Goal: Transaction & Acquisition: Purchase product/service

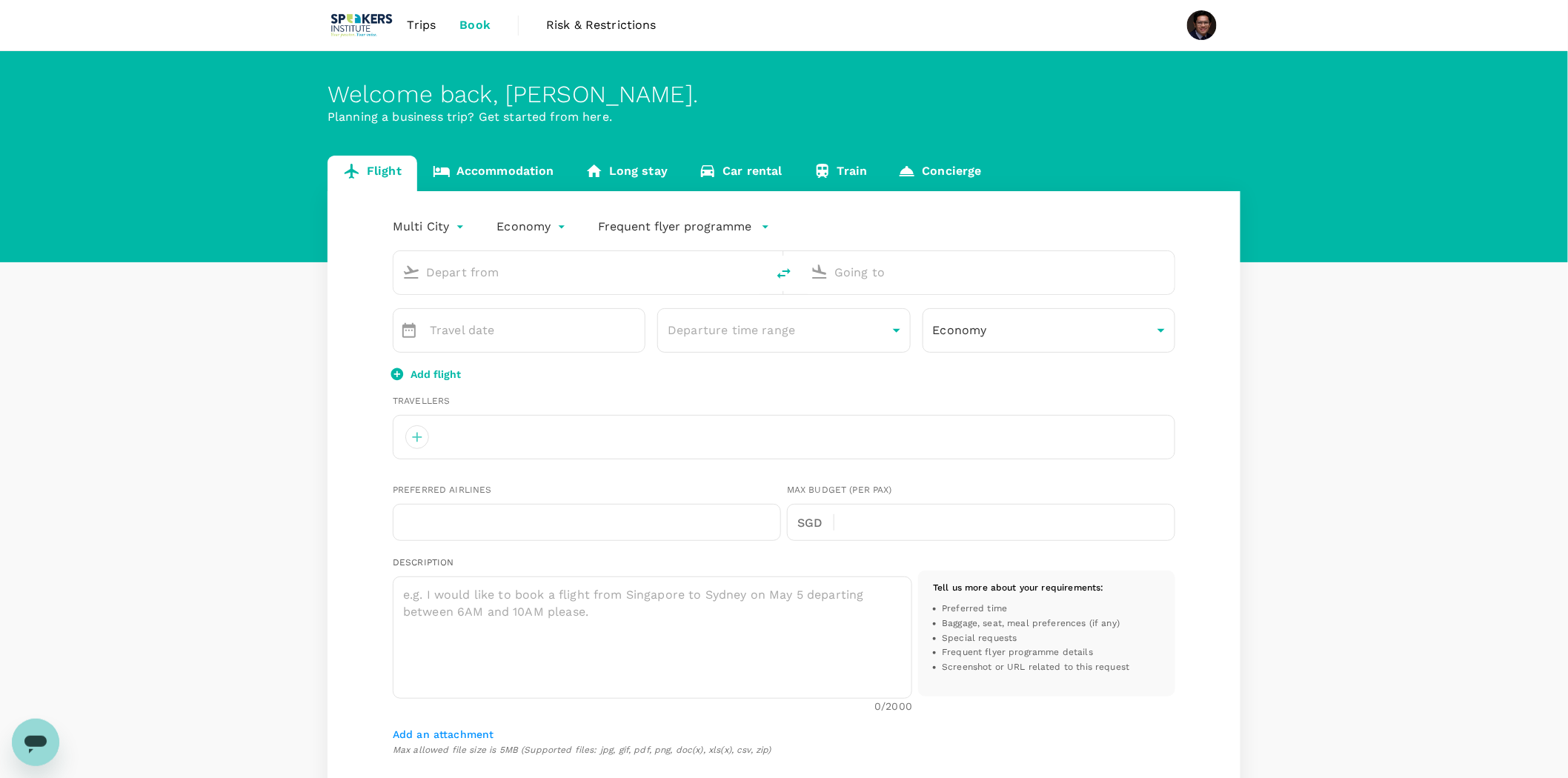
type input "oneway"
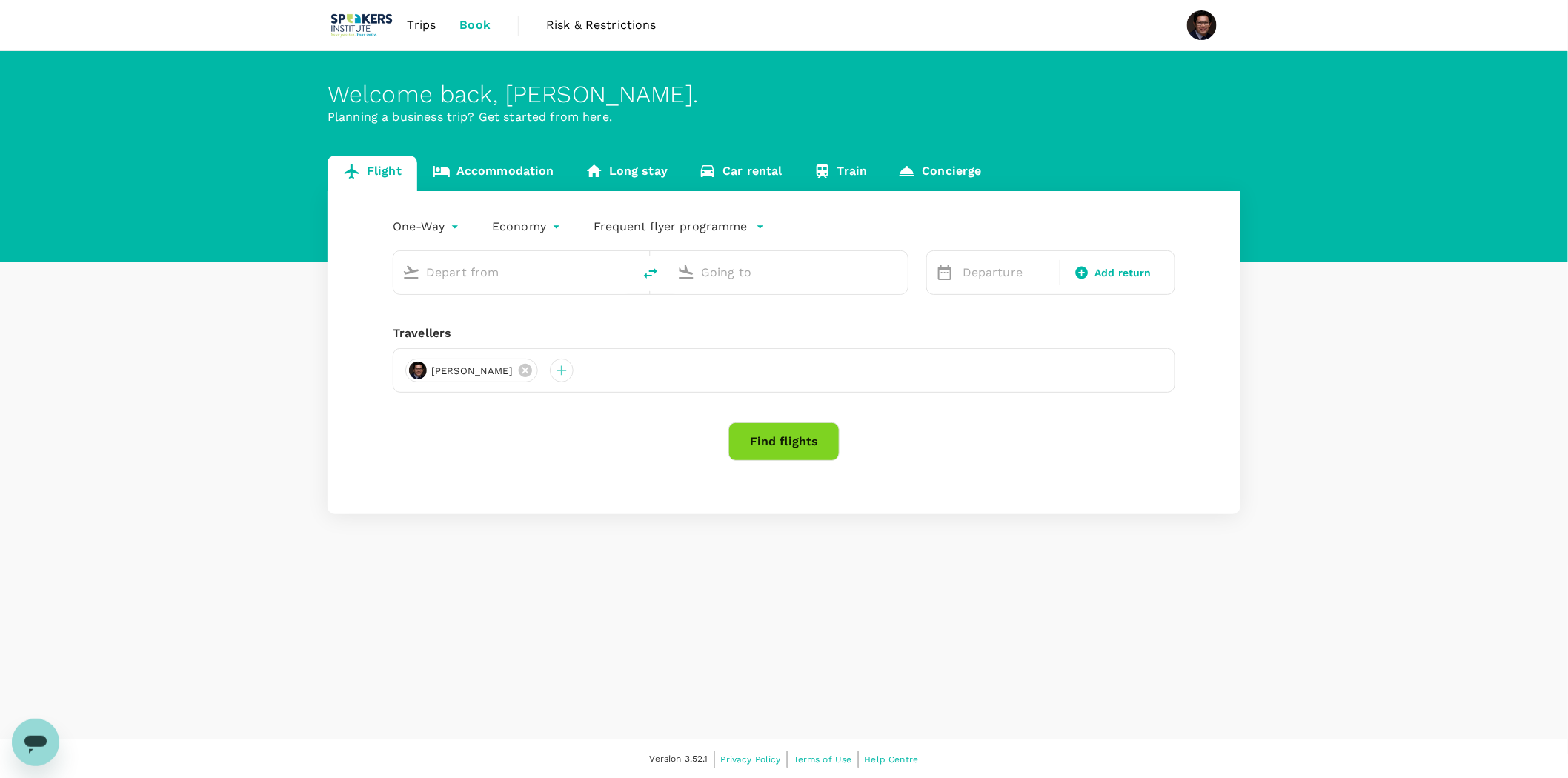
type input "Singapore Changi (SIN)"
type input "[GEOGRAPHIC_DATA], [GEOGRAPHIC_DATA] (any)"
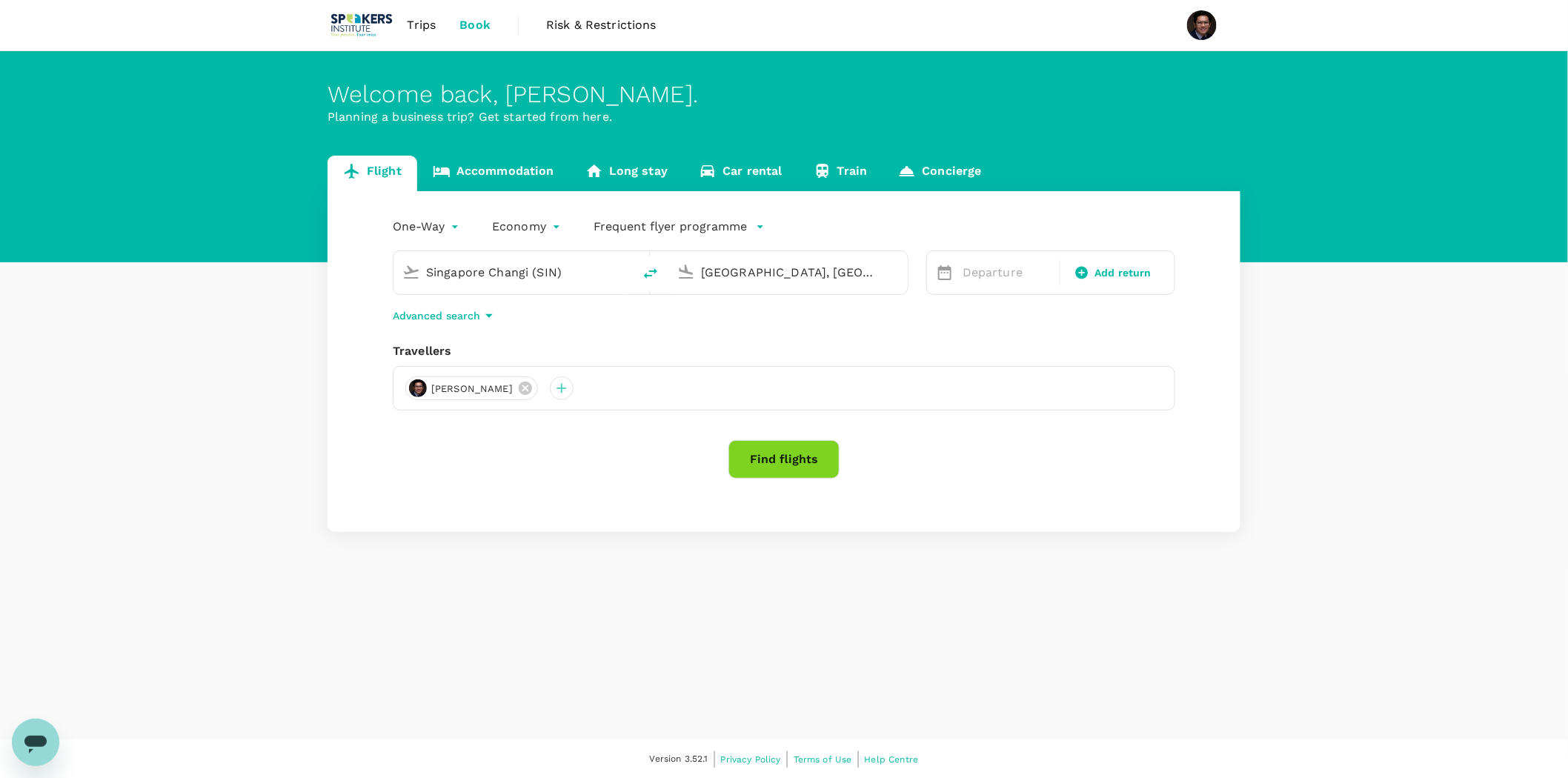
click at [535, 273] on input "Singapore Changi (SIN)" at bounding box center [513, 273] width 176 height 23
click at [419, 324] on p "[GEOGRAPHIC_DATA]" at bounding box center [507, 330] width 203 height 15
type input "[GEOGRAPHIC_DATA] ([PERSON_NAME])"
click at [762, 277] on input "[GEOGRAPHIC_DATA], [GEOGRAPHIC_DATA] (any)" at bounding box center [789, 273] width 176 height 23
click at [749, 269] on input "au" at bounding box center [789, 273] width 176 height 23
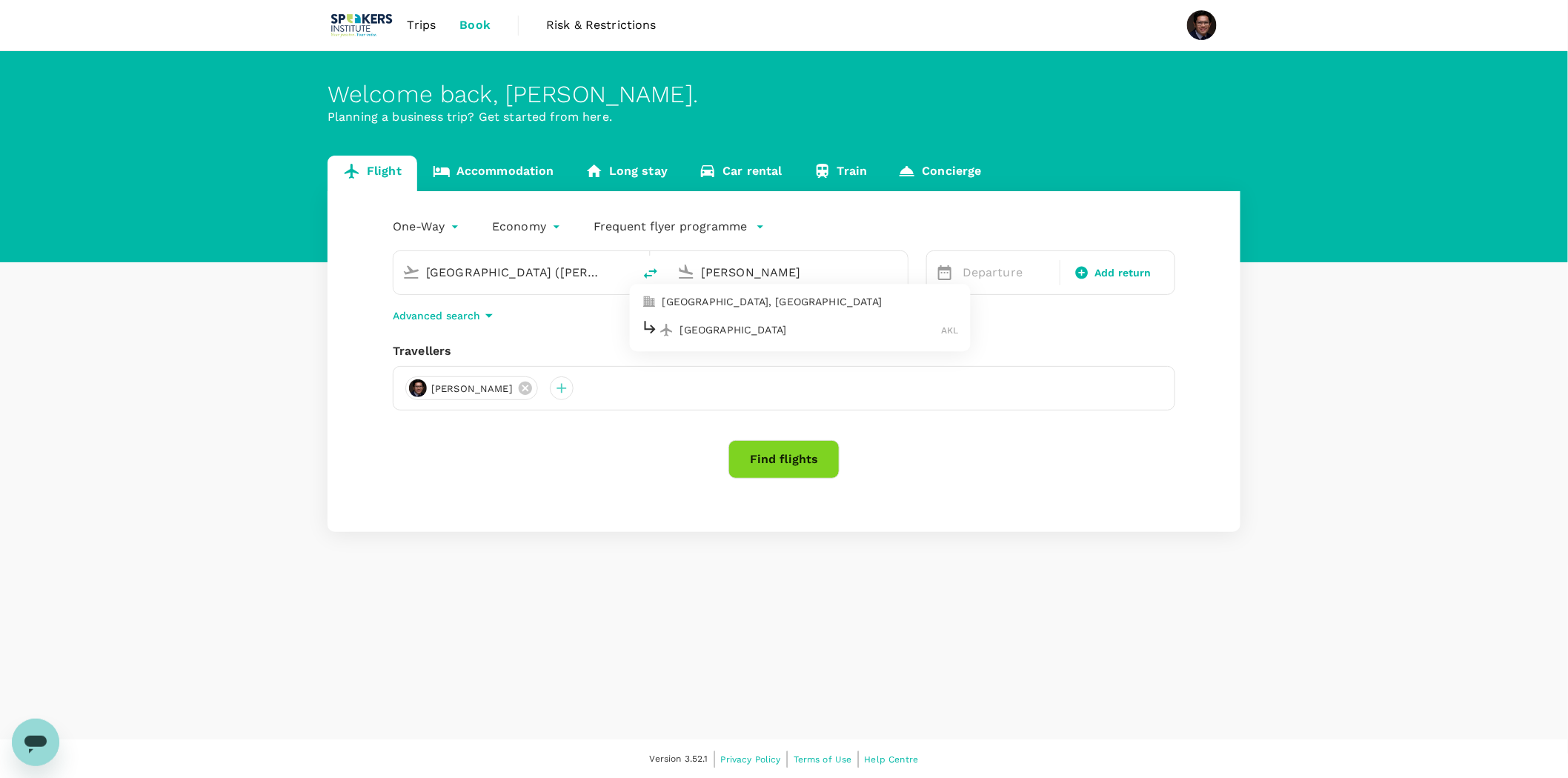
click at [722, 310] on li "[GEOGRAPHIC_DATA], [GEOGRAPHIC_DATA]" at bounding box center [799, 302] width 341 height 23
type input "[GEOGRAPHIC_DATA], [GEOGRAPHIC_DATA] (any)"
click at [1243, 427] on div "15" at bounding box center [1248, 430] width 28 height 28
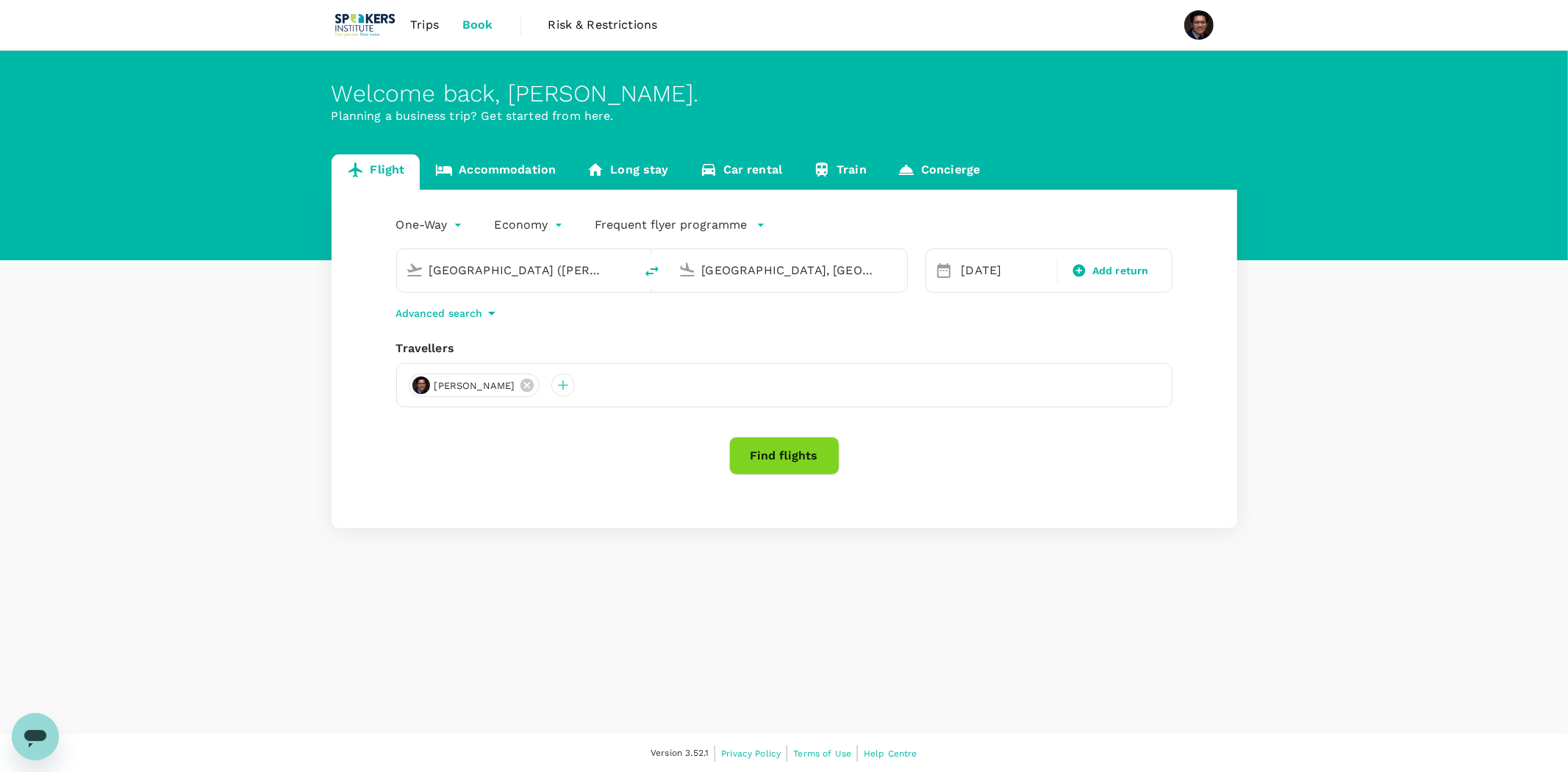
click at [432, 229] on body "Trips Book Risk & Restrictions Welcome back , [PERSON_NAME] . Planning a busine…" at bounding box center [784, 386] width 1568 height 774
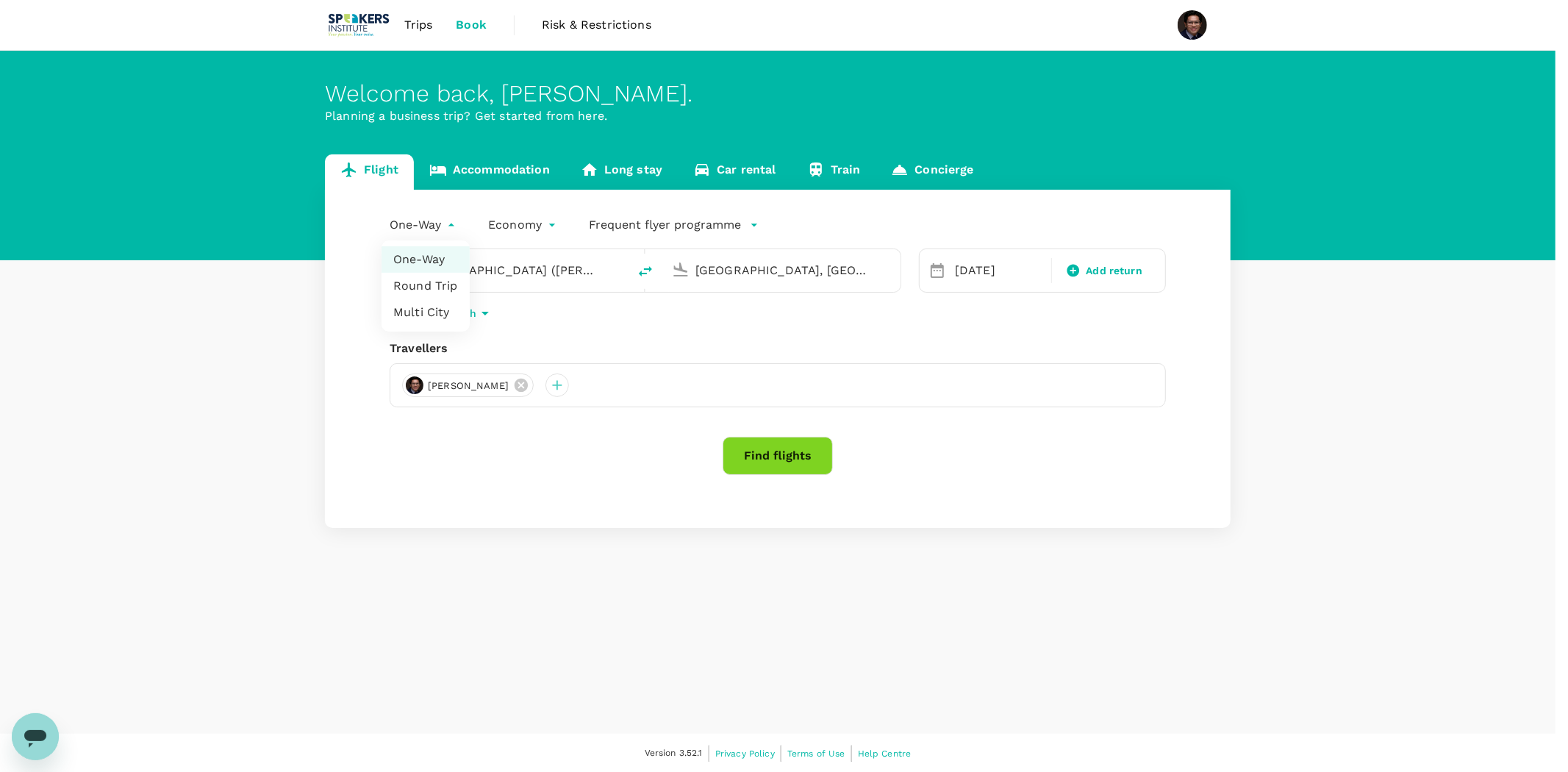
click at [423, 261] on li "One-Way" at bounding box center [425, 260] width 88 height 26
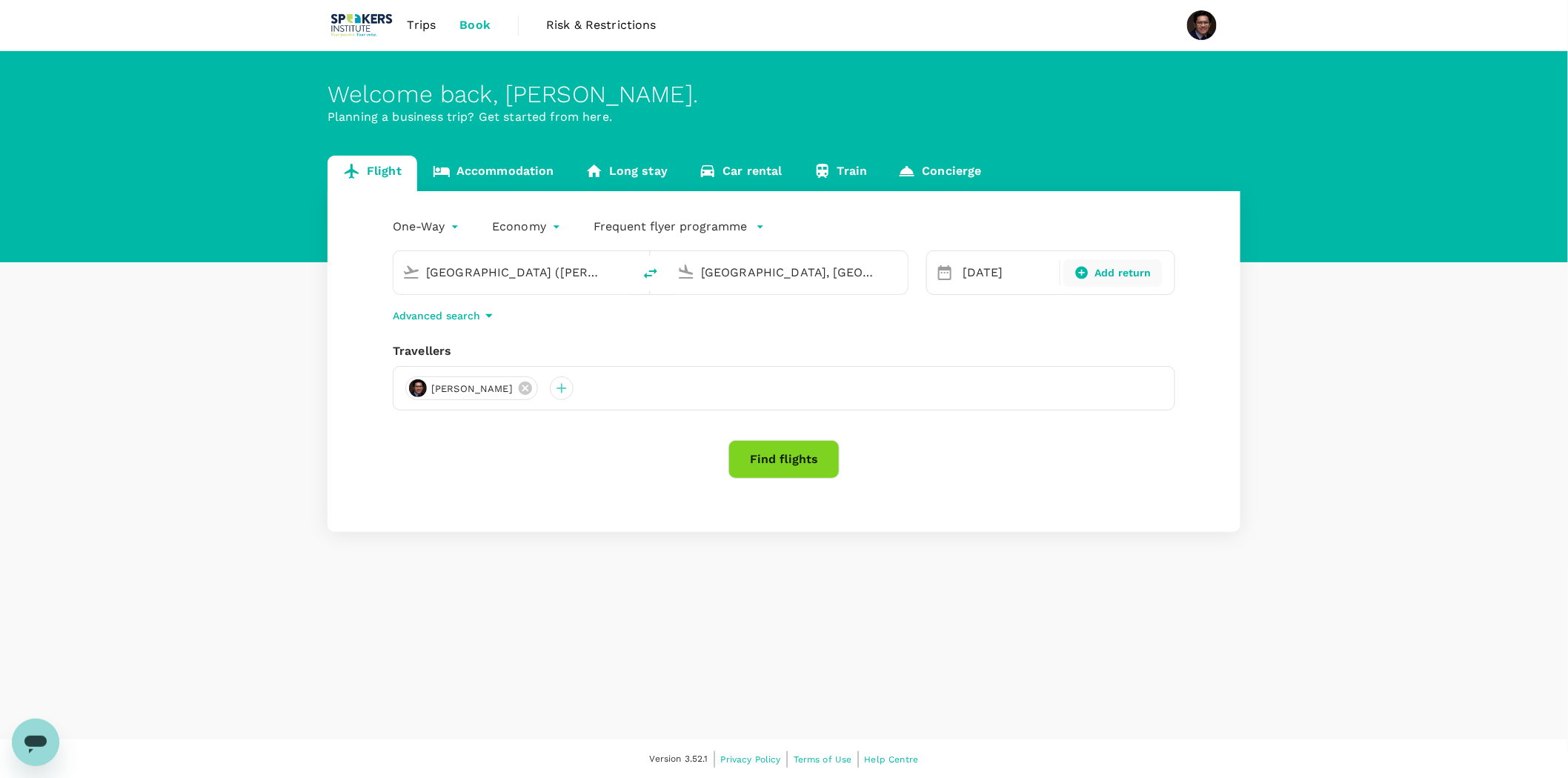
click at [1122, 267] on span "Add return" at bounding box center [1124, 273] width 57 height 16
click at [763, 324] on div "Round Trip roundtrip Economy economy Frequent flyer programme [GEOGRAPHIC_DATA]…" at bounding box center [784, 361] width 913 height 341
click at [1102, 264] on p "Return" at bounding box center [1094, 272] width 76 height 18
click at [1181, 196] on div "Round Trip roundtrip Economy economy Frequent flyer programme [GEOGRAPHIC_DATA]…" at bounding box center [784, 361] width 913 height 341
click at [812, 470] on button "Find flights" at bounding box center [784, 459] width 111 height 38
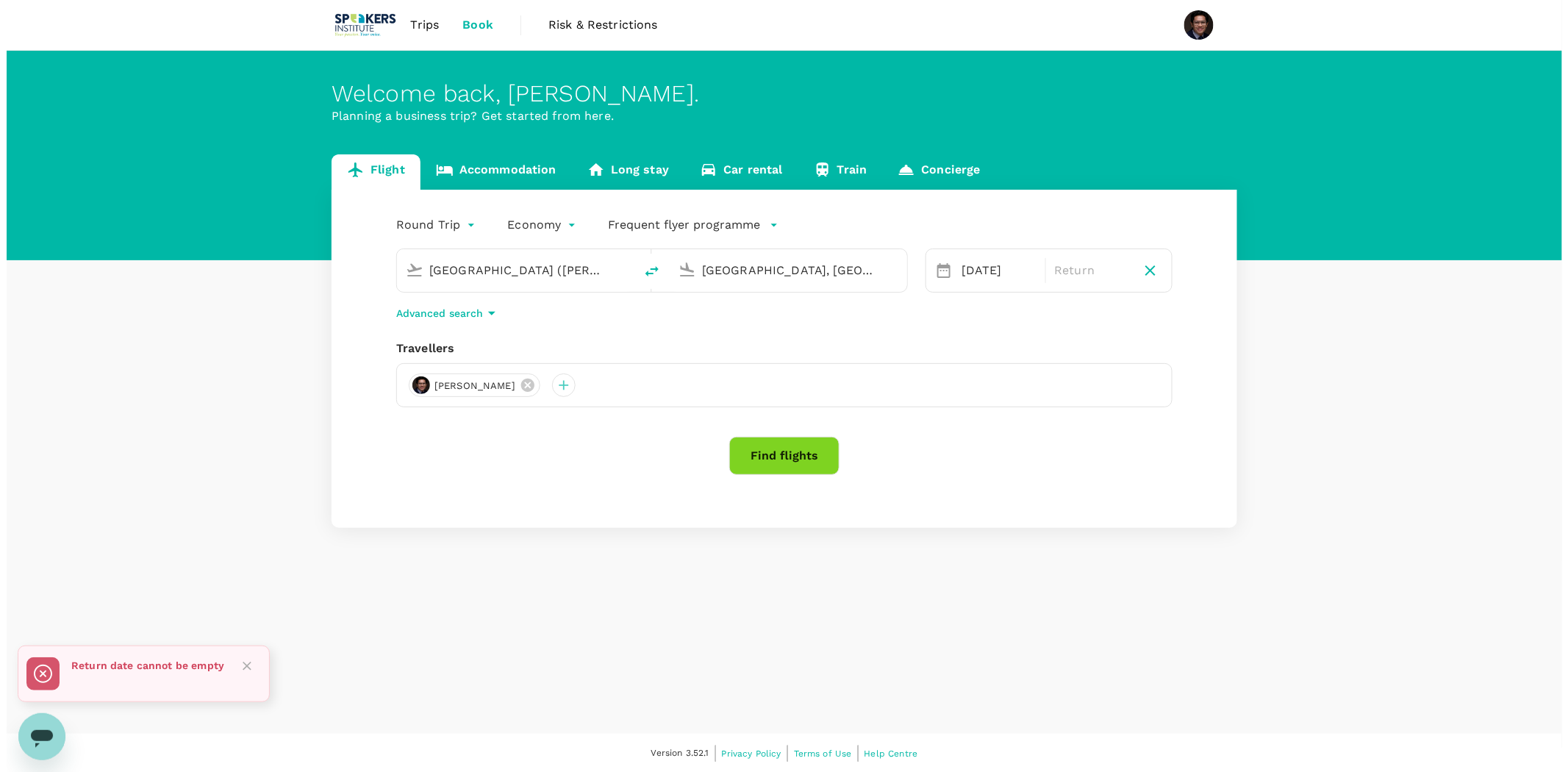
click at [434, 236] on body "Trips Book Risk & Restrictions Welcome back , [PERSON_NAME] . Planning a busine…" at bounding box center [777, 386] width 1556 height 774
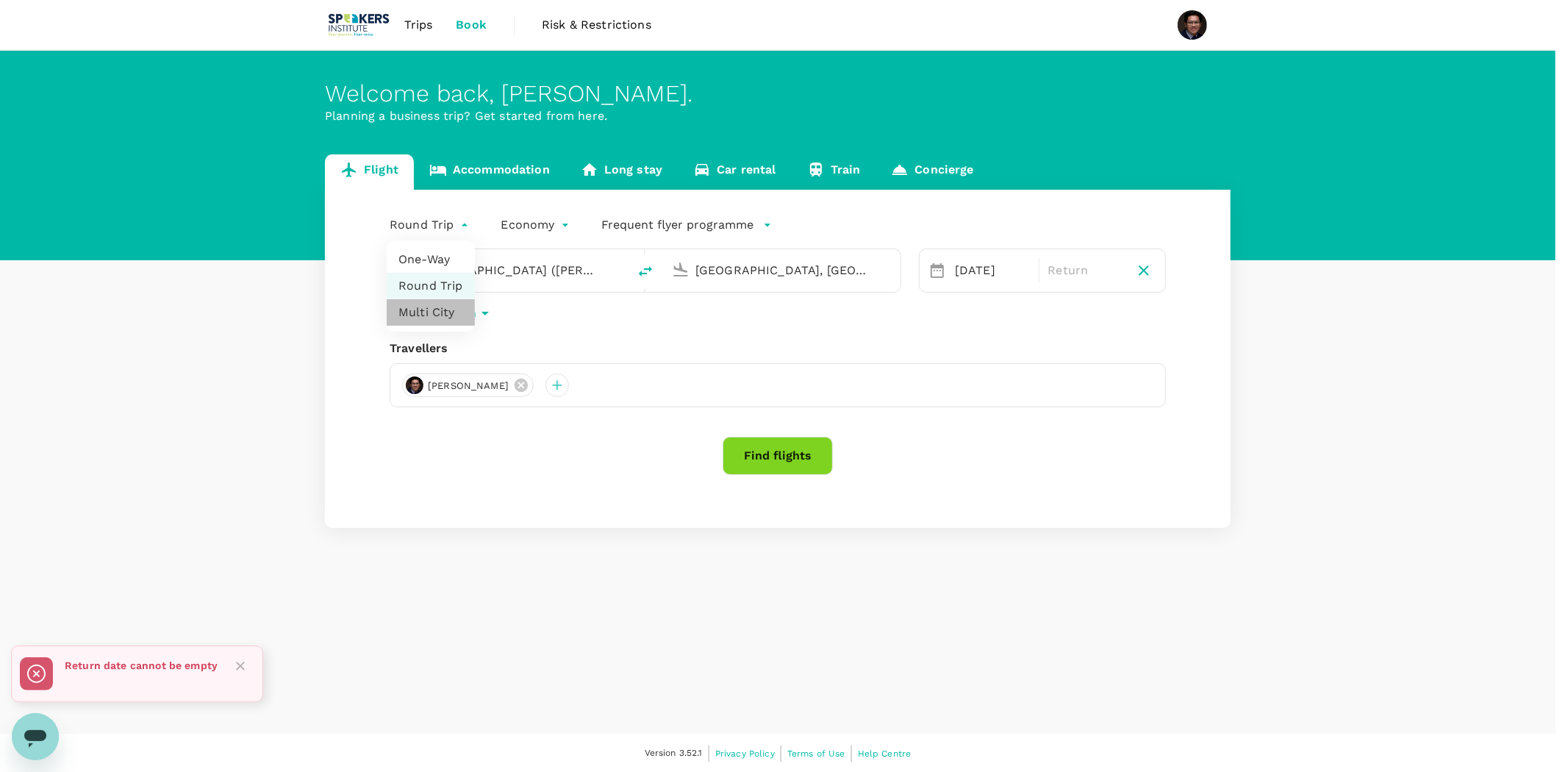
click at [433, 310] on li "Multi City" at bounding box center [431, 313] width 88 height 26
type input "multicity"
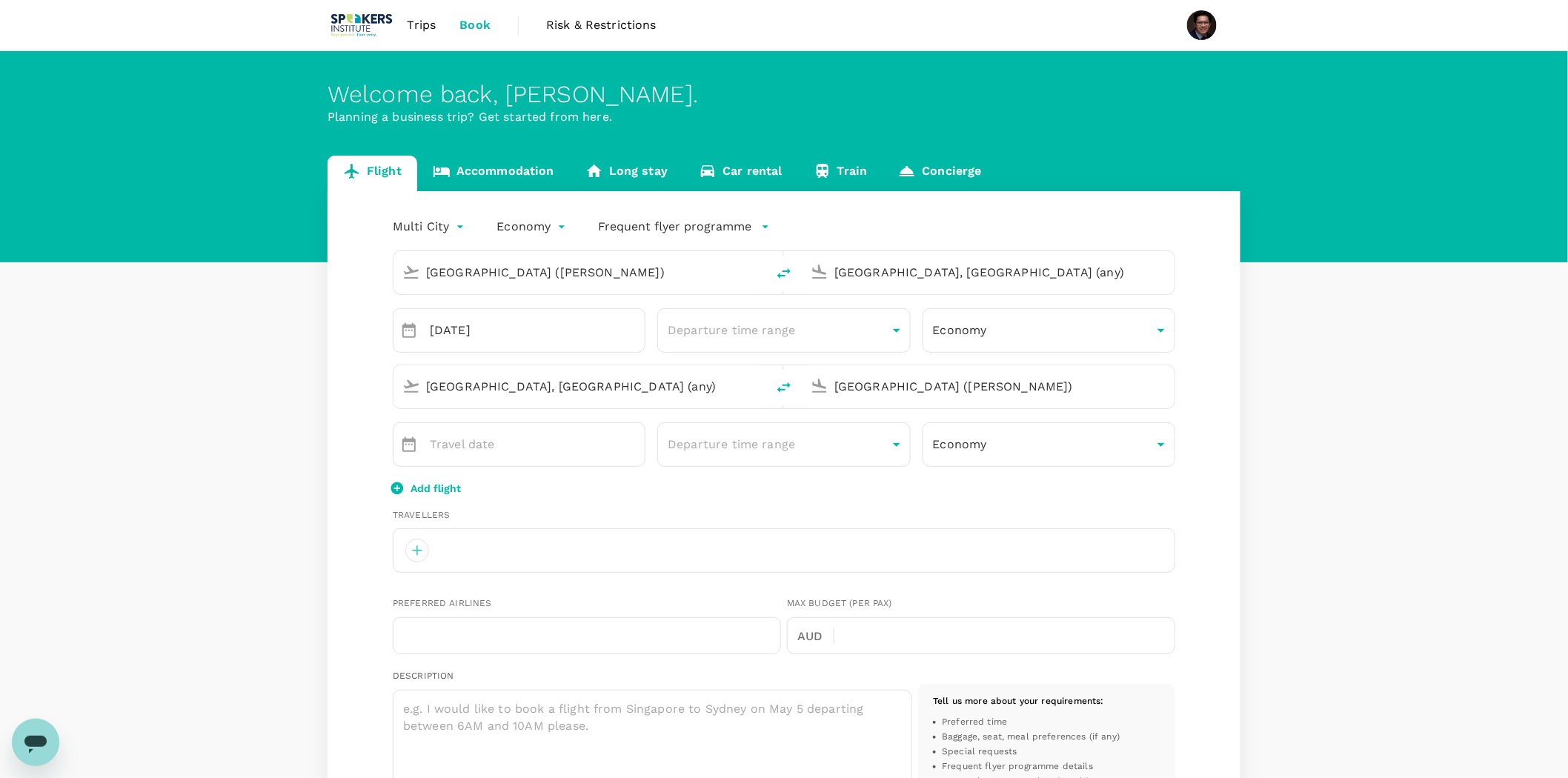
click at [663, 390] on input "[GEOGRAPHIC_DATA], [GEOGRAPHIC_DATA] (any)" at bounding box center [580, 387] width 309 height 23
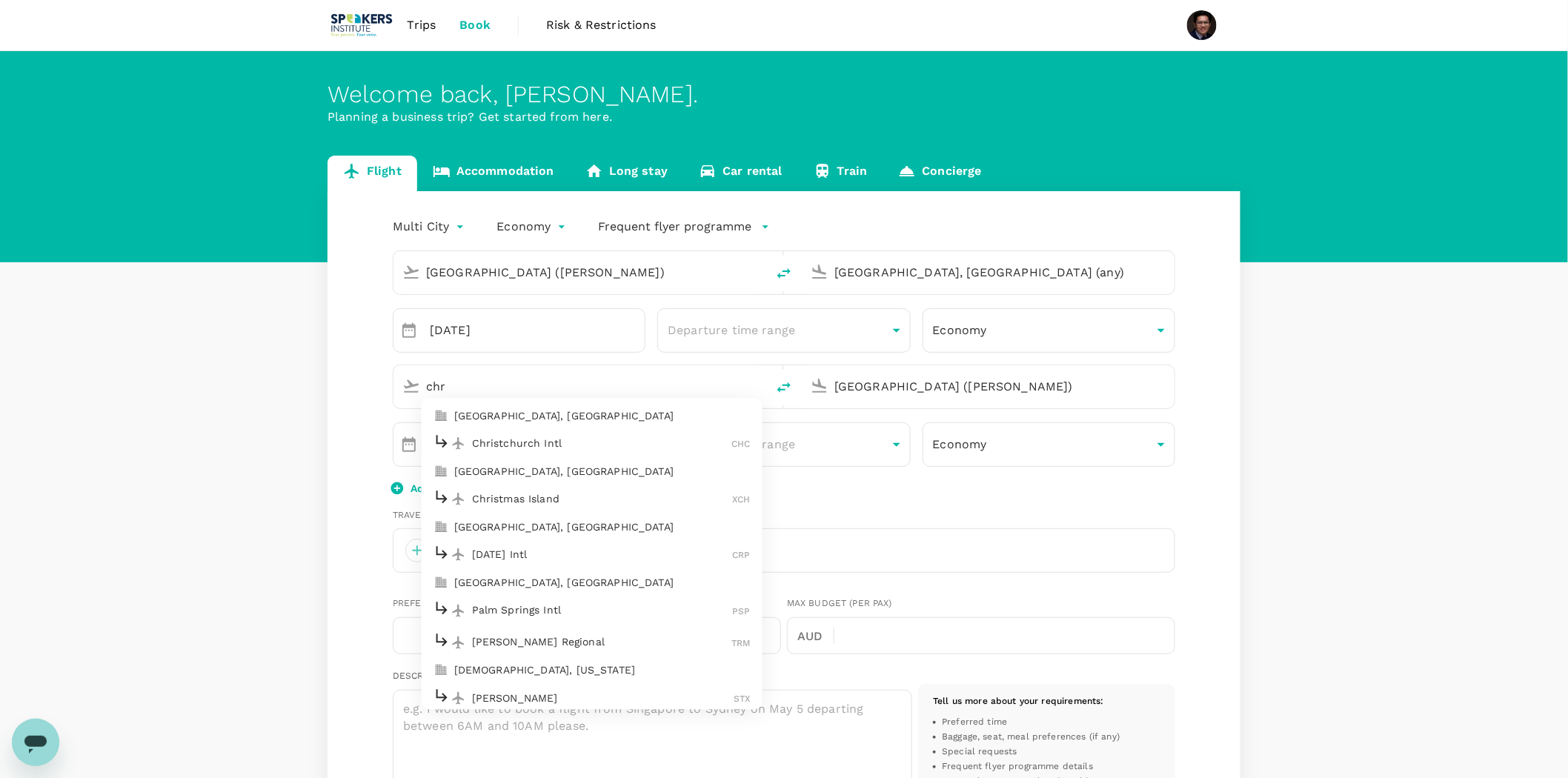
click at [579, 419] on p "[GEOGRAPHIC_DATA], [GEOGRAPHIC_DATA]" at bounding box center [603, 416] width 297 height 15
type input "[GEOGRAPHIC_DATA], [GEOGRAPHIC_DATA] (any)"
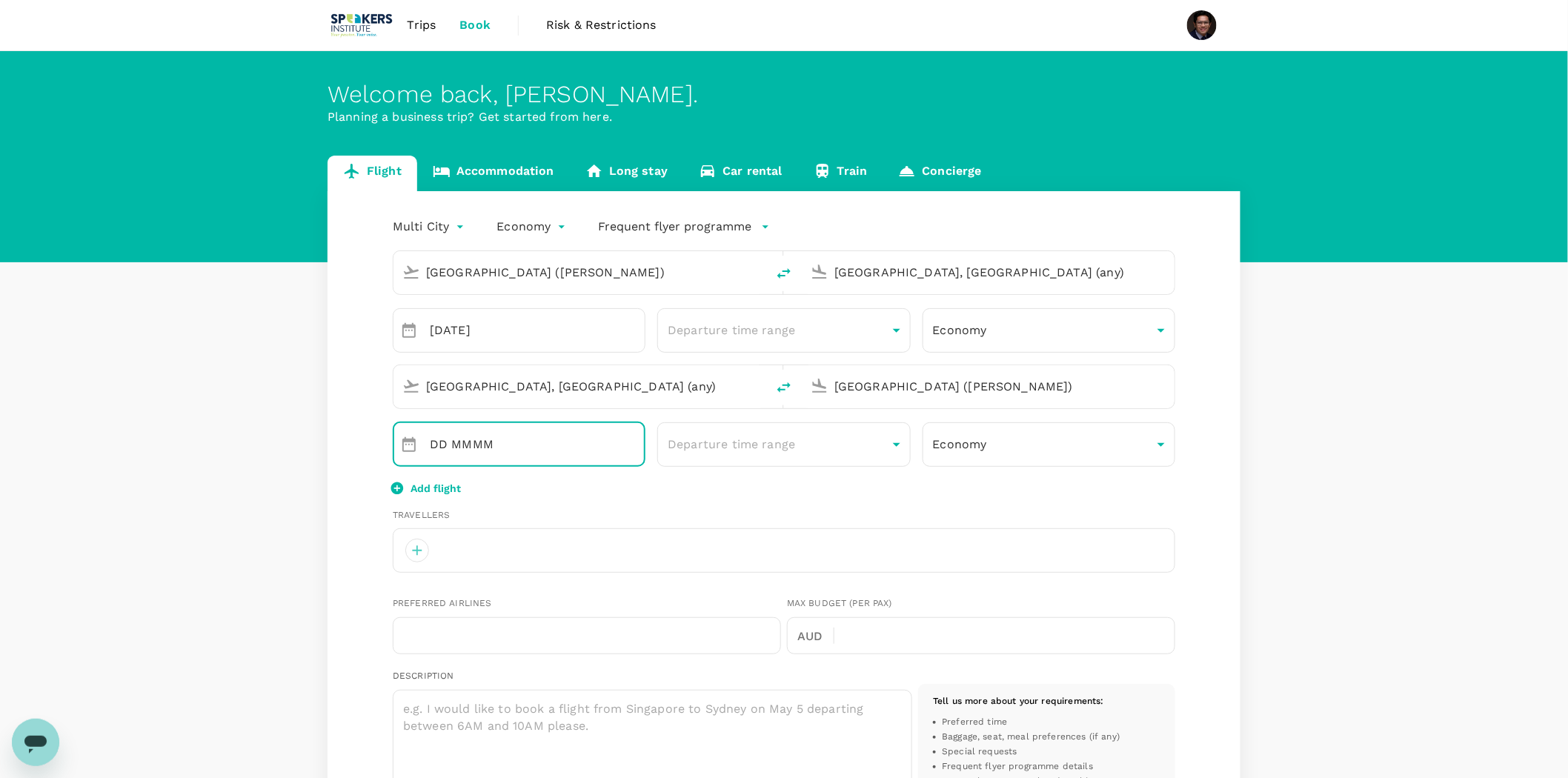
click at [542, 450] on input "DD MMMM" at bounding box center [537, 444] width 216 height 44
click at [404, 438] on icon "Choose date" at bounding box center [409, 444] width 13 height 15
click at [603, 485] on icon "Next month" at bounding box center [605, 489] width 18 height 18
click at [483, 633] on button "21" at bounding box center [482, 636] width 27 height 27
type input "[DATE]"
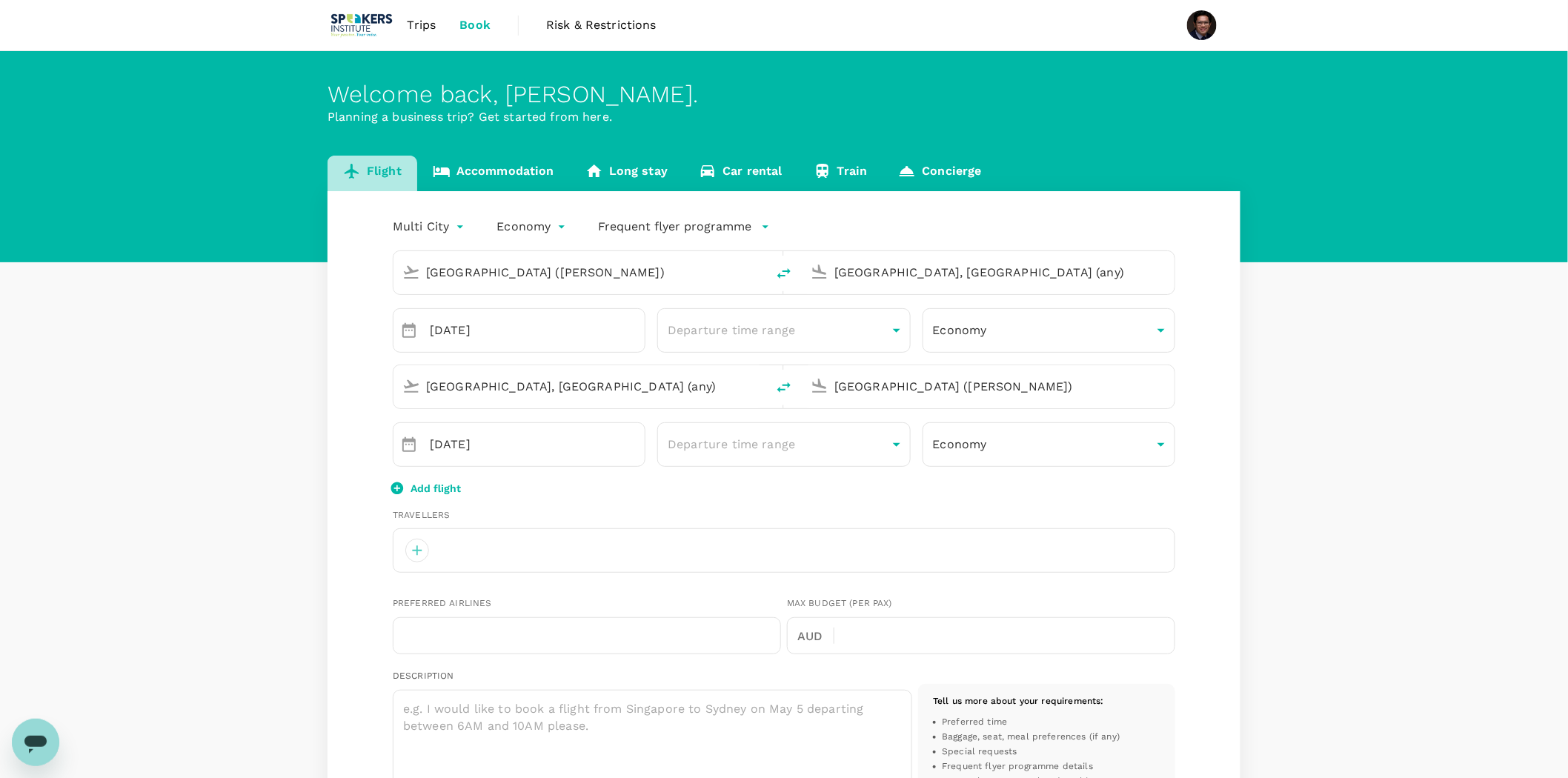
click at [383, 159] on link "Flight" at bounding box center [373, 173] width 90 height 36
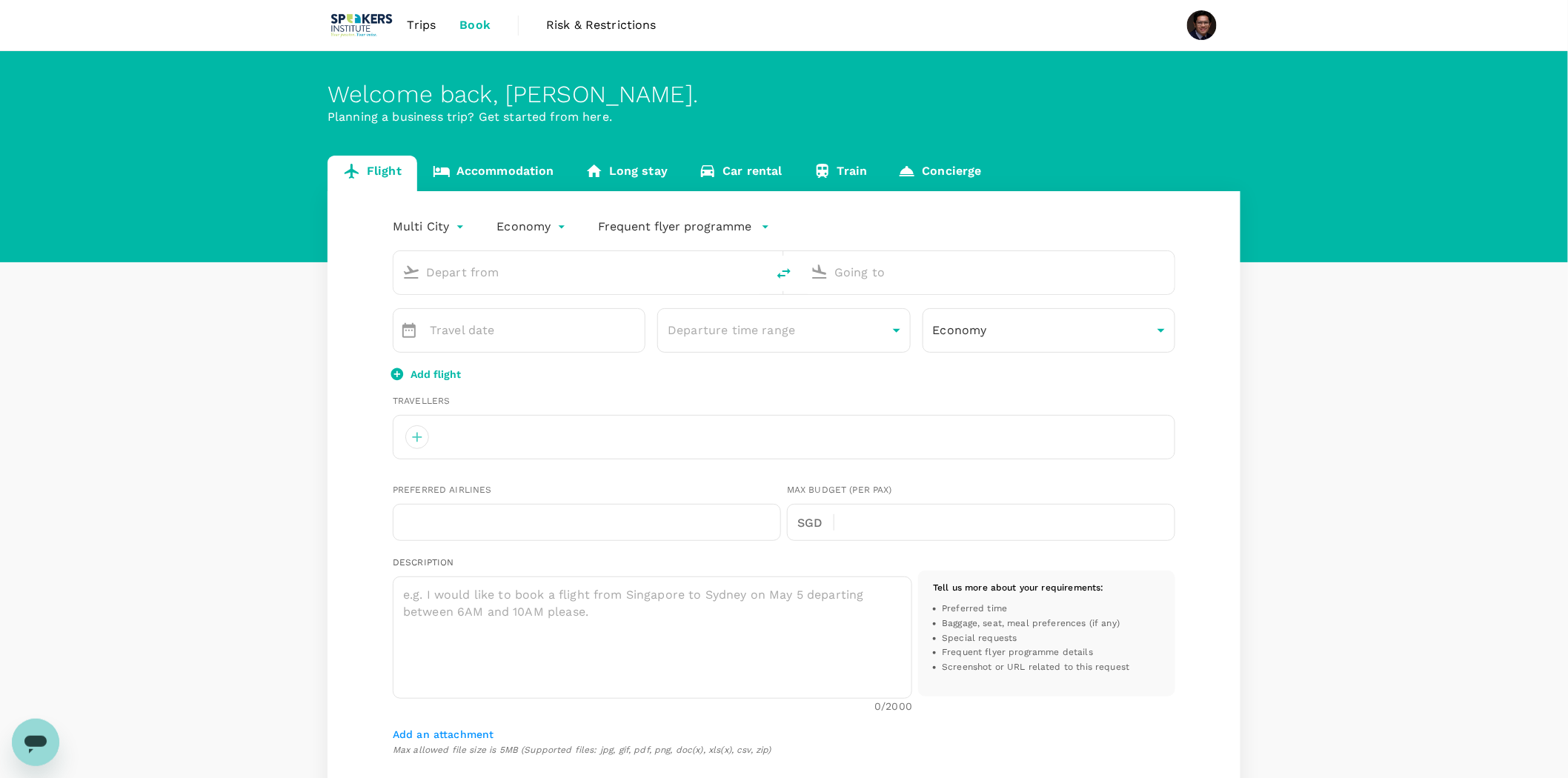
type input "oneway"
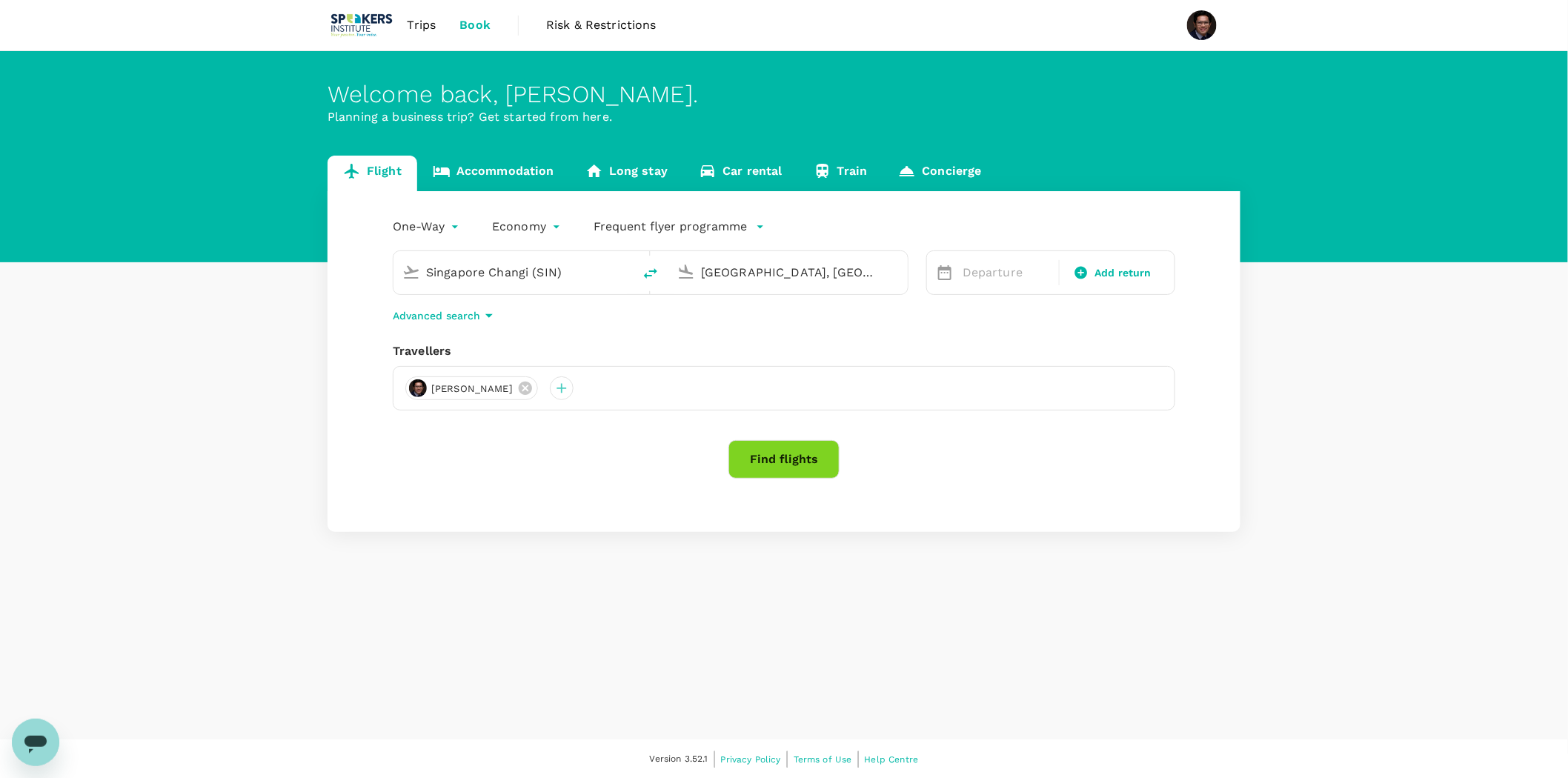
type input "Singapore Changi (SIN)"
type input "[GEOGRAPHIC_DATA], [GEOGRAPHIC_DATA] (any)"
click at [434, 27] on span "Trips" at bounding box center [422, 25] width 29 height 18
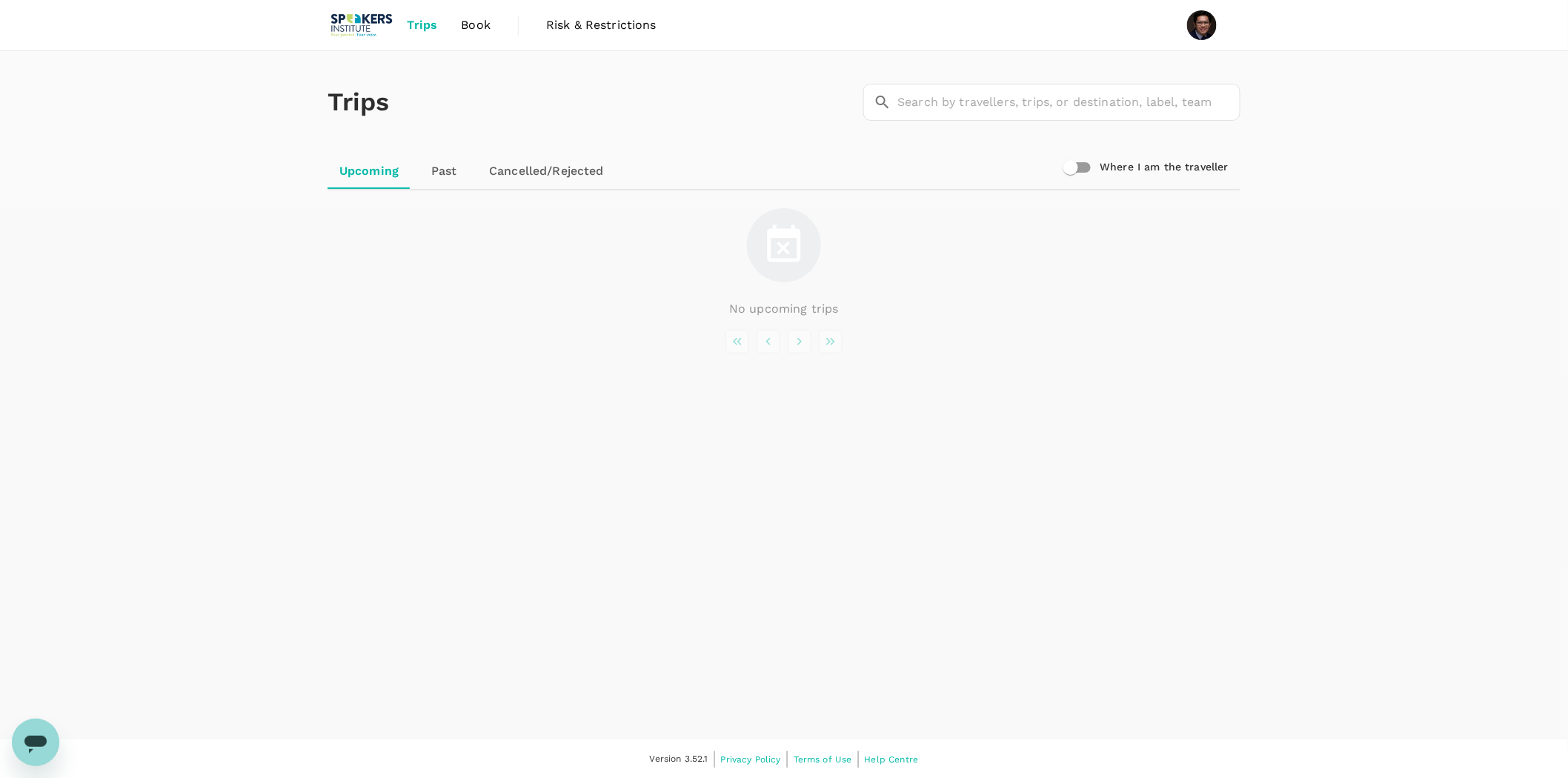
click at [480, 23] on span "Book" at bounding box center [476, 25] width 30 height 18
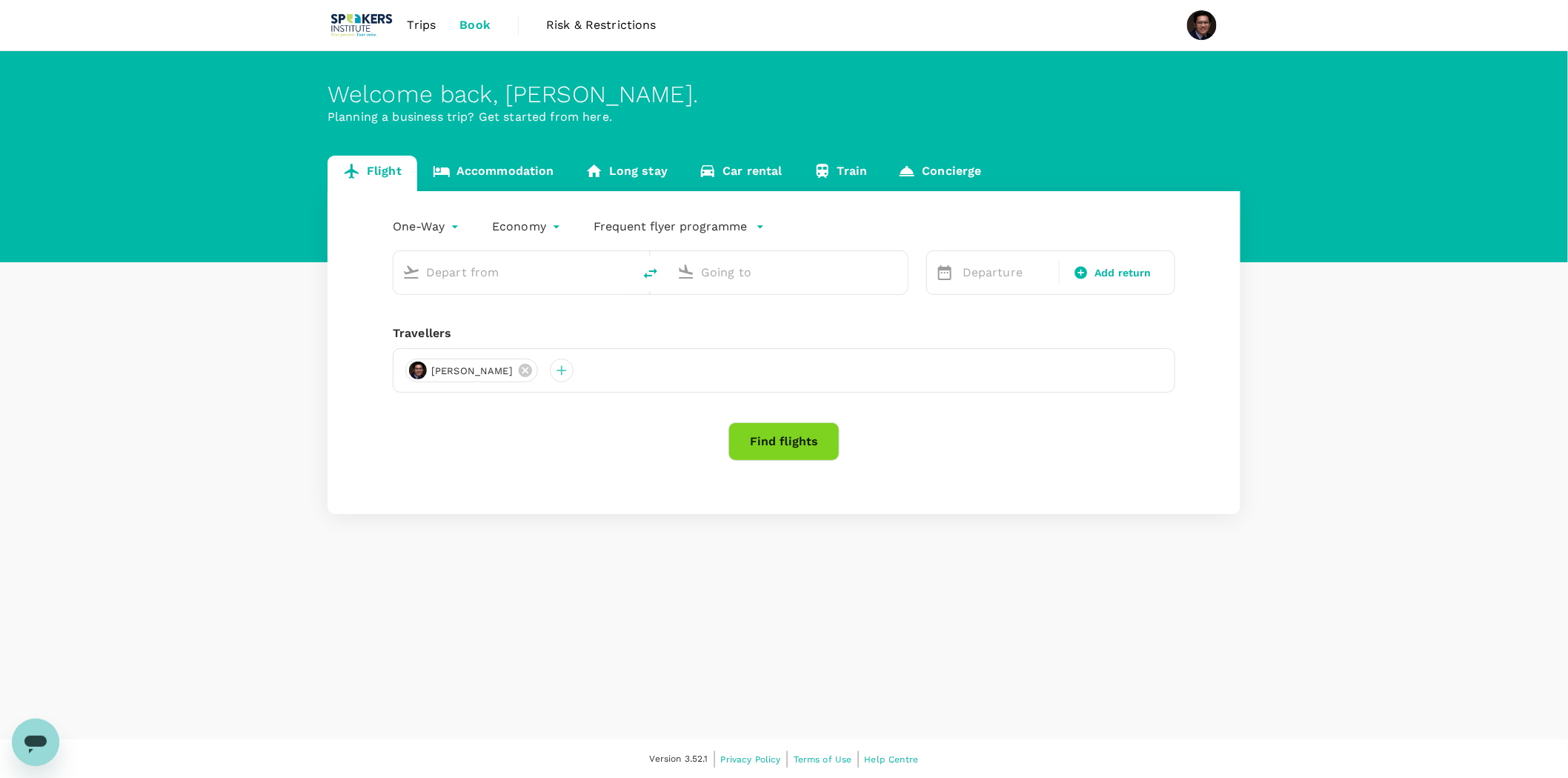
type input "Singapore Changi (SIN)"
type input "[GEOGRAPHIC_DATA], [GEOGRAPHIC_DATA] (any)"
type input "Singapore Changi (SIN)"
type input "[GEOGRAPHIC_DATA], [GEOGRAPHIC_DATA] (any)"
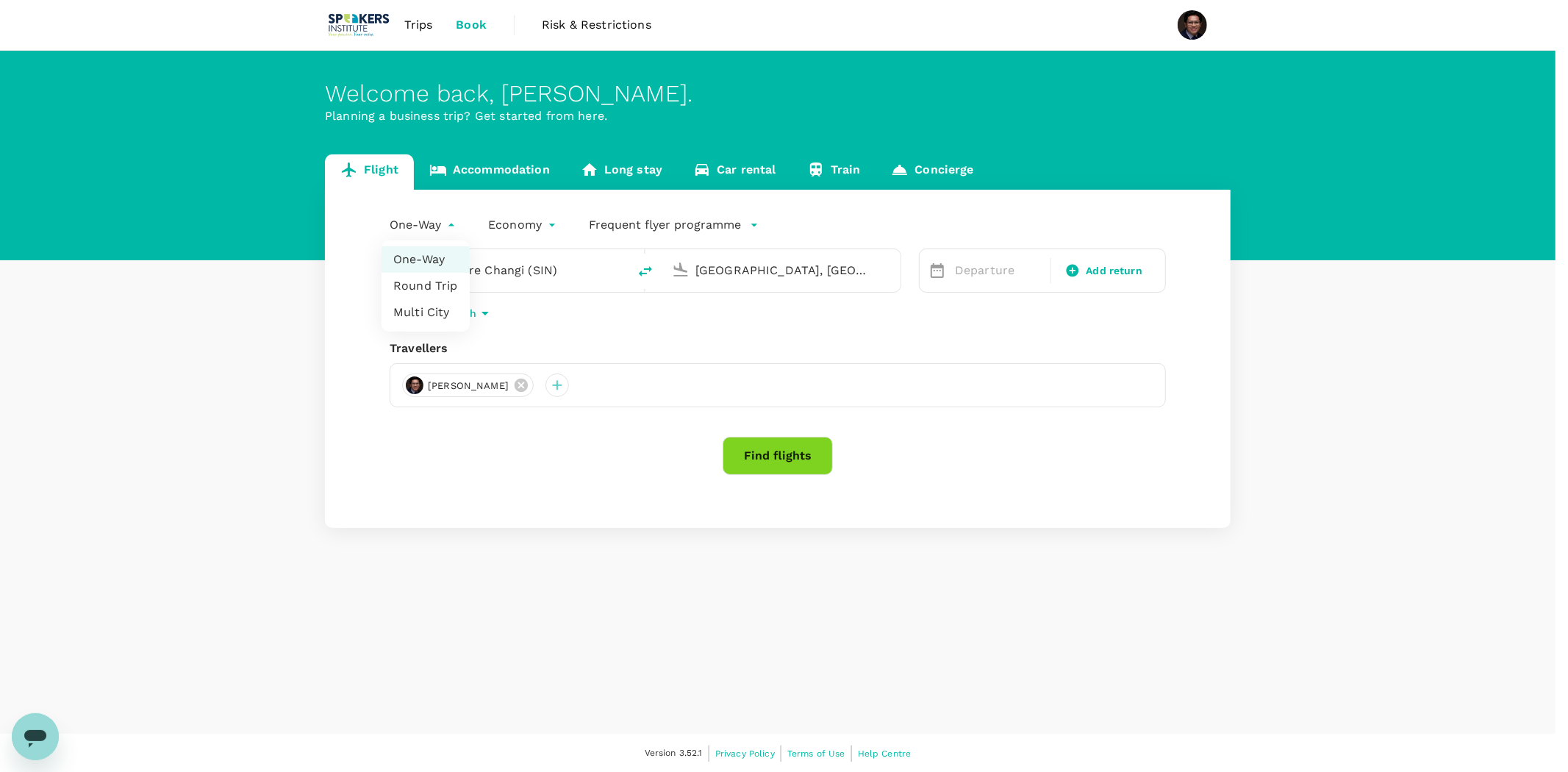
drag, startPoint x: 430, startPoint y: 215, endPoint x: 378, endPoint y: 125, distance: 103.9
click at [380, 137] on body "Trips Book Risk & Restrictions Welcome back , Sakib . Planning a business trip?…" at bounding box center [784, 386] width 1568 height 774
click at [425, 302] on li "Multi City" at bounding box center [425, 313] width 88 height 26
type input "multicity"
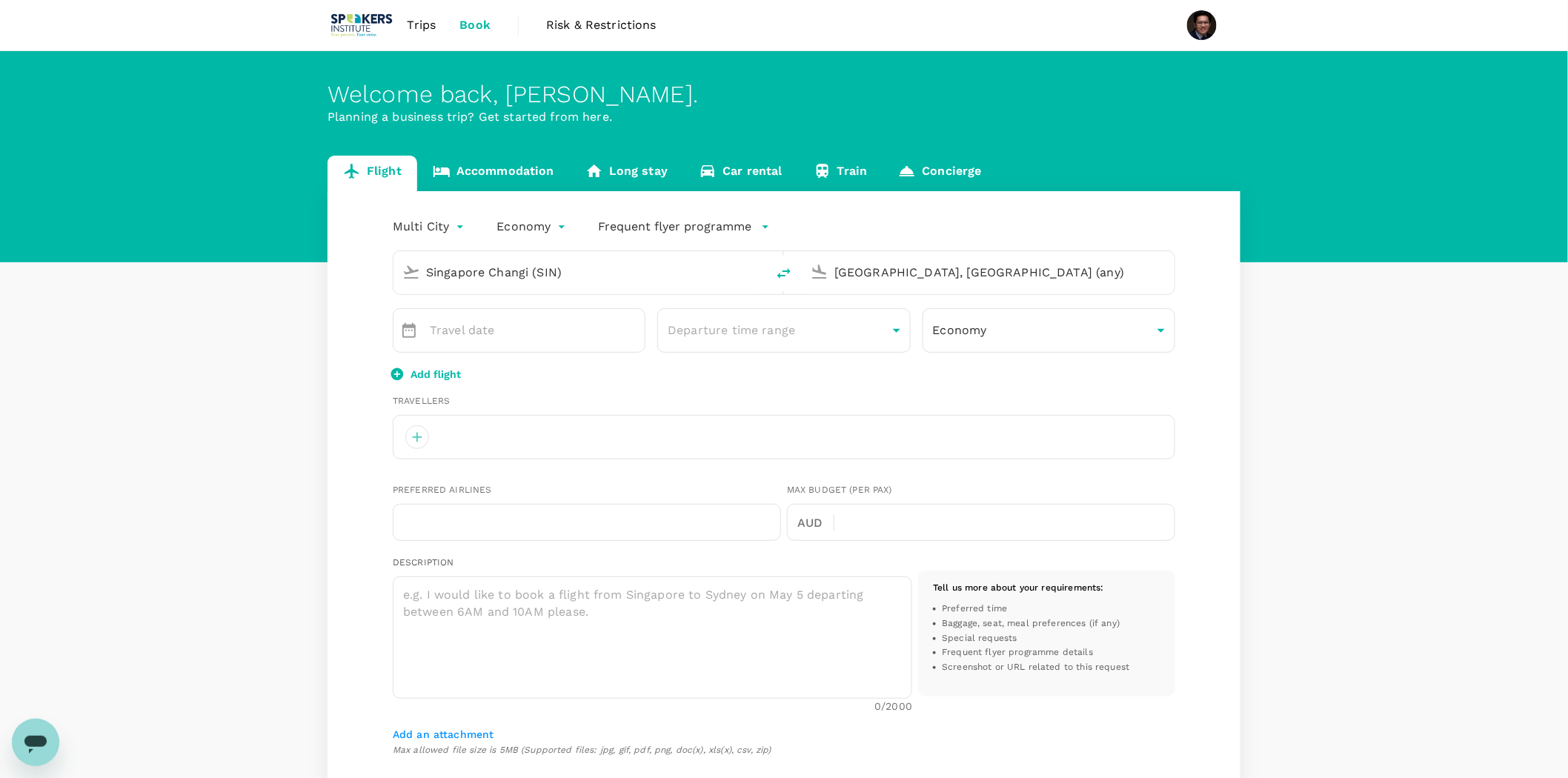
click at [610, 273] on input "Singapore Changi (SIN)" at bounding box center [580, 273] width 309 height 23
click at [492, 329] on p "[GEOGRAPHIC_DATA]" at bounding box center [574, 330] width 203 height 15
type input "[GEOGRAPHIC_DATA] ([PERSON_NAME])"
click at [998, 276] on input "[GEOGRAPHIC_DATA], [GEOGRAPHIC_DATA] (any)" at bounding box center [989, 273] width 309 height 23
click at [920, 332] on p "[GEOGRAPHIC_DATA]" at bounding box center [1011, 330] width 262 height 15
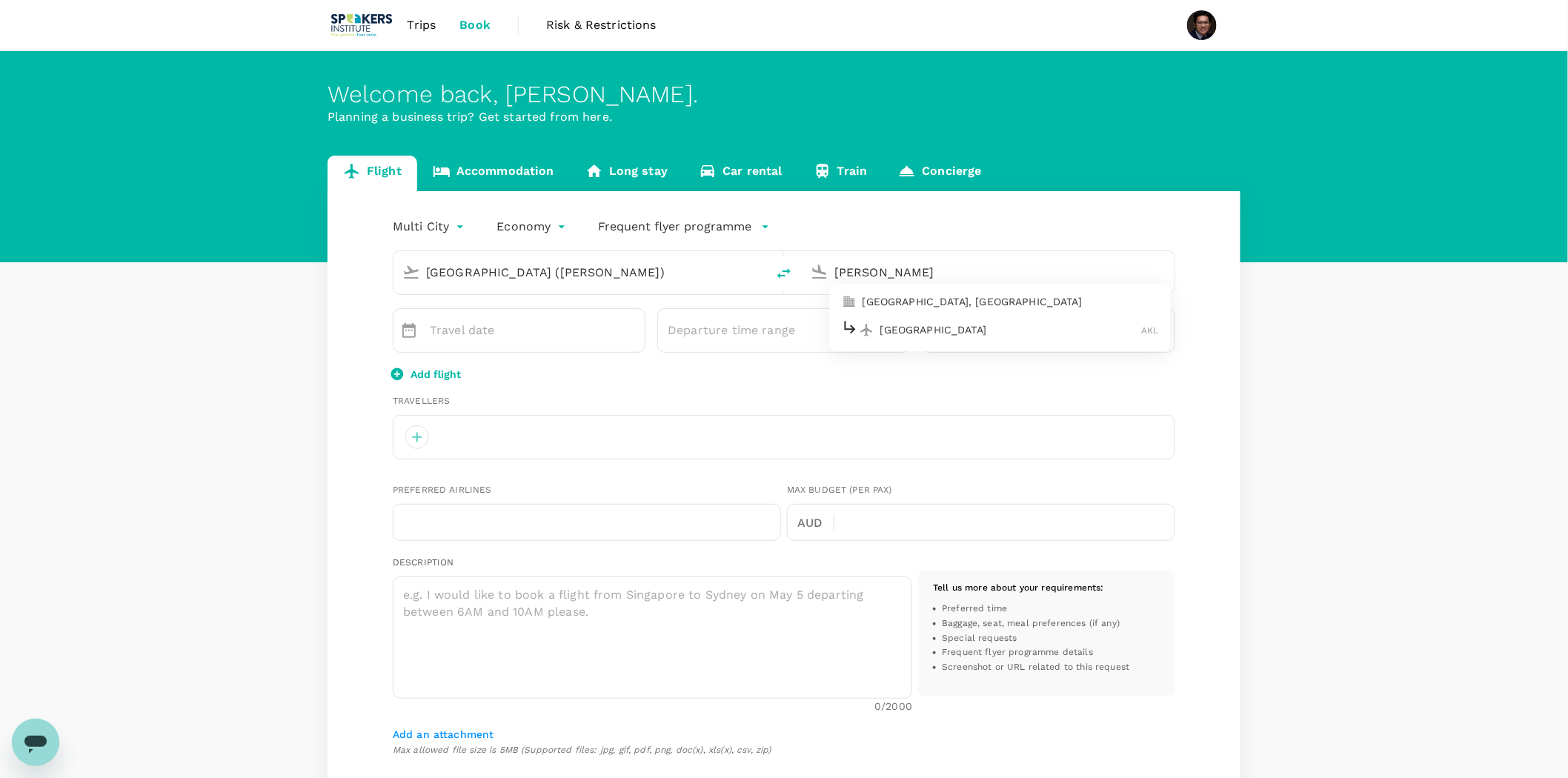
type input "Auckland (AKL)"
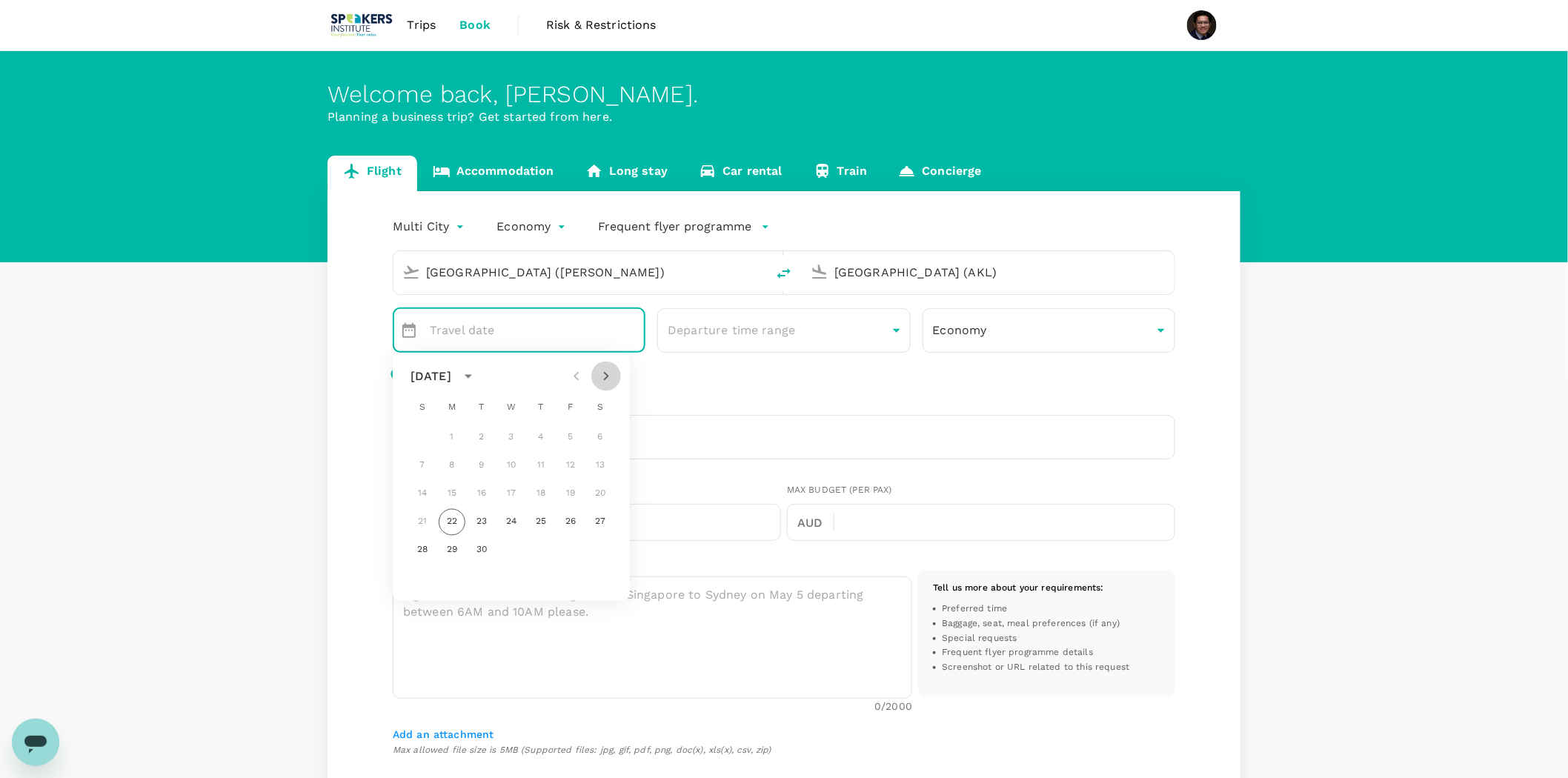
click at [614, 384] on icon "Next month" at bounding box center [605, 376] width 18 height 18
click at [511, 496] on button "15" at bounding box center [511, 494] width 27 height 27
type input "[DATE]"
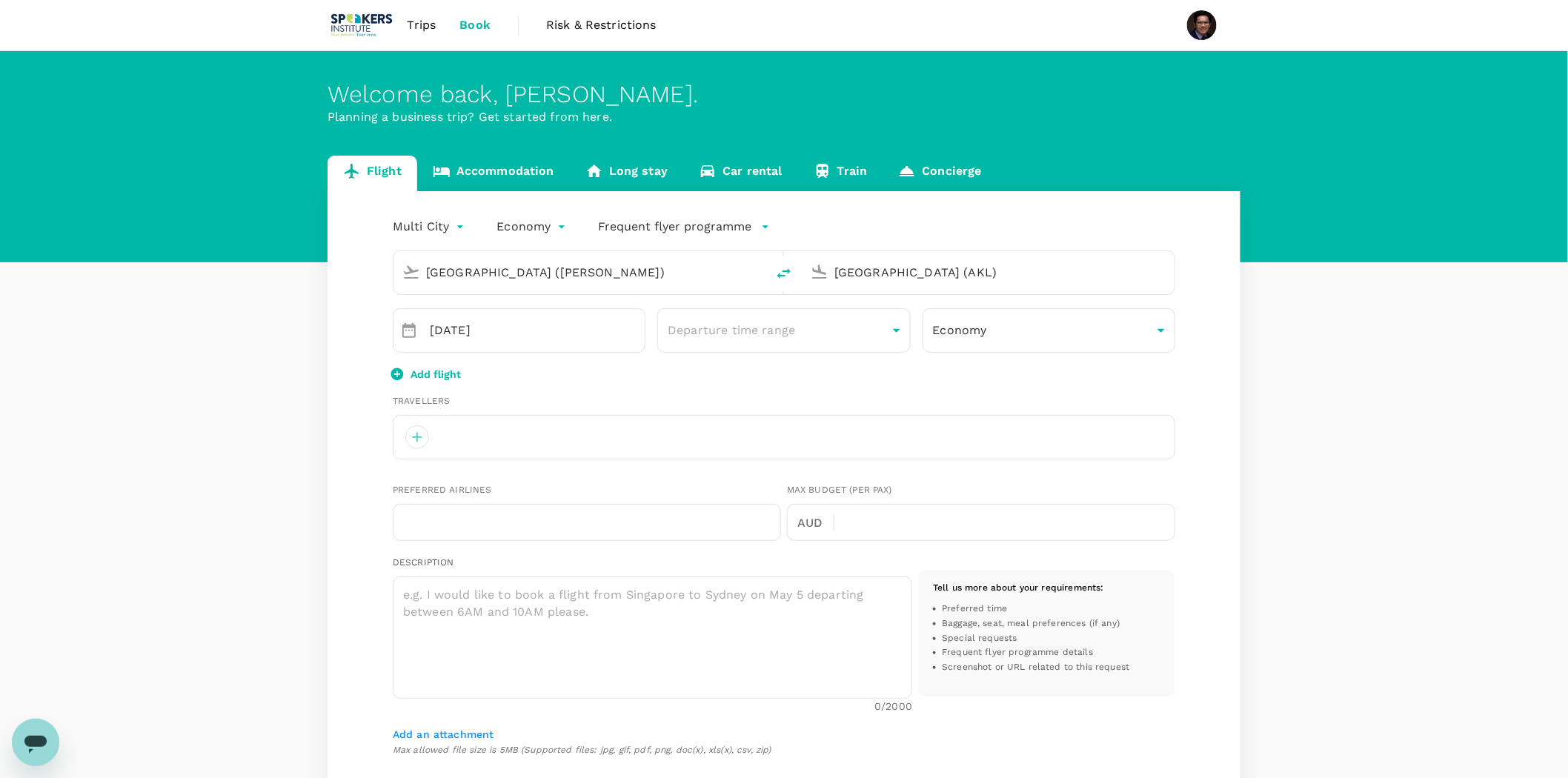
click at [446, 372] on p "Add flight" at bounding box center [435, 374] width 50 height 15
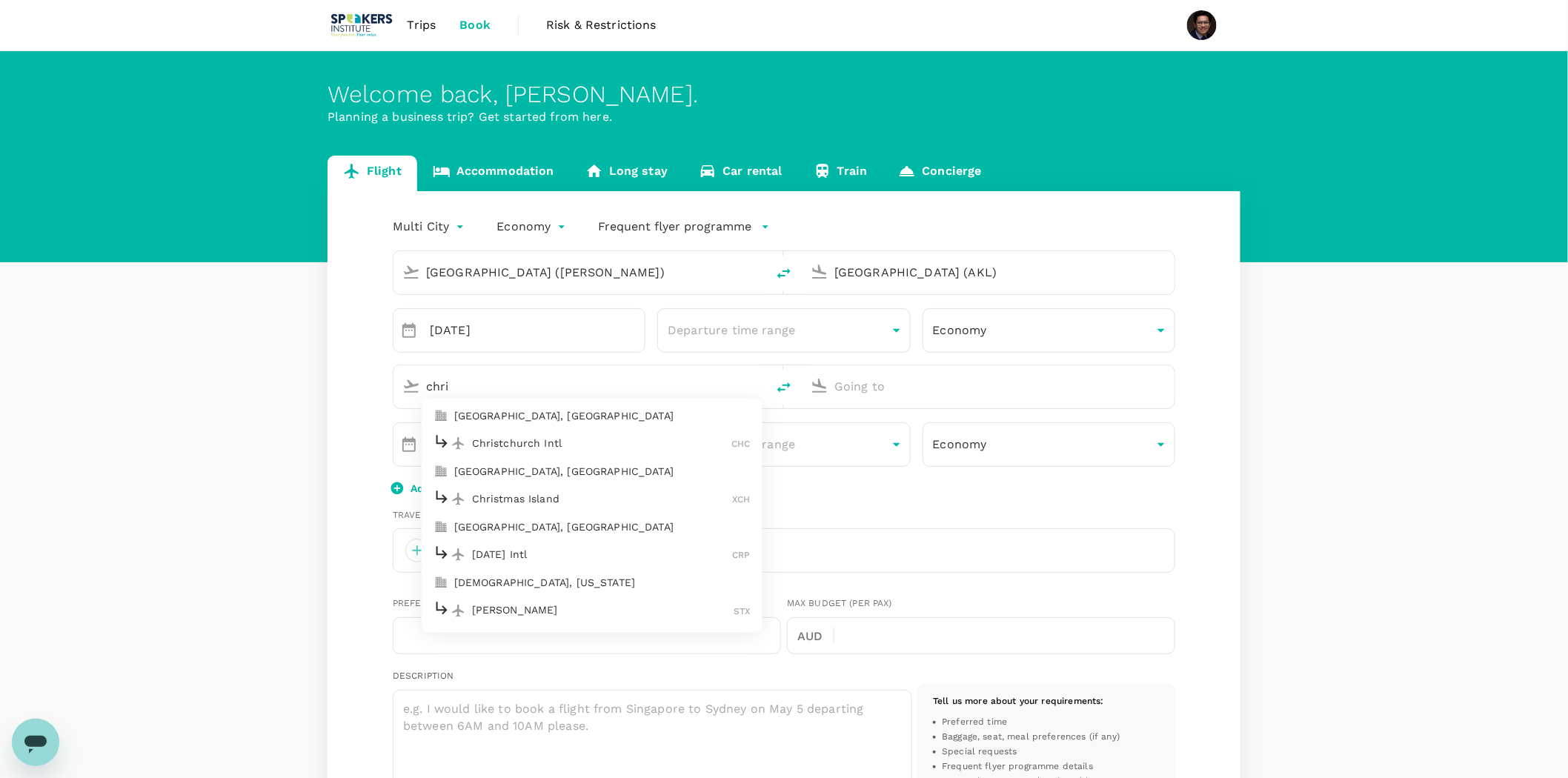
click at [557, 419] on p "[GEOGRAPHIC_DATA], [GEOGRAPHIC_DATA]" at bounding box center [603, 416] width 297 height 15
type input "chri"
type input "[GEOGRAPHIC_DATA], [GEOGRAPHIC_DATA] (any)"
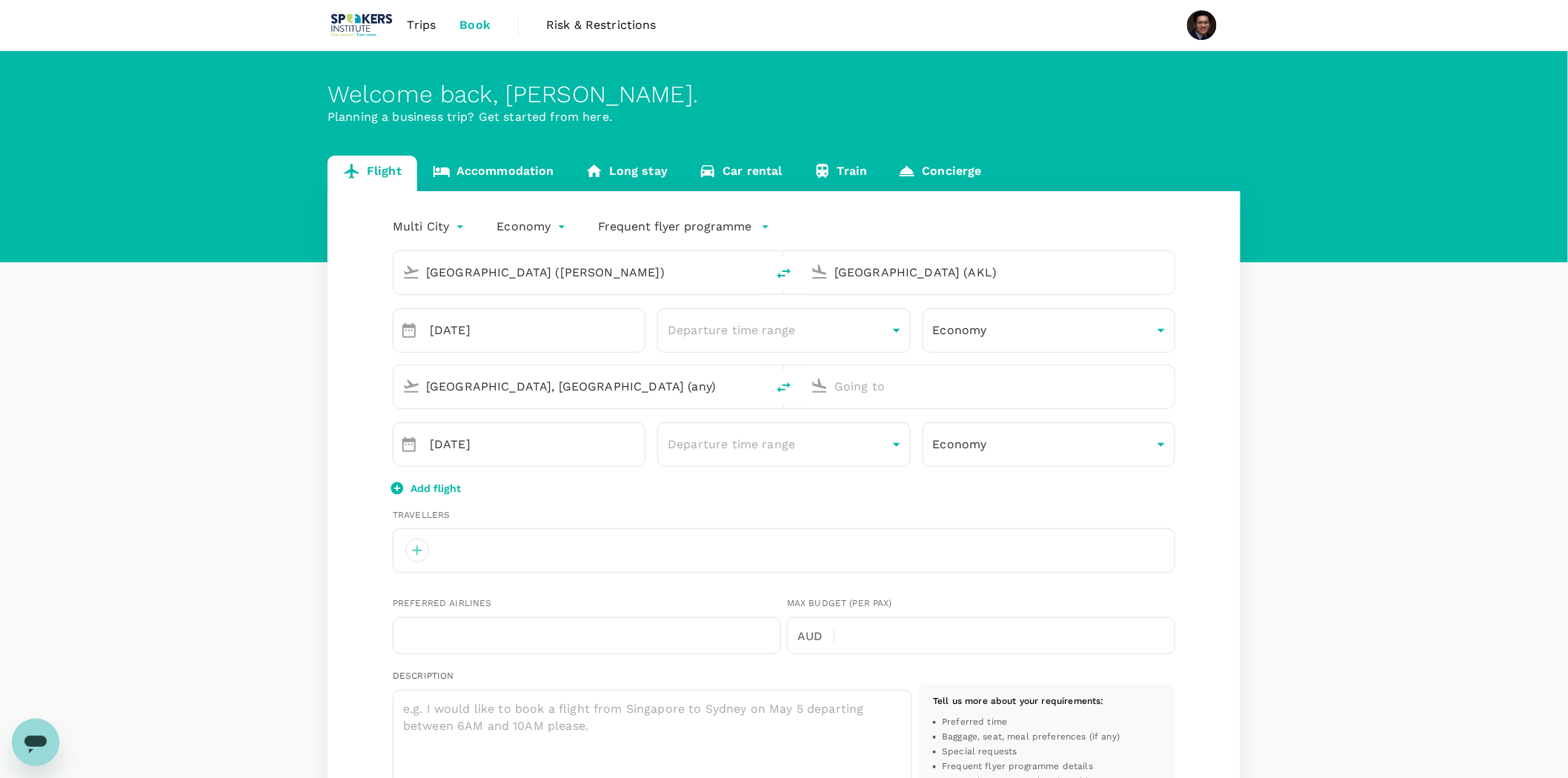
click at [889, 388] on input "text" at bounding box center [989, 387] width 309 height 23
type input "melb"
click at [429, 220] on body "Trips Book Risk & Restrictions Welcome back , Sakib . Planning a business trip?…" at bounding box center [784, 662] width 1568 height 1325
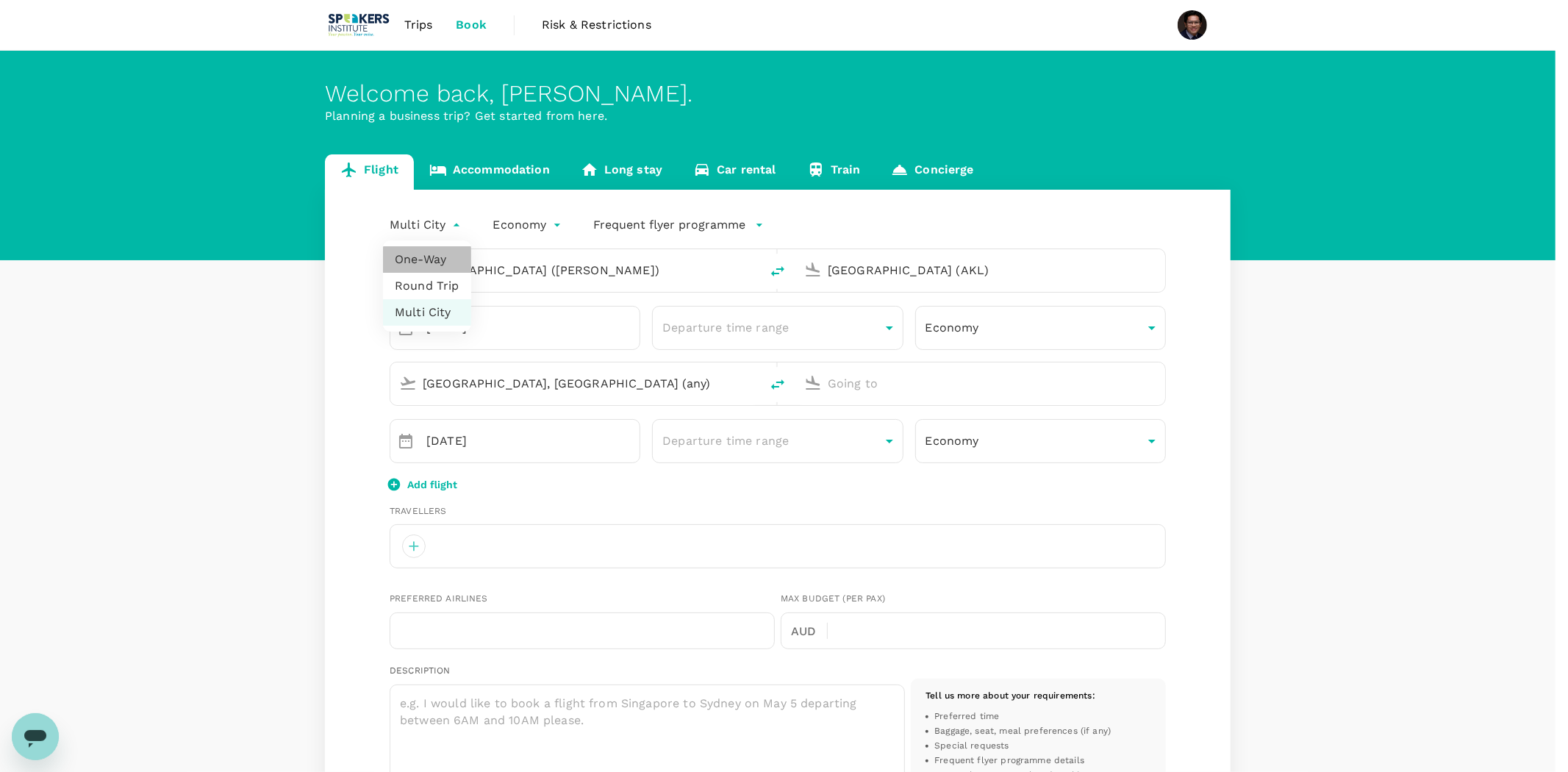
click at [428, 252] on li "One-Way" at bounding box center [427, 260] width 88 height 26
type input "oneway"
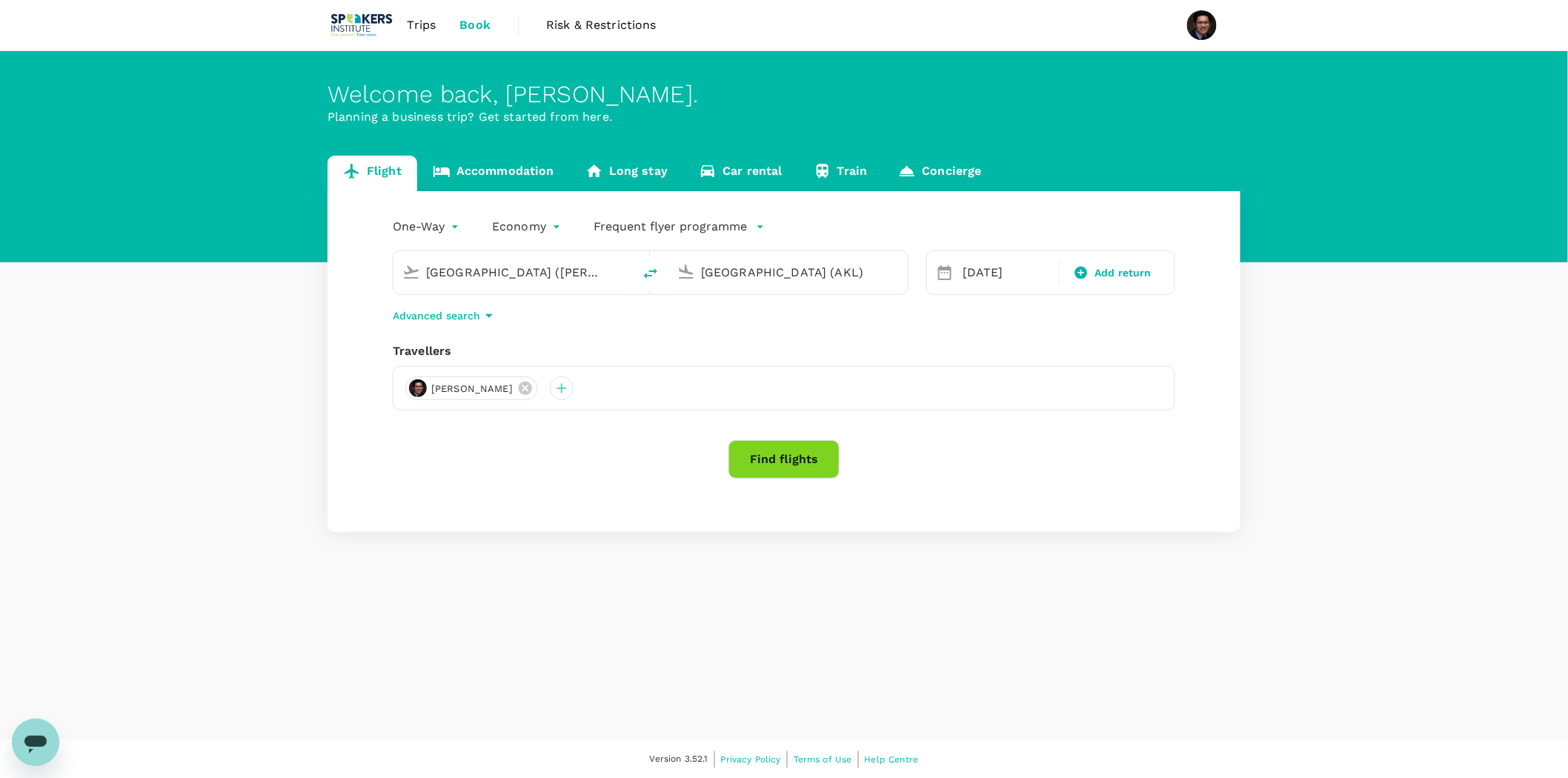
click at [770, 454] on button "Find flights" at bounding box center [784, 459] width 111 height 38
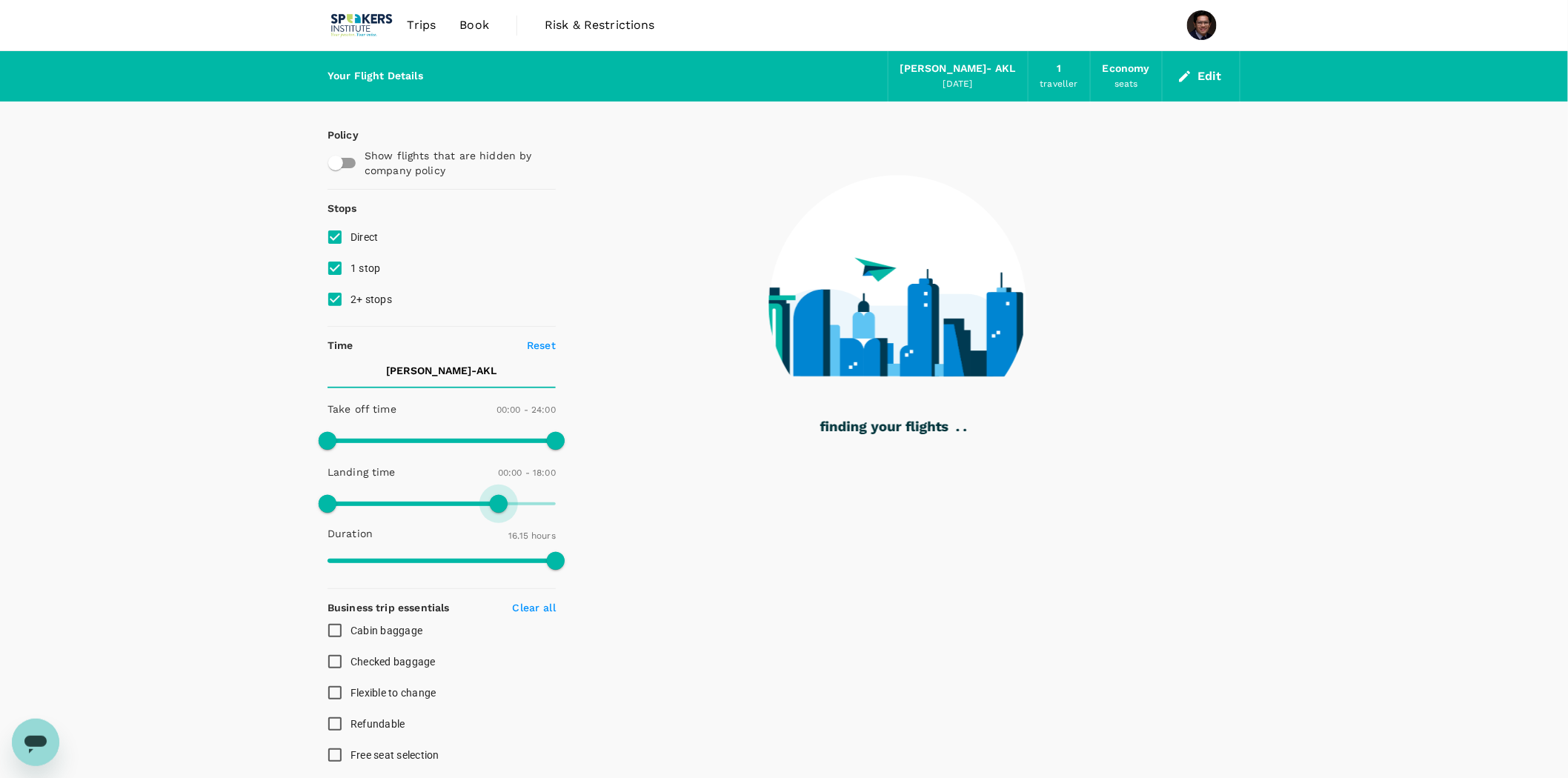
type input "990"
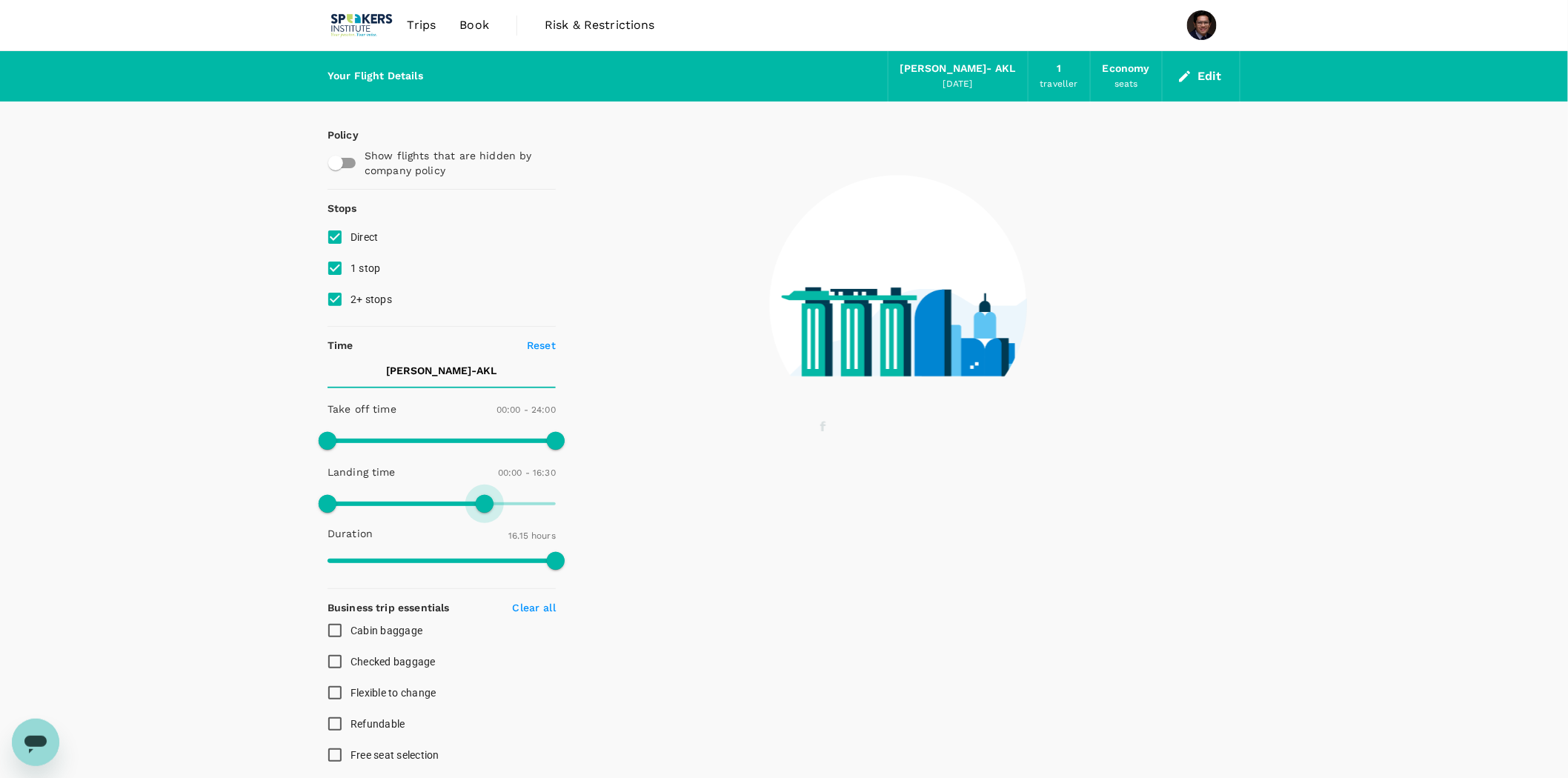
drag, startPoint x: 551, startPoint y: 499, endPoint x: 483, endPoint y: 512, distance: 69.2
click at [483, 512] on span at bounding box center [484, 504] width 18 height 18
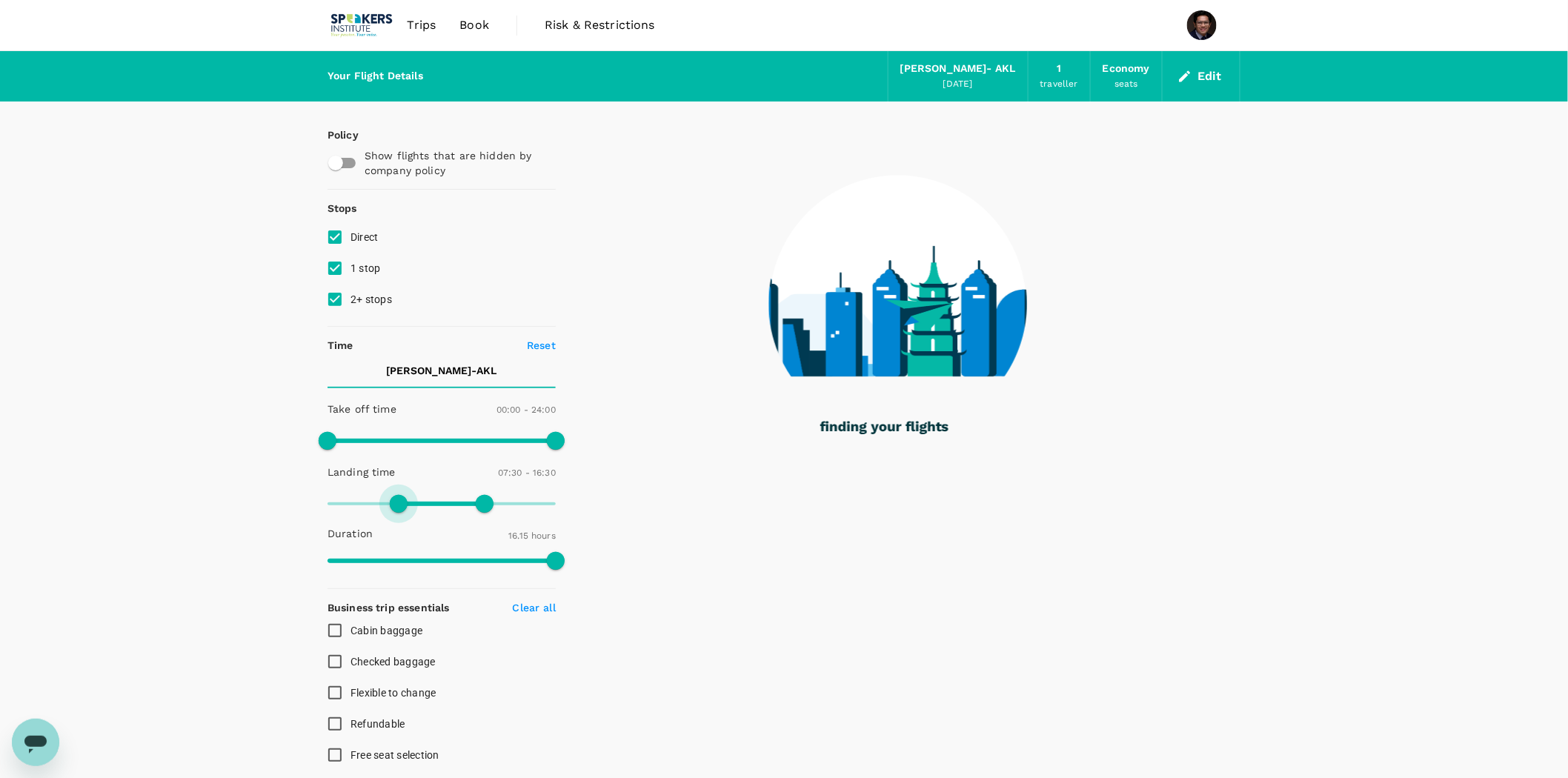
type input "570"
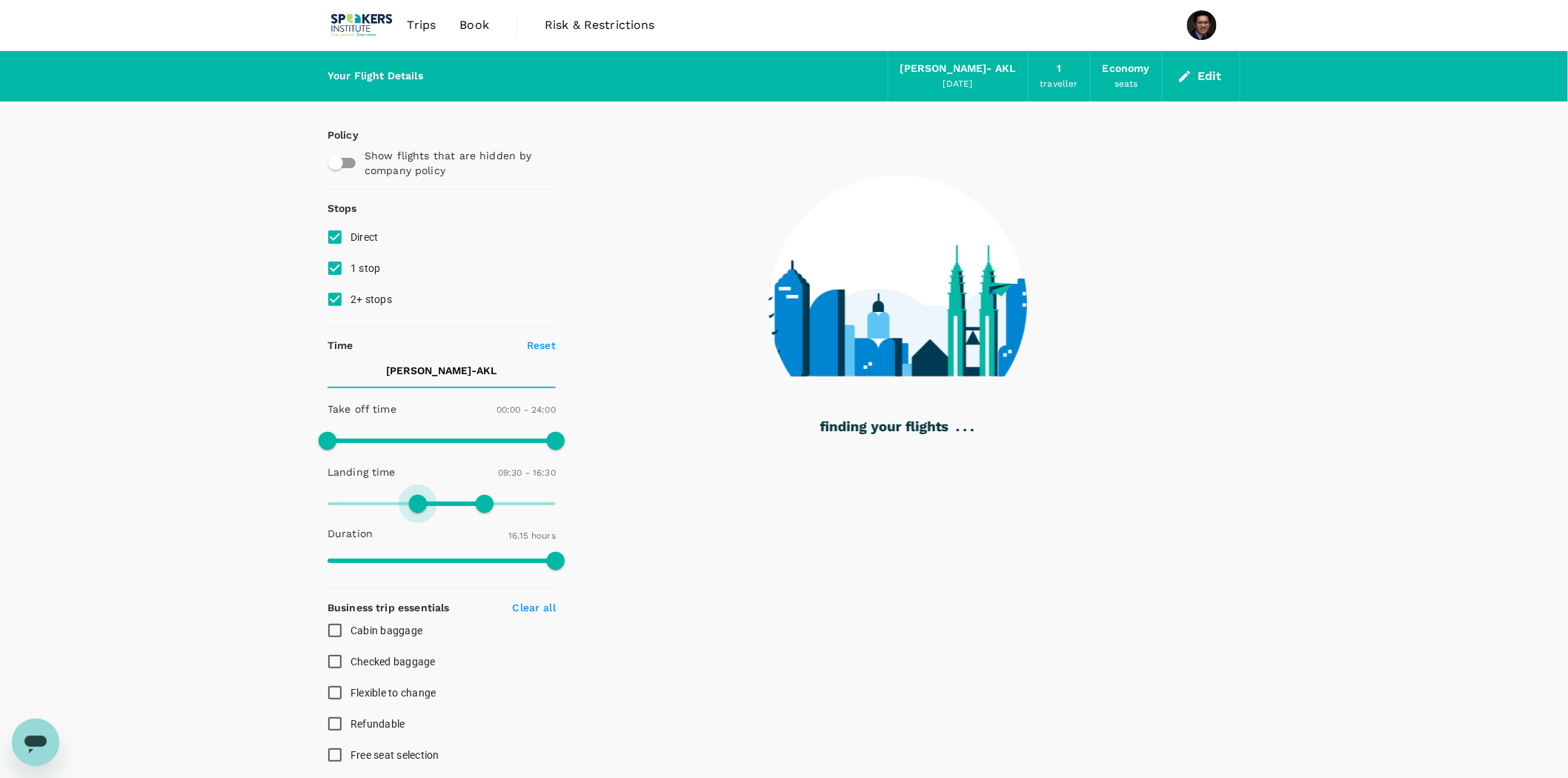
drag, startPoint x: 337, startPoint y: 501, endPoint x: 420, endPoint y: 506, distance: 83.2
click at [420, 506] on span at bounding box center [418, 504] width 18 height 18
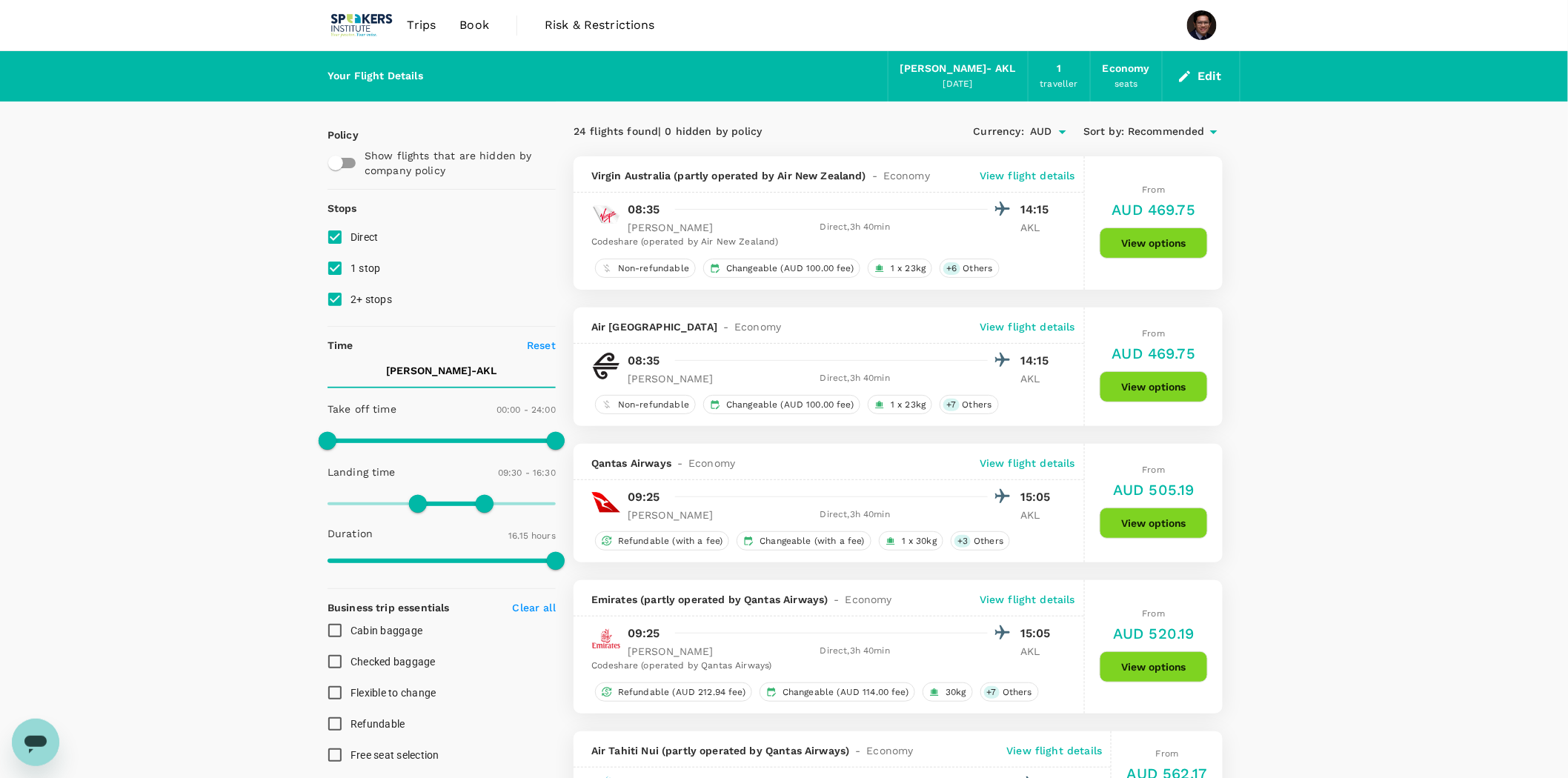
drag, startPoint x: 342, startPoint y: 272, endPoint x: 341, endPoint y: 284, distance: 12.0
click at [341, 272] on input "1 stop" at bounding box center [334, 268] width 31 height 31
checkbox input "false"
click at [338, 292] on input "2+ stops" at bounding box center [334, 299] width 31 height 31
checkbox input "false"
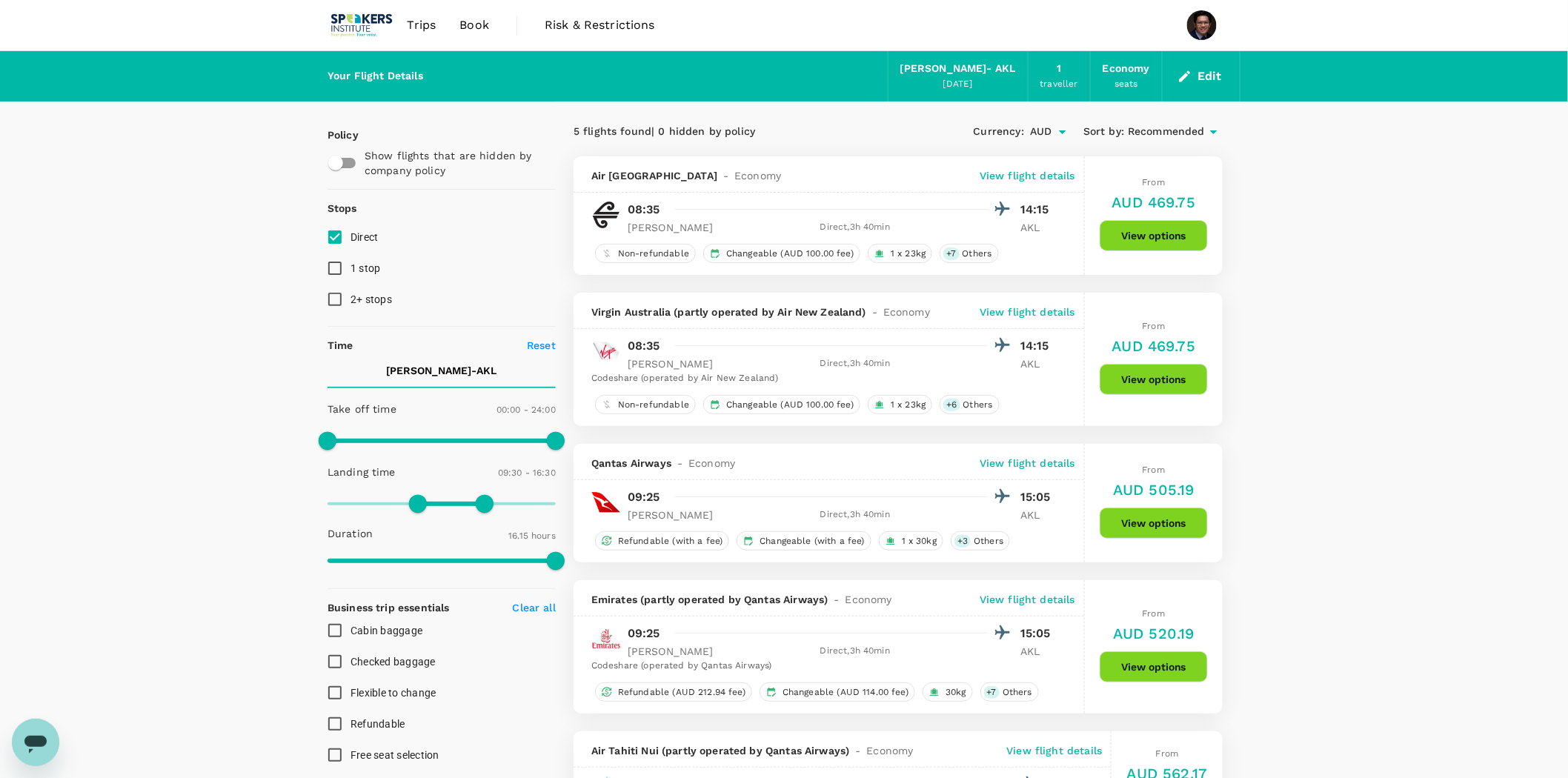
click at [1374, 311] on div "Your Flight Details MEL - AKL 15 Oct 2025 1 traveller Economy seats Edit Policy…" at bounding box center [784, 664] width 1568 height 1226
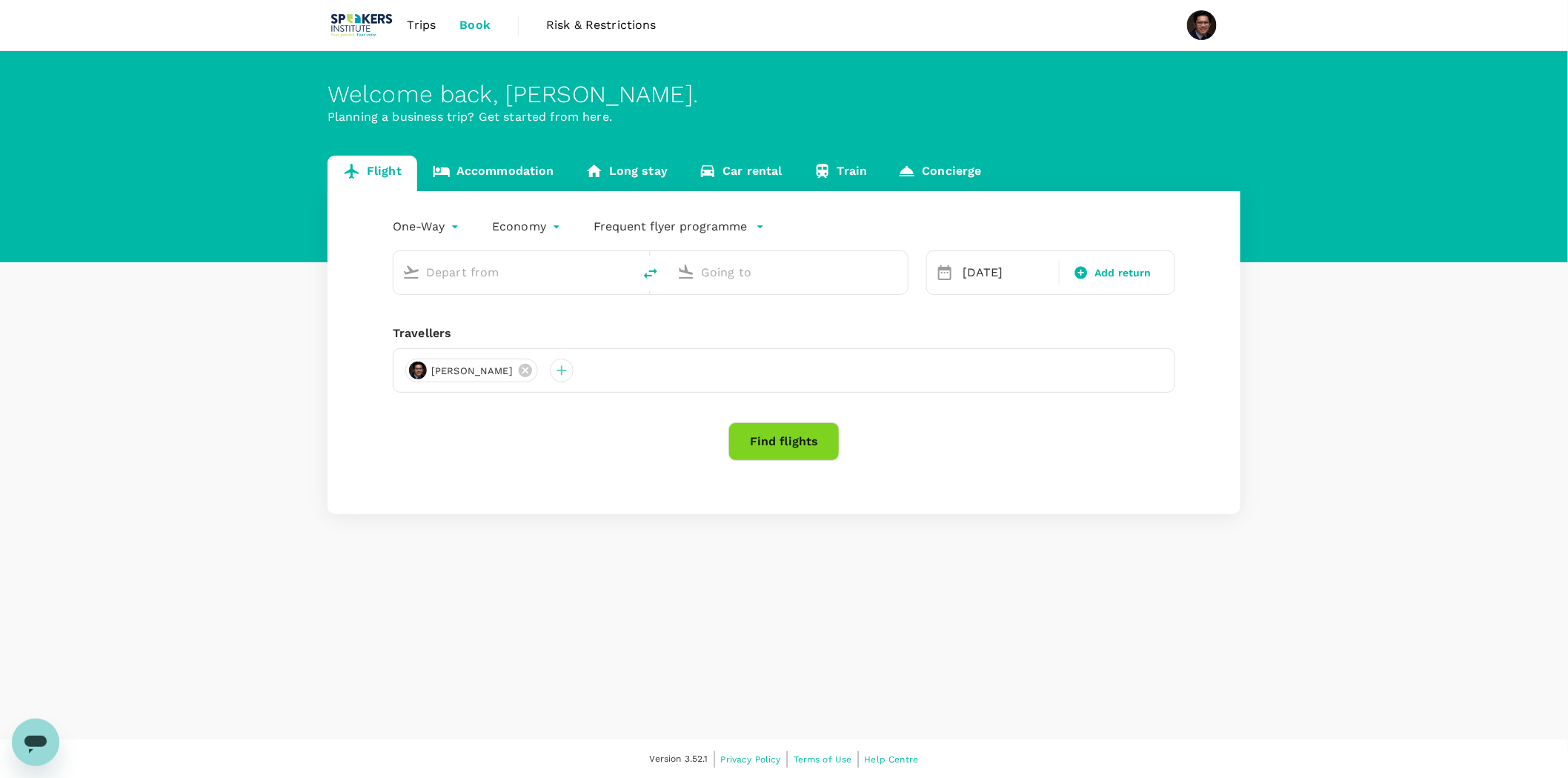
type input "[GEOGRAPHIC_DATA] ([PERSON_NAME])"
type input "Auckland (AKL)"
type input "[GEOGRAPHIC_DATA] ([PERSON_NAME])"
type input "Auckland (AKL)"
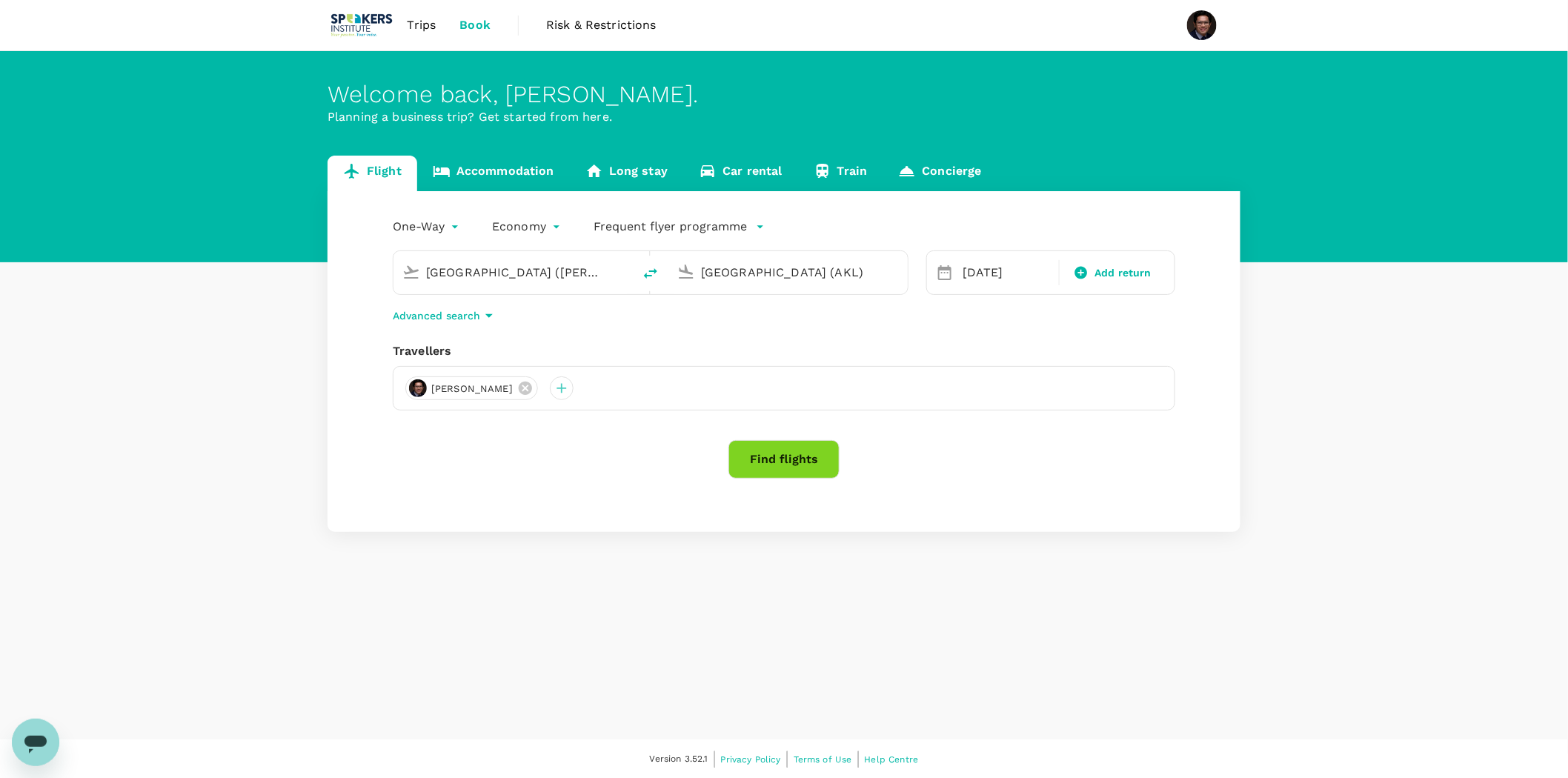
click at [524, 277] on input "[GEOGRAPHIC_DATA] ([PERSON_NAME])" at bounding box center [513, 273] width 176 height 23
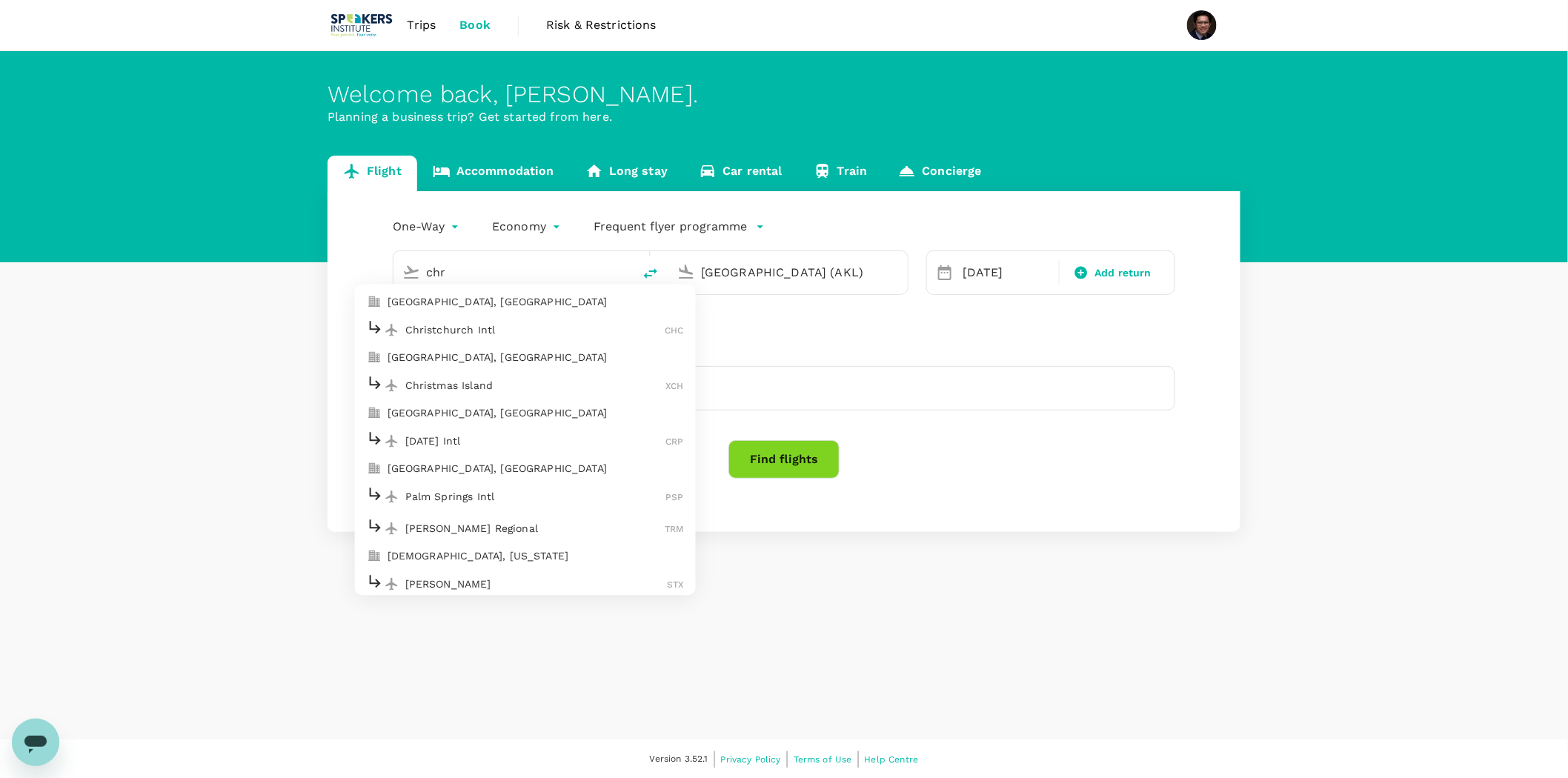
click at [443, 299] on p "[GEOGRAPHIC_DATA], [GEOGRAPHIC_DATA]" at bounding box center [536, 303] width 297 height 15
type input "[GEOGRAPHIC_DATA], [GEOGRAPHIC_DATA] (any)"
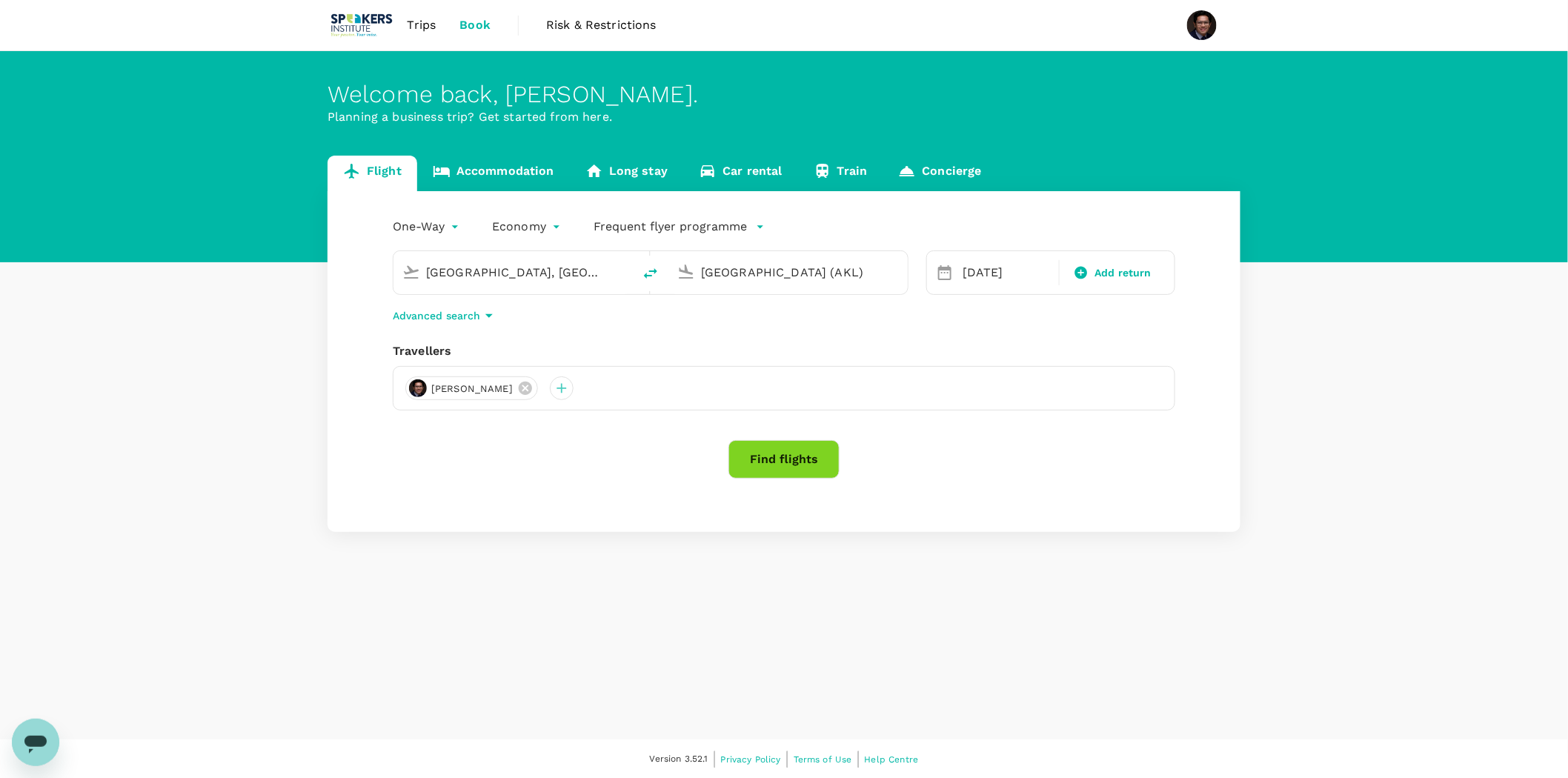
click at [809, 271] on input "Auckland (AKL)" at bounding box center [789, 273] width 176 height 23
click at [766, 326] on p "[GEOGRAPHIC_DATA]" at bounding box center [782, 330] width 203 height 15
type input "[GEOGRAPHIC_DATA] ([PERSON_NAME])"
click at [1019, 463] on div "21" at bounding box center [1013, 458] width 28 height 28
click at [787, 464] on button "Find flights" at bounding box center [784, 459] width 111 height 38
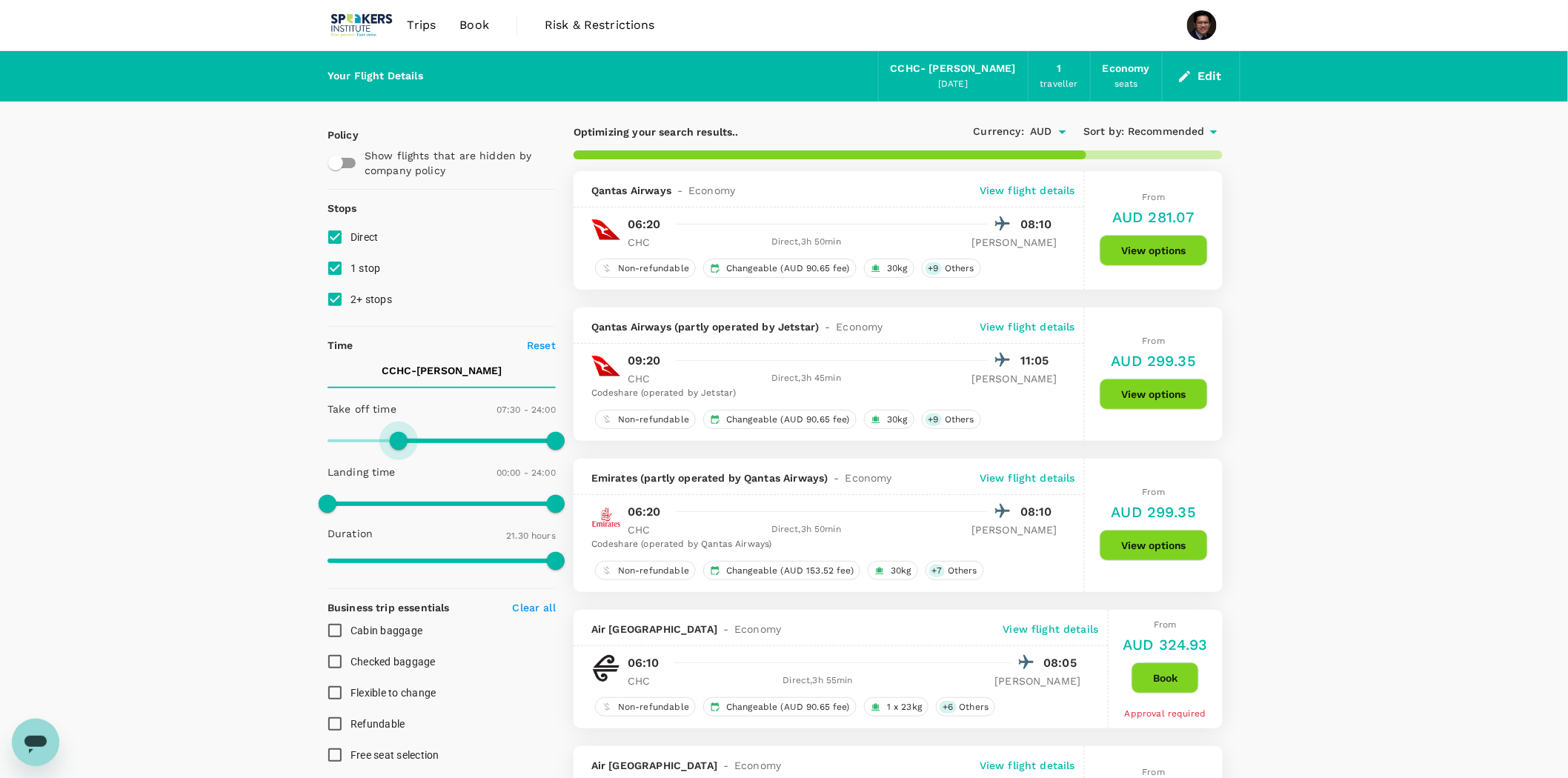
type input "480"
drag, startPoint x: 331, startPoint y: 438, endPoint x: 405, endPoint y: 443, distance: 74.2
click at [405, 443] on span at bounding box center [403, 440] width 18 height 18
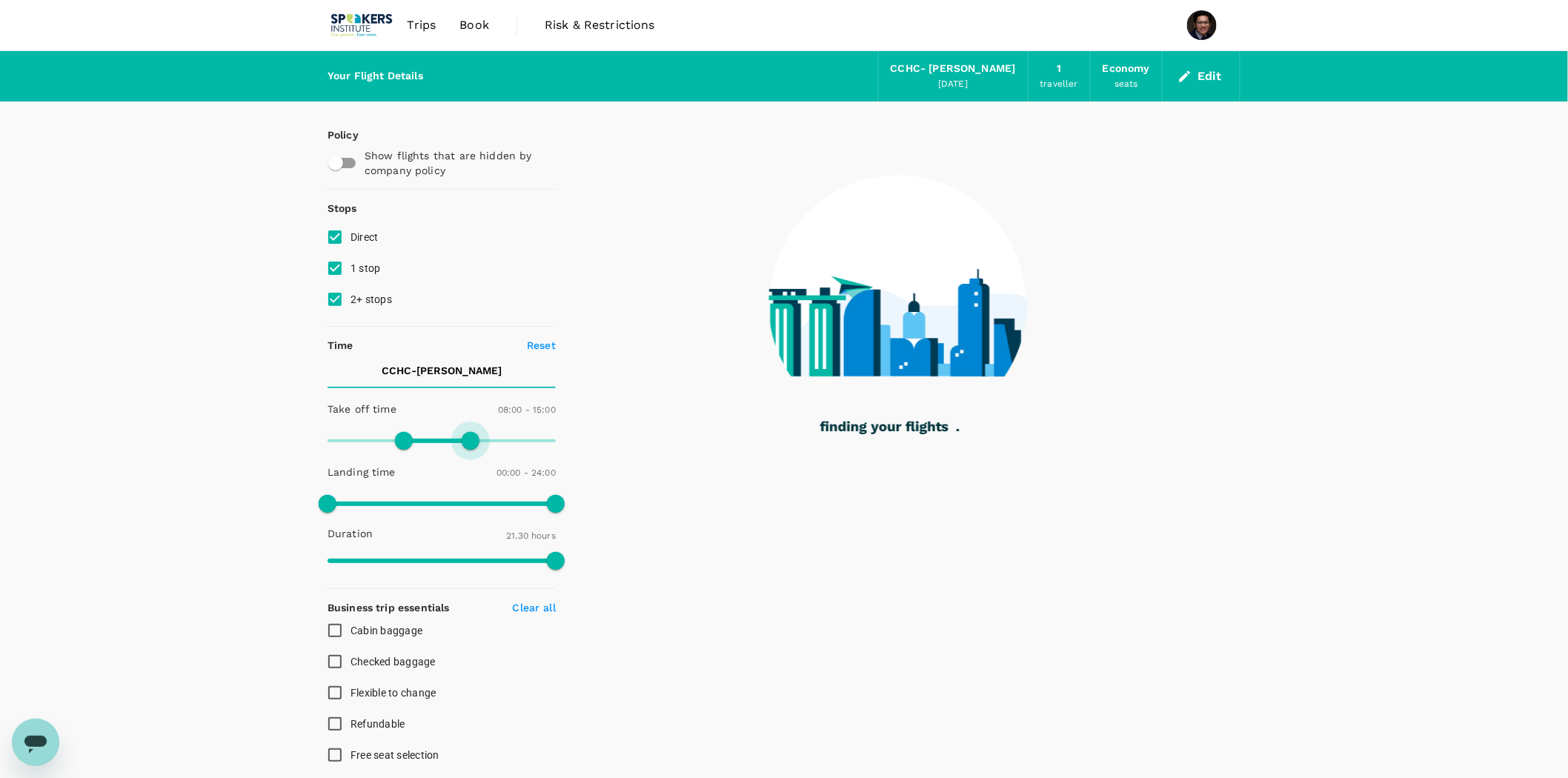
type input "870"
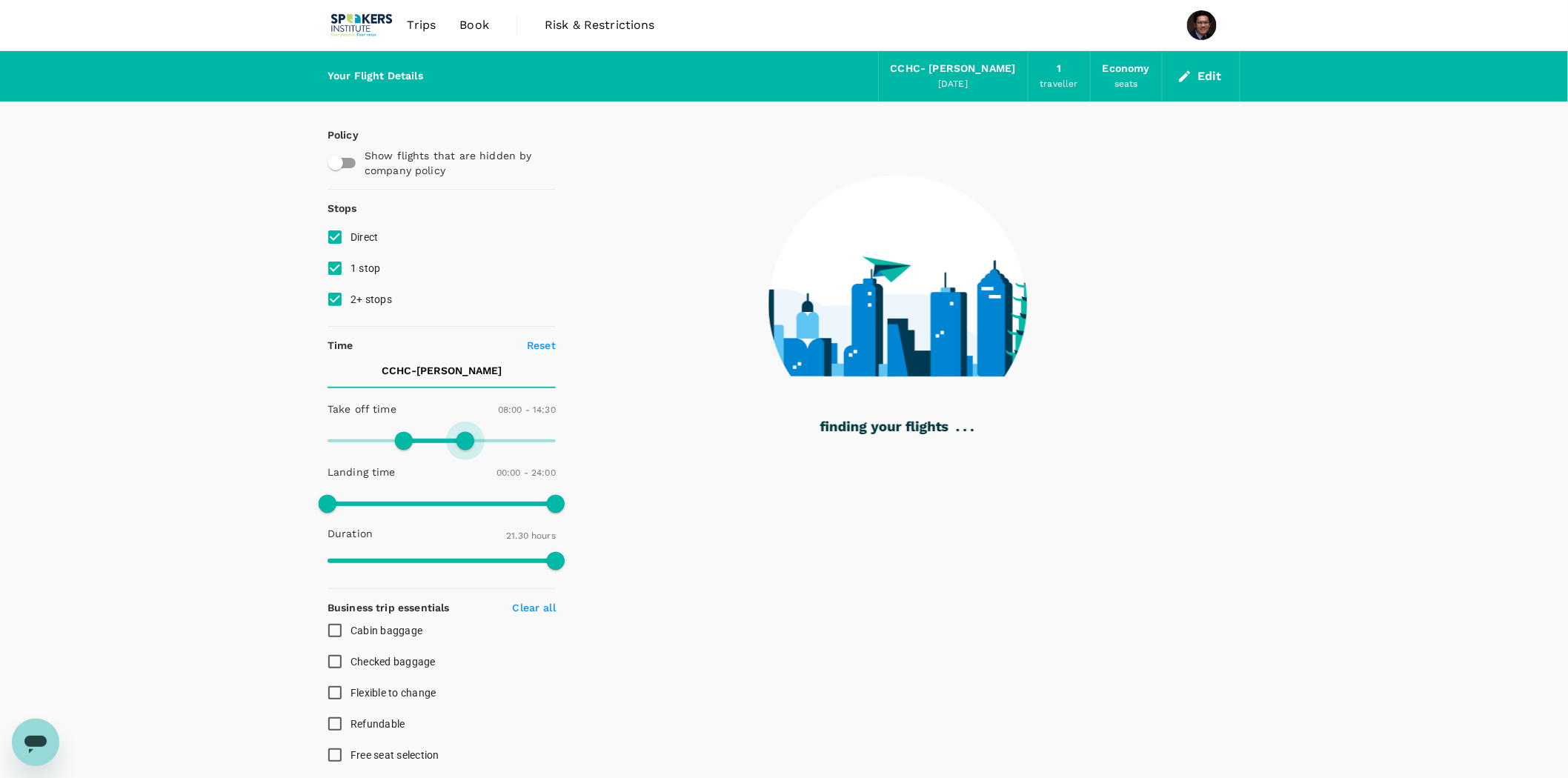
drag, startPoint x: 550, startPoint y: 440, endPoint x: 467, endPoint y: 440, distance: 83.0
click at [467, 440] on span at bounding box center [464, 440] width 18 height 18
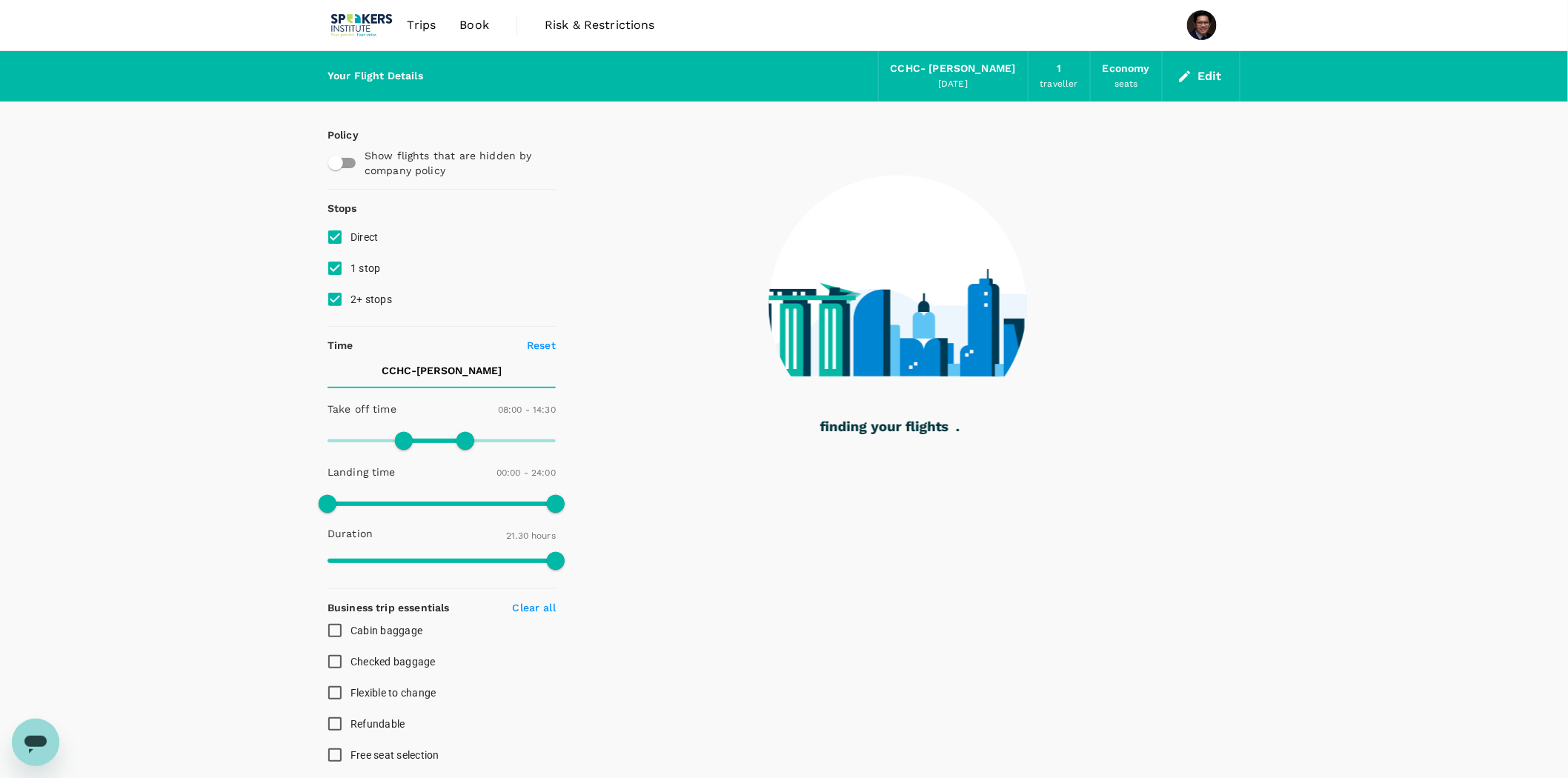
click at [336, 268] on input "1 stop" at bounding box center [334, 268] width 31 height 31
checkbox input "false"
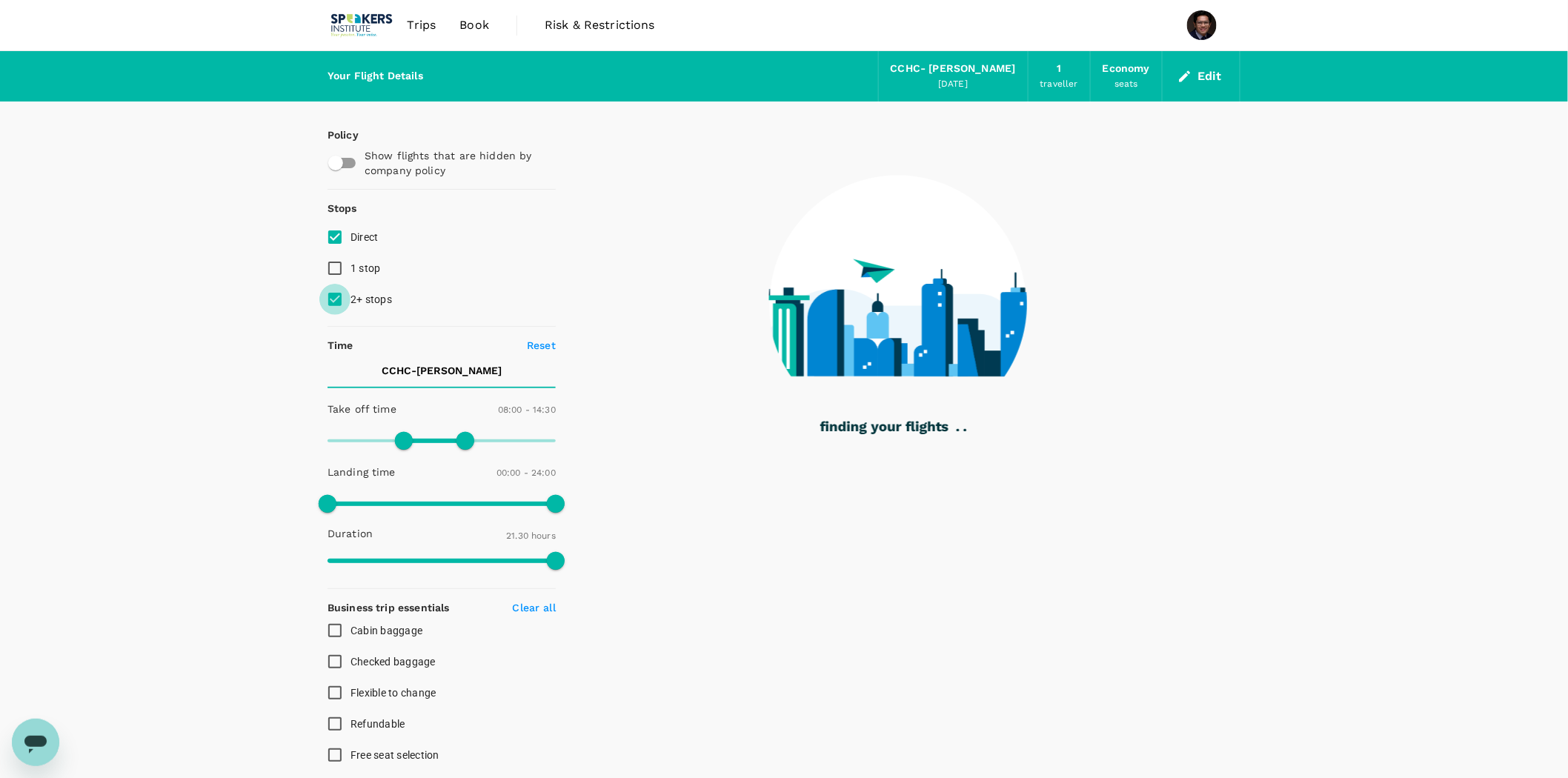
click at [336, 297] on input "2+ stops" at bounding box center [334, 299] width 31 height 31
checkbox input "false"
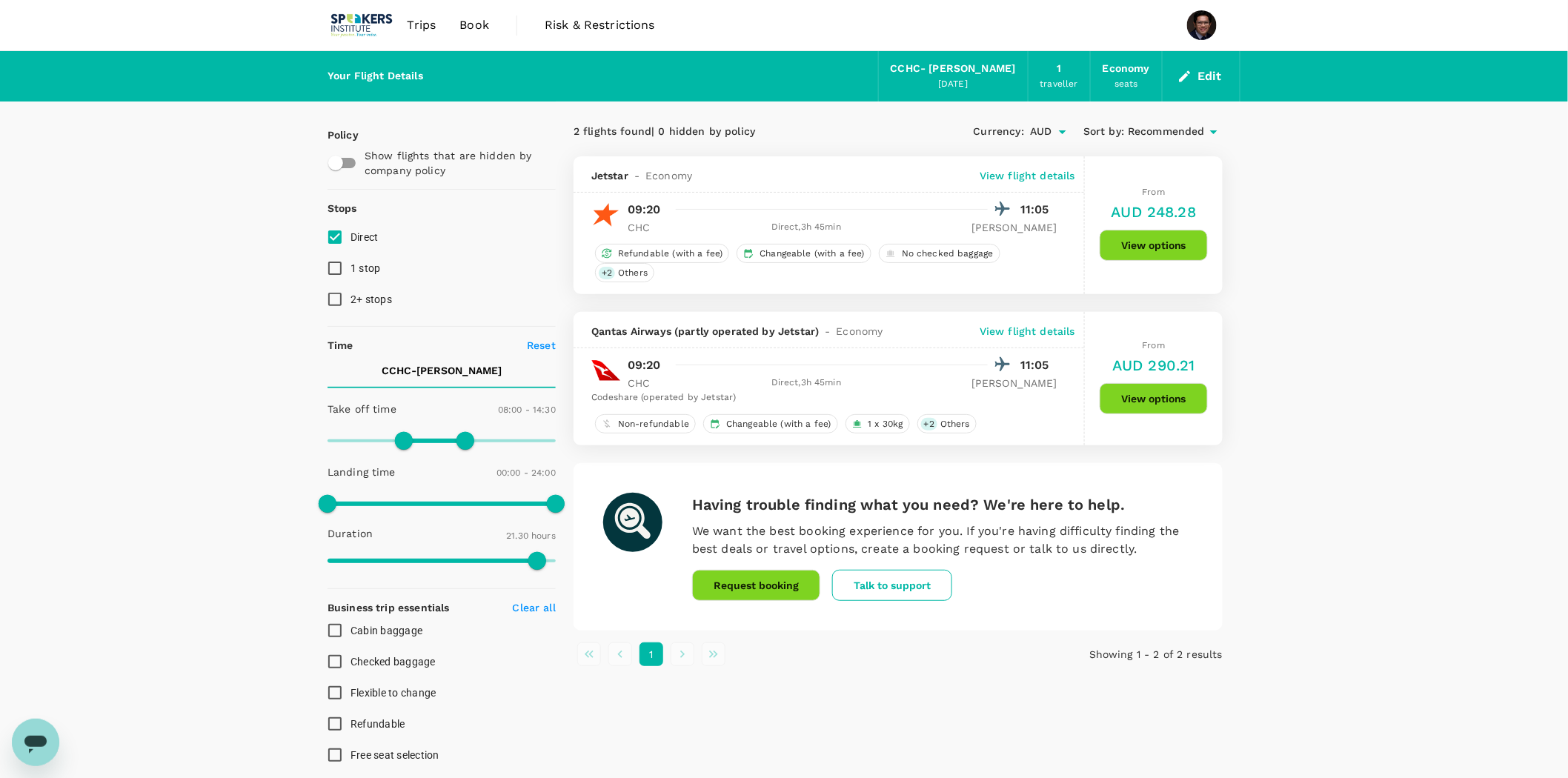
click at [409, 28] on span "Trips" at bounding box center [422, 25] width 29 height 18
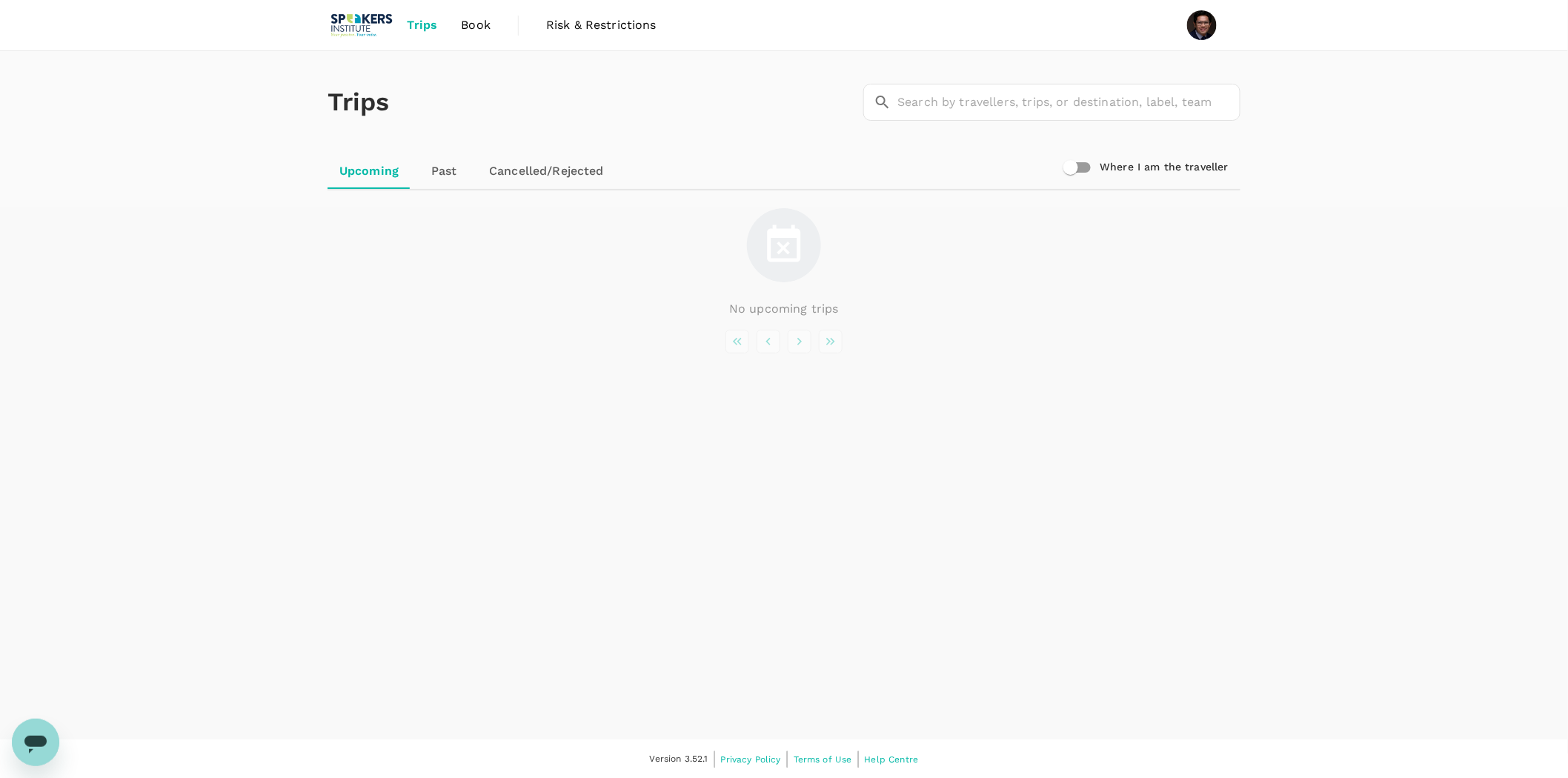
click at [463, 8] on link "Book" at bounding box center [476, 25] width 53 height 50
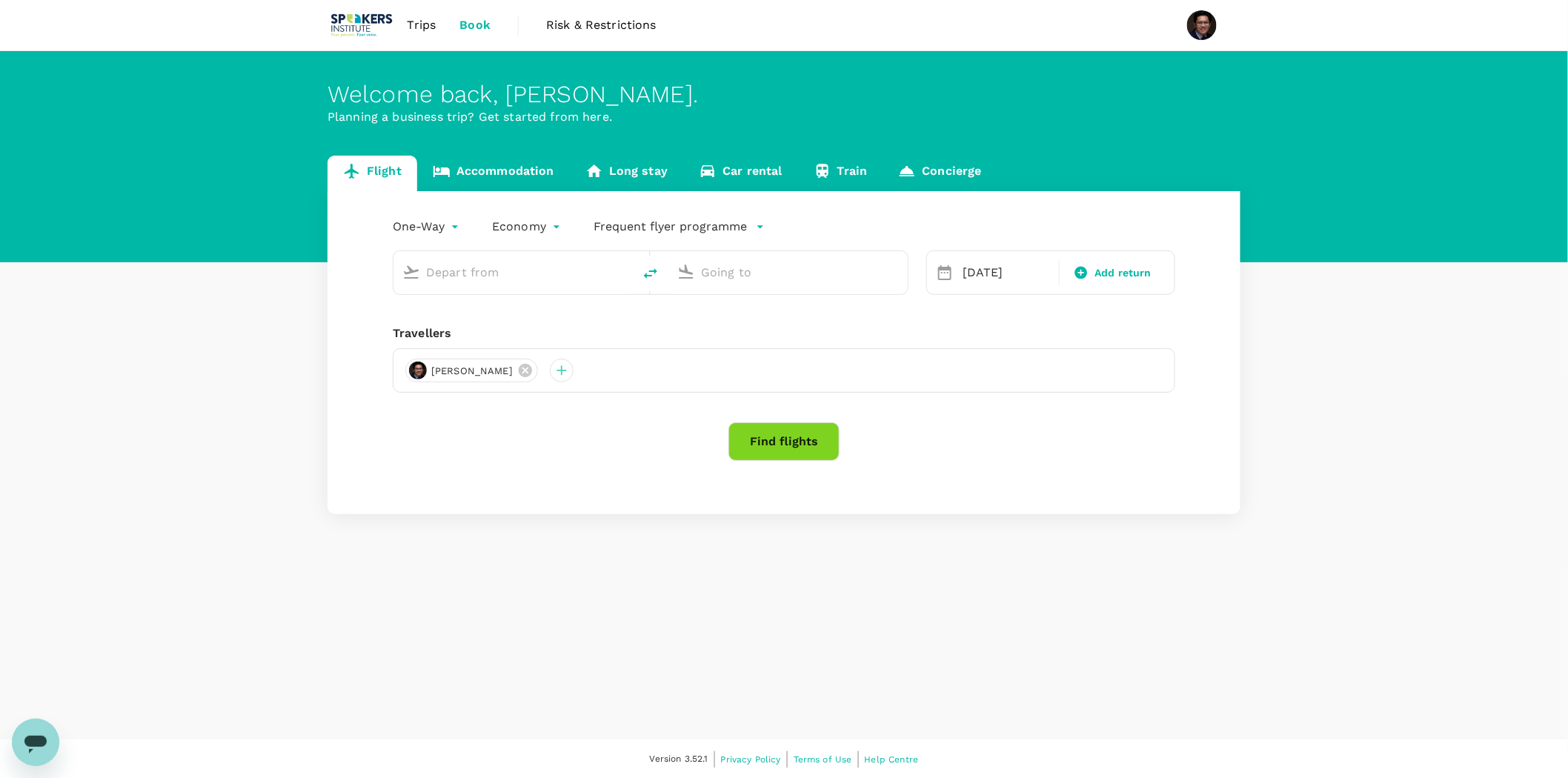
click at [470, 27] on span "Book" at bounding box center [474, 25] width 31 height 18
type input "[GEOGRAPHIC_DATA], [GEOGRAPHIC_DATA] (any)"
type input "[GEOGRAPHIC_DATA] ([PERSON_NAME])"
type input "[GEOGRAPHIC_DATA], [GEOGRAPHIC_DATA] (any)"
type input "[GEOGRAPHIC_DATA] ([PERSON_NAME])"
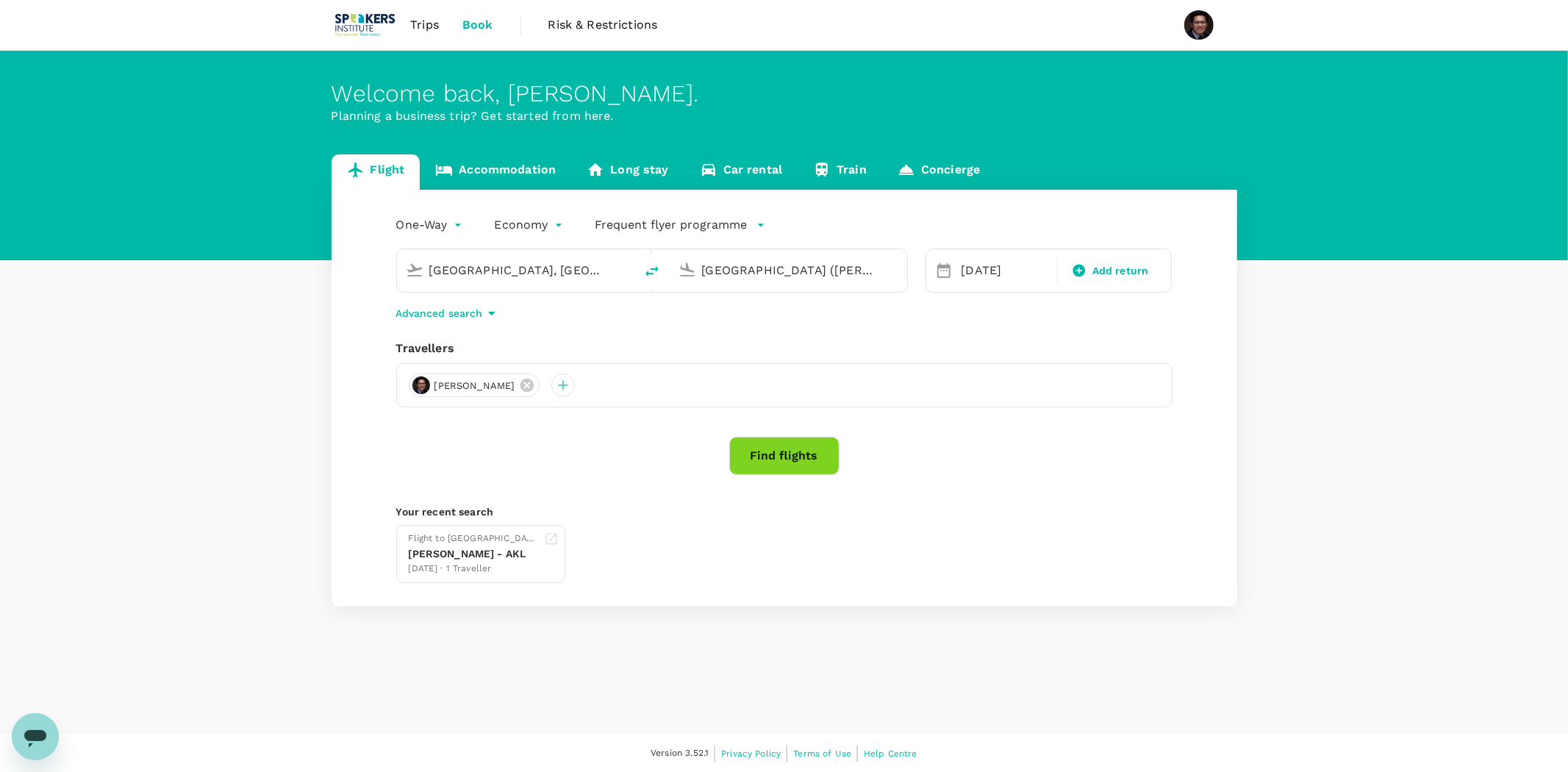
click at [436, 224] on body "Trips Book Risk & Restrictions Welcome back , Sakib . Planning a business trip?…" at bounding box center [784, 386] width 1568 height 774
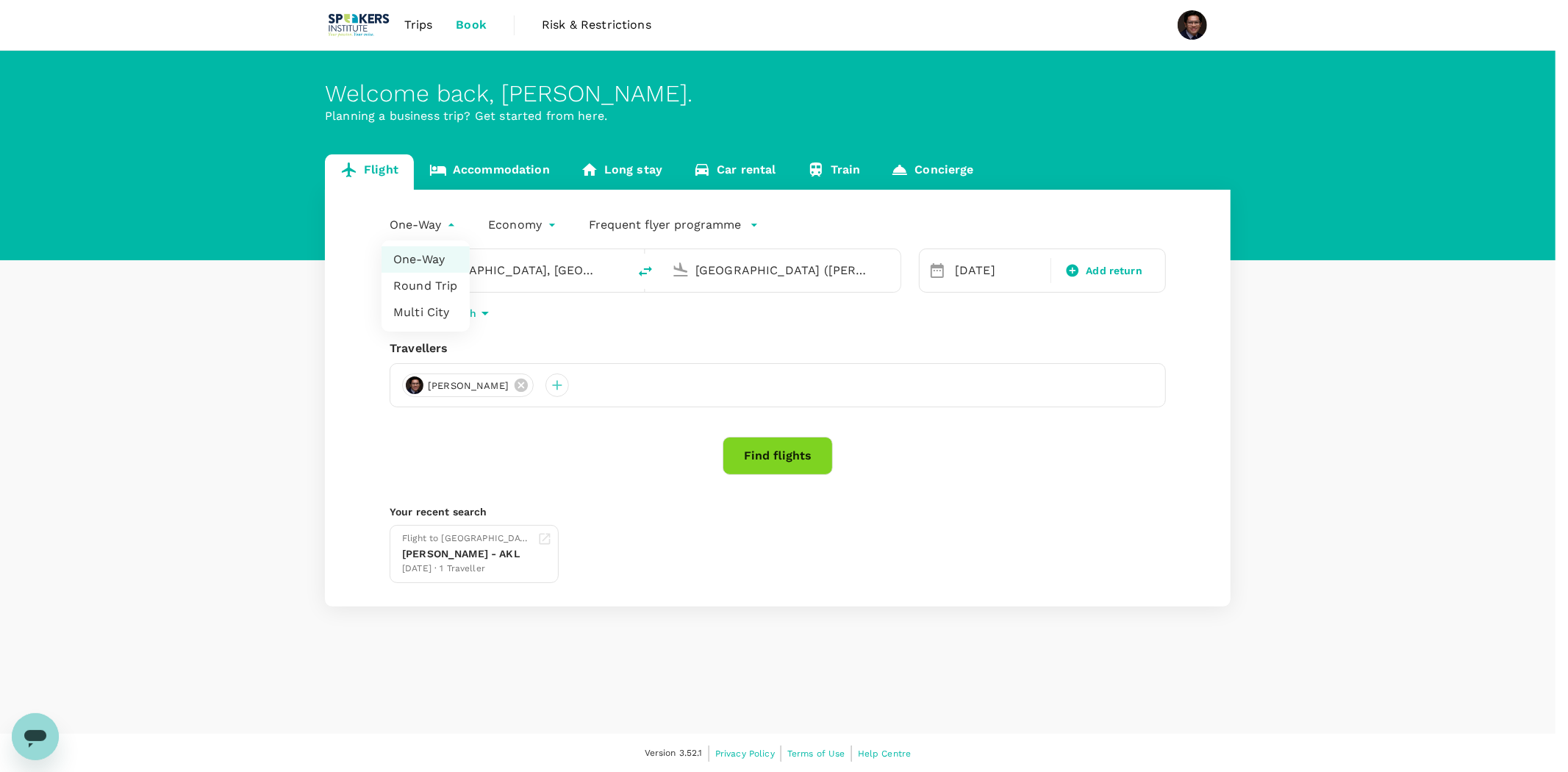
click at [433, 281] on li "Round Trip" at bounding box center [425, 286] width 88 height 26
type input "roundtrip"
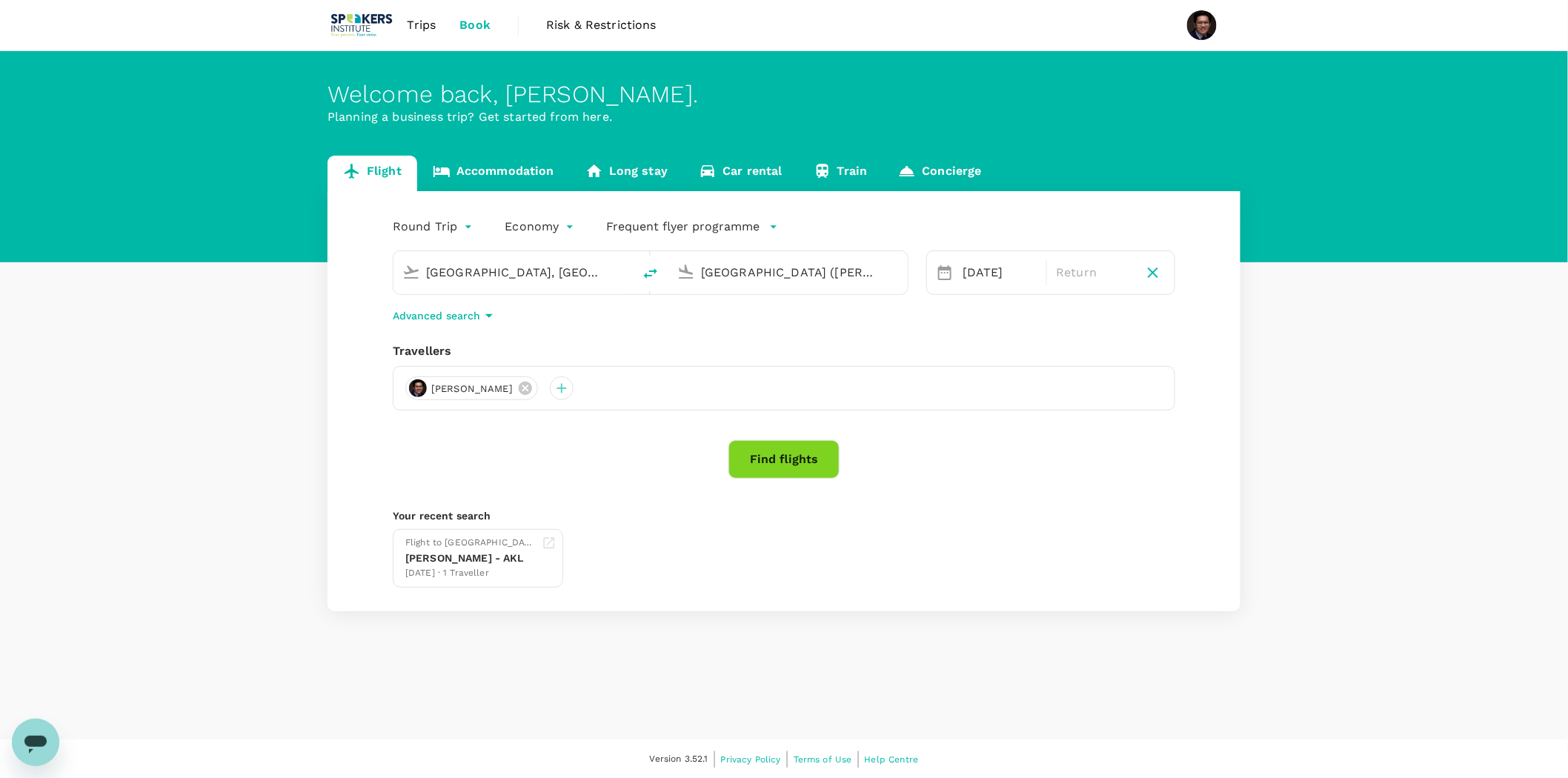
click at [579, 269] on input "[GEOGRAPHIC_DATA], [GEOGRAPHIC_DATA] (any)" at bounding box center [513, 273] width 176 height 23
click at [534, 303] on p "[GEOGRAPHIC_DATA], [GEOGRAPHIC_DATA]" at bounding box center [536, 303] width 297 height 15
type input "[GEOGRAPHIC_DATA], [GEOGRAPHIC_DATA] (any)"
drag, startPoint x: 819, startPoint y: 275, endPoint x: 677, endPoint y: 262, distance: 142.6
click at [677, 262] on div "[GEOGRAPHIC_DATA] ([PERSON_NAME])" at bounding box center [784, 269] width 228 height 33
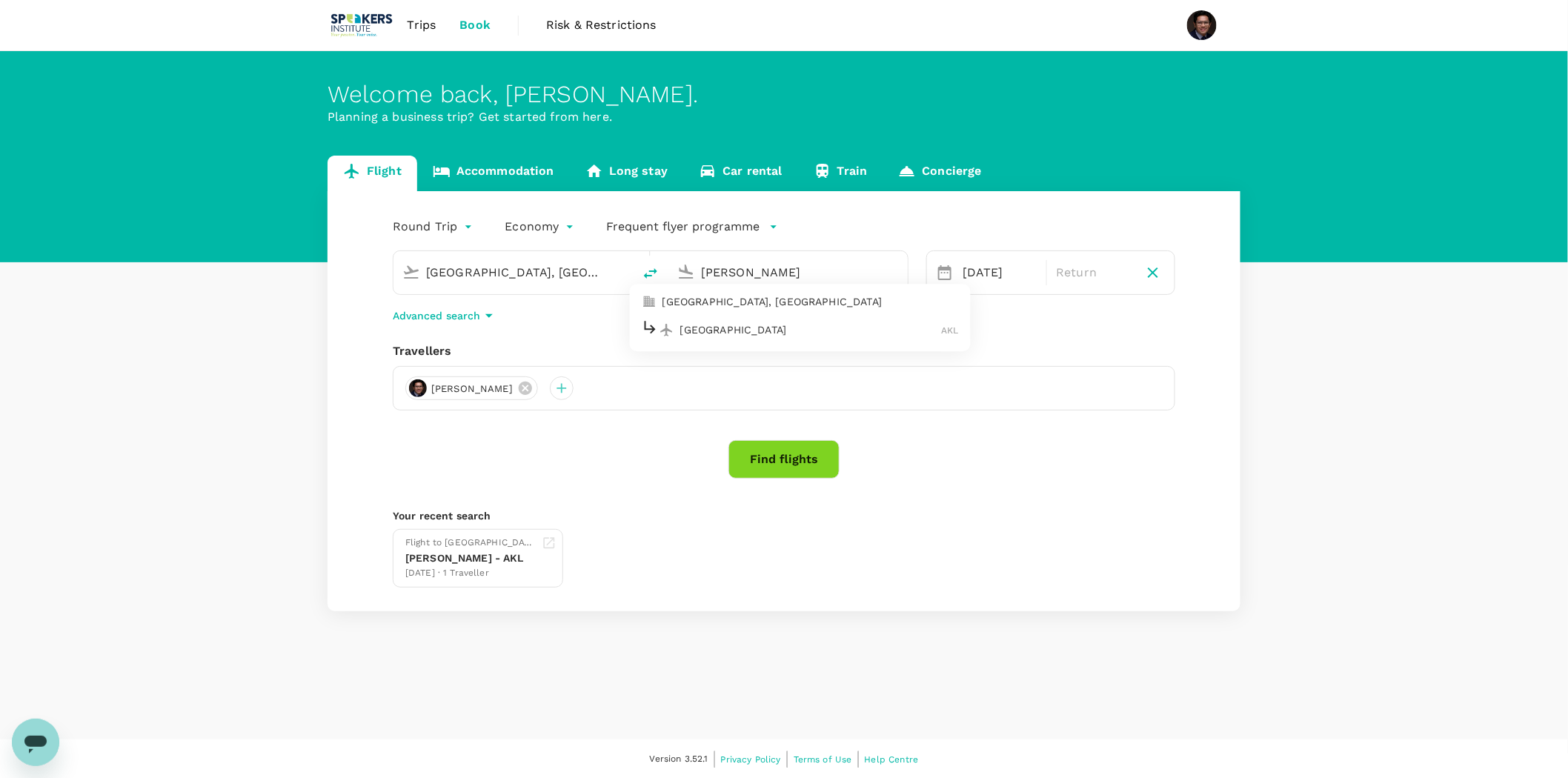
click at [711, 315] on li "Auckland AKL" at bounding box center [799, 330] width 341 height 32
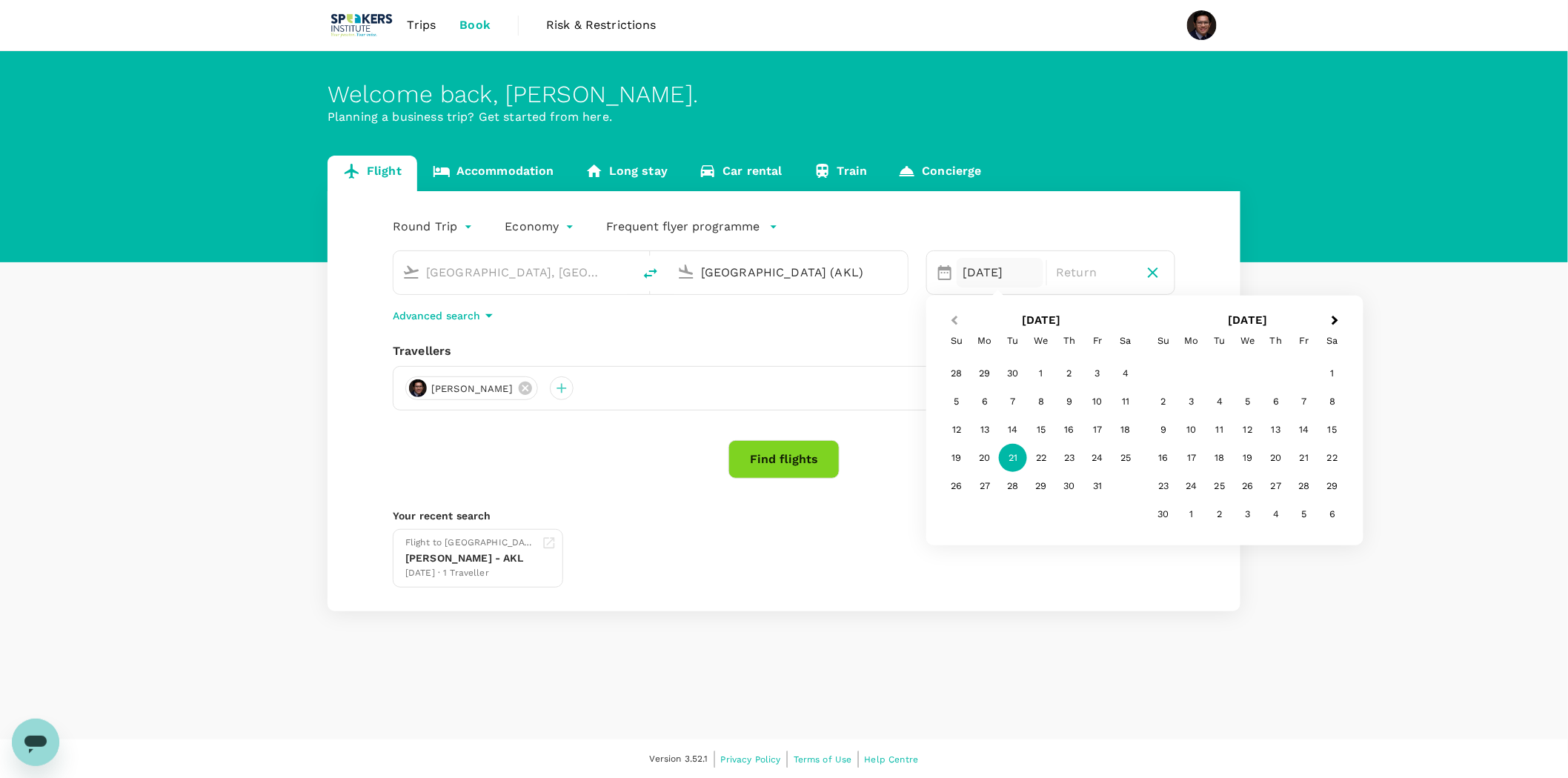
type input "Auckland (AKL)"
click at [954, 317] on span "Previous Month" at bounding box center [954, 320] width 0 height 17
click at [1248, 424] on div "15" at bounding box center [1248, 430] width 28 height 28
click at [1100, 273] on p "Return" at bounding box center [1094, 272] width 75 height 18
click at [959, 455] on div "19" at bounding box center [957, 458] width 28 height 28
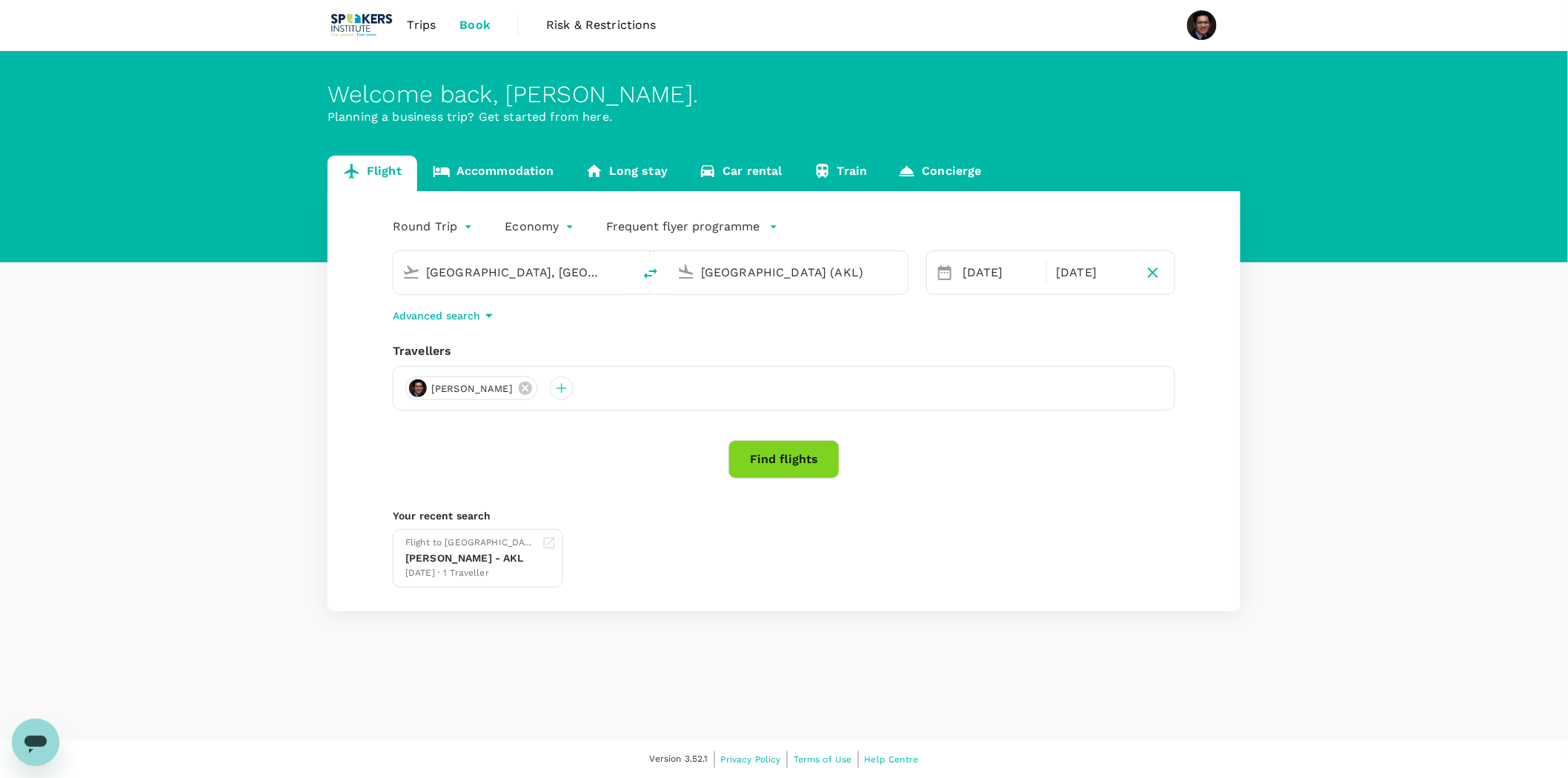
click at [799, 455] on button "Find flights" at bounding box center [784, 459] width 111 height 38
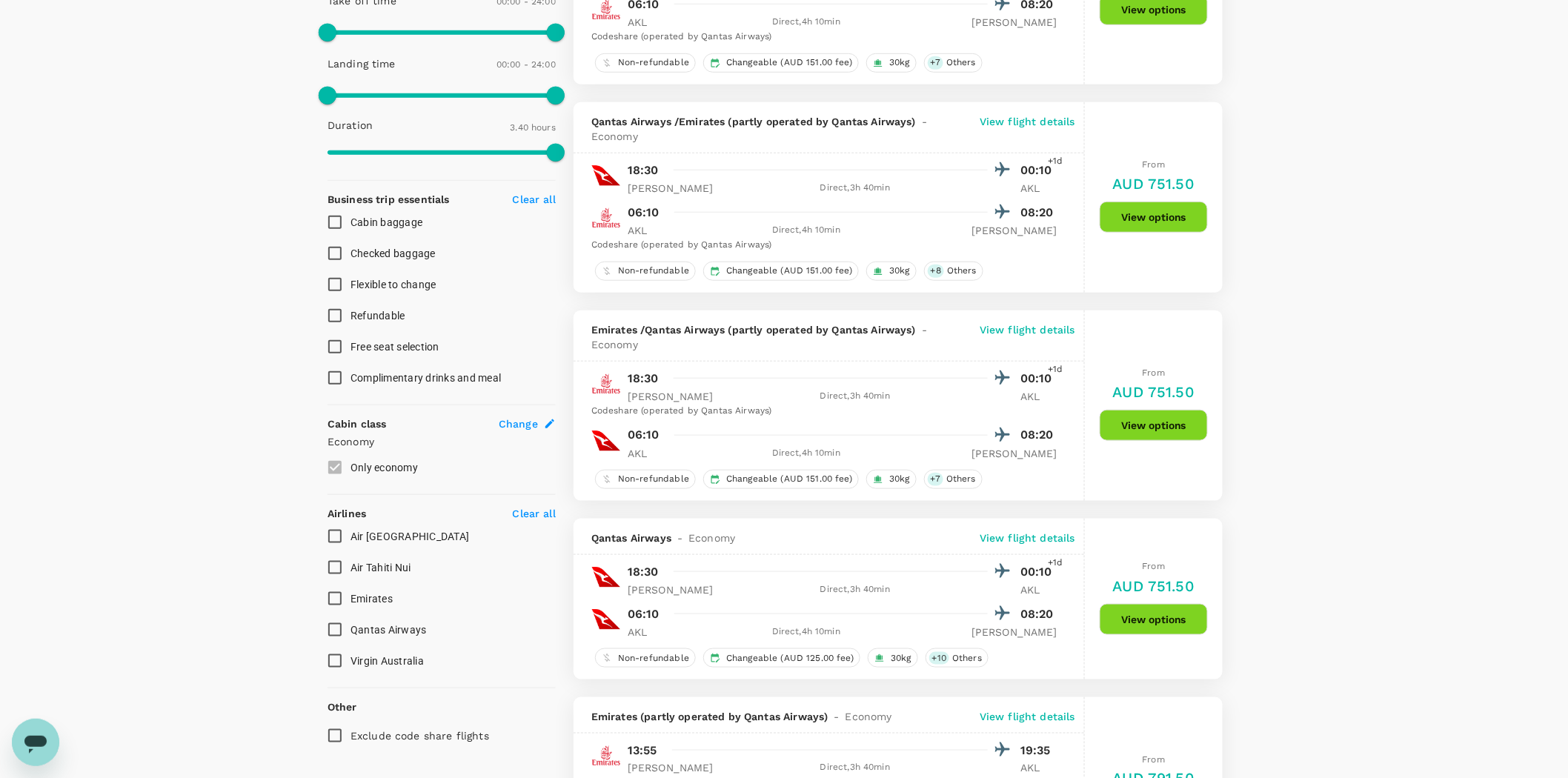
scroll to position [411, 0]
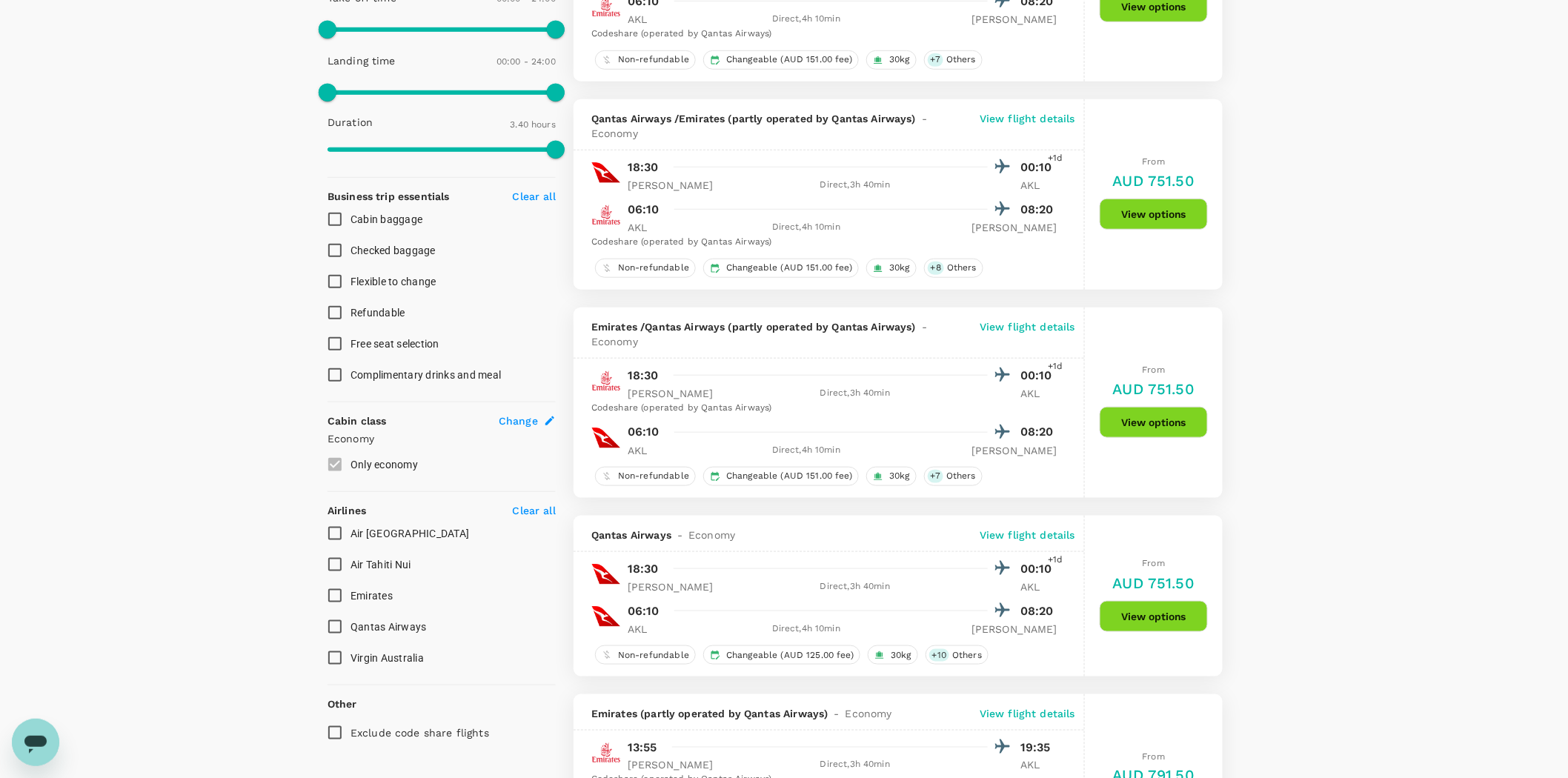
type input "390"
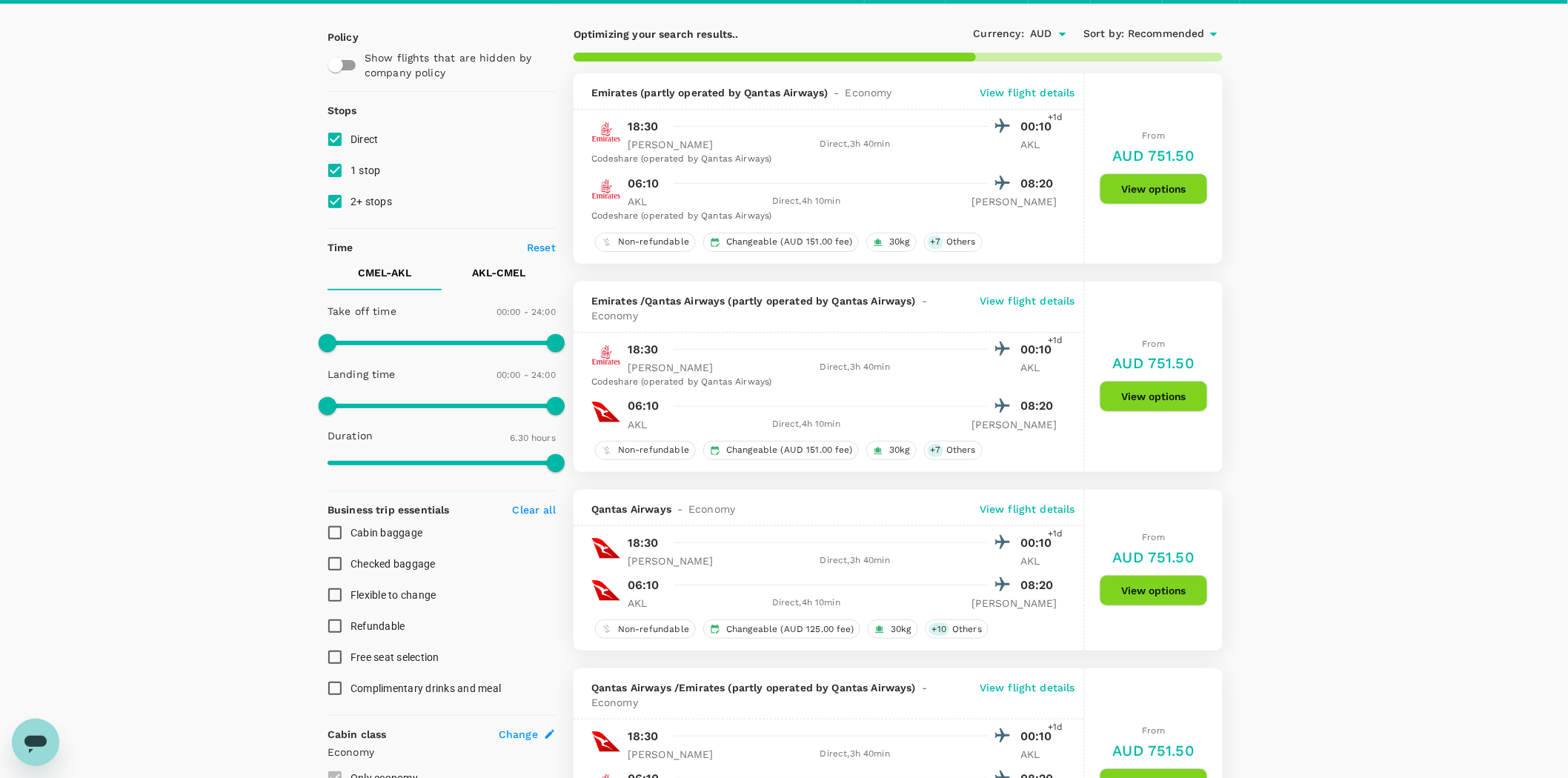
scroll to position [164, 0]
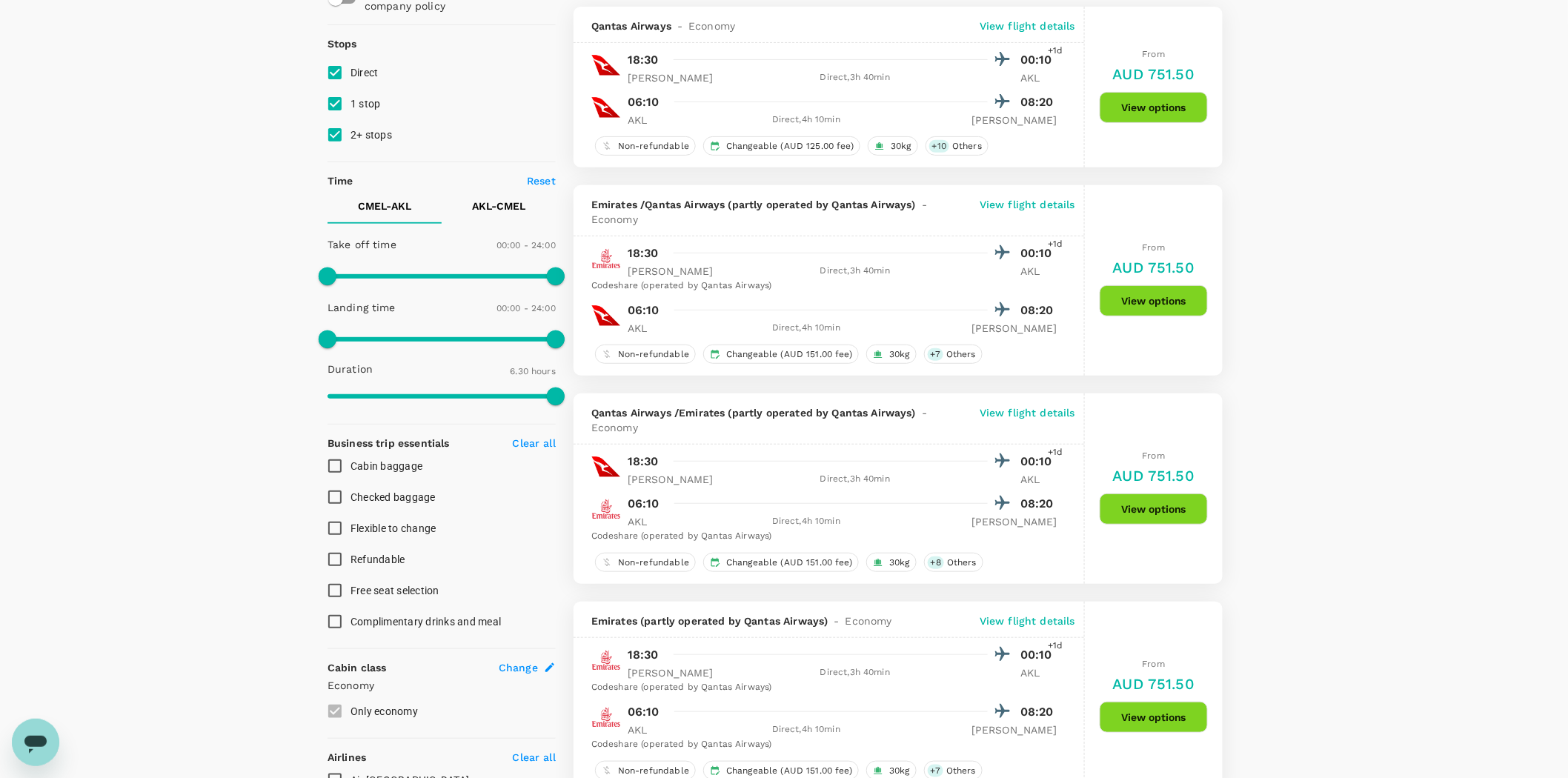
click at [336, 103] on input "1 stop" at bounding box center [334, 103] width 31 height 31
checkbox input "false"
click at [336, 123] on input "2+ stops" at bounding box center [334, 134] width 31 height 31
checkbox input "false"
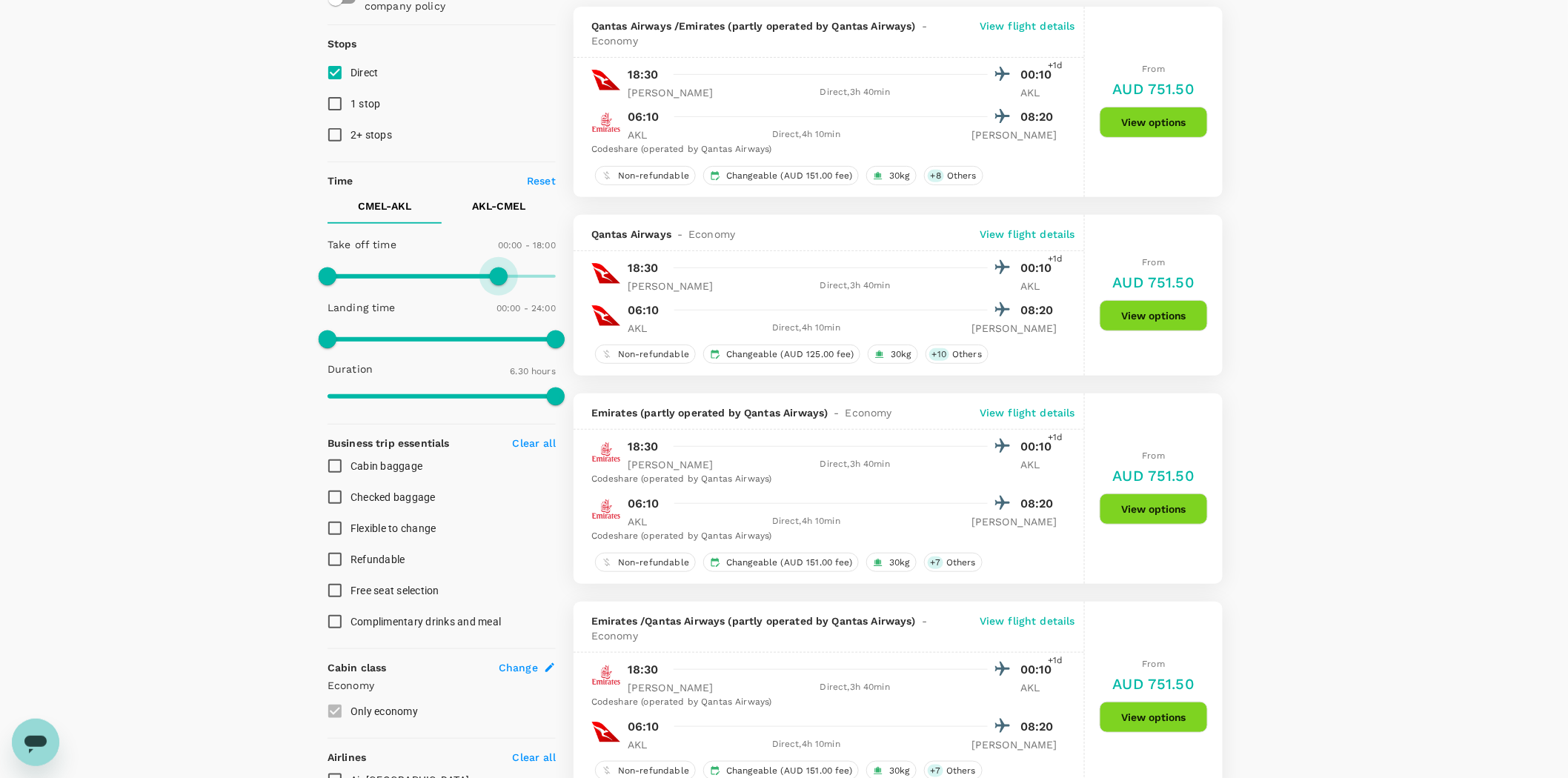
type input "1050"
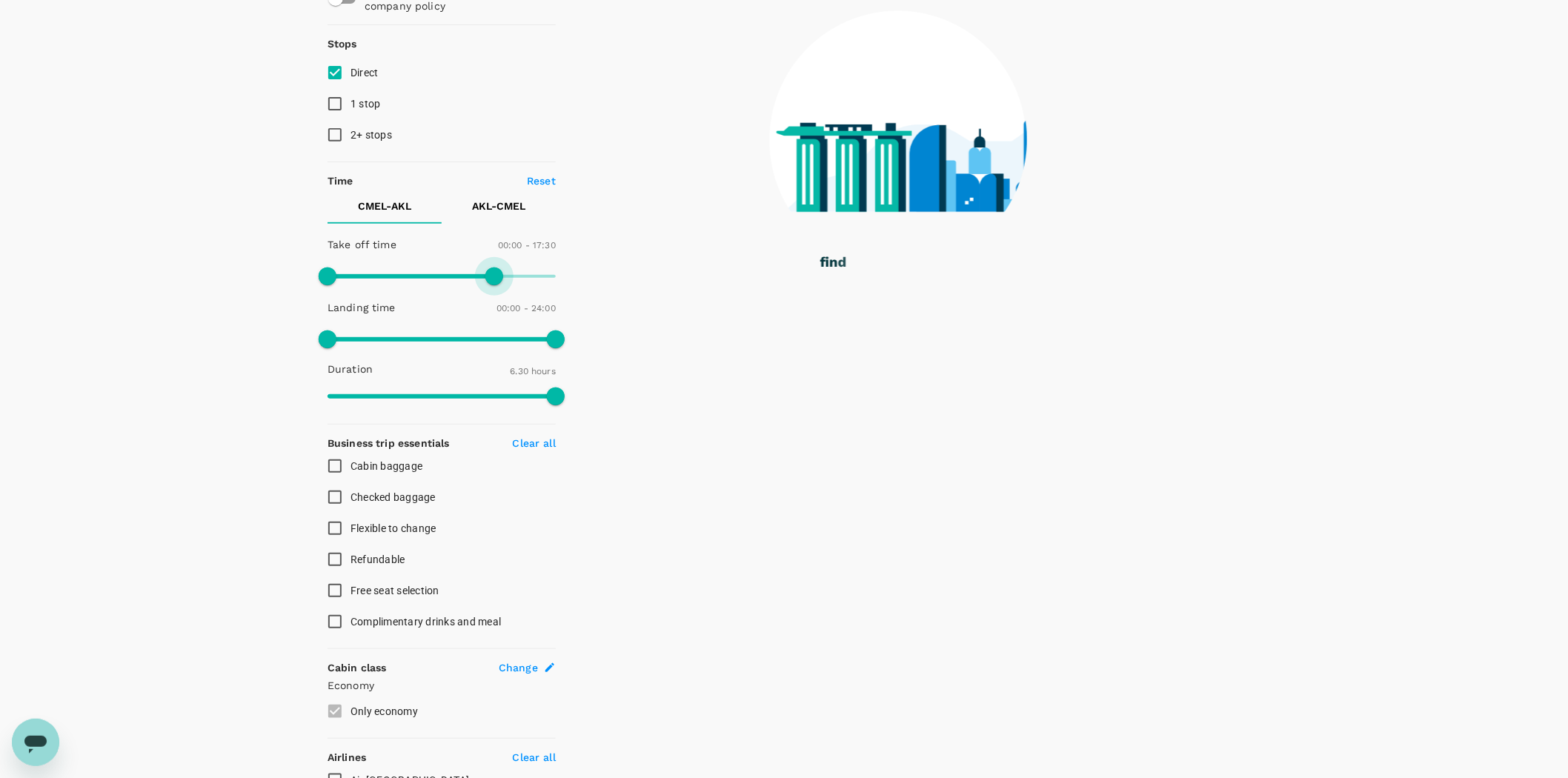
drag, startPoint x: 551, startPoint y: 279, endPoint x: 492, endPoint y: 276, distance: 59.1
click at [492, 276] on span at bounding box center [493, 276] width 18 height 18
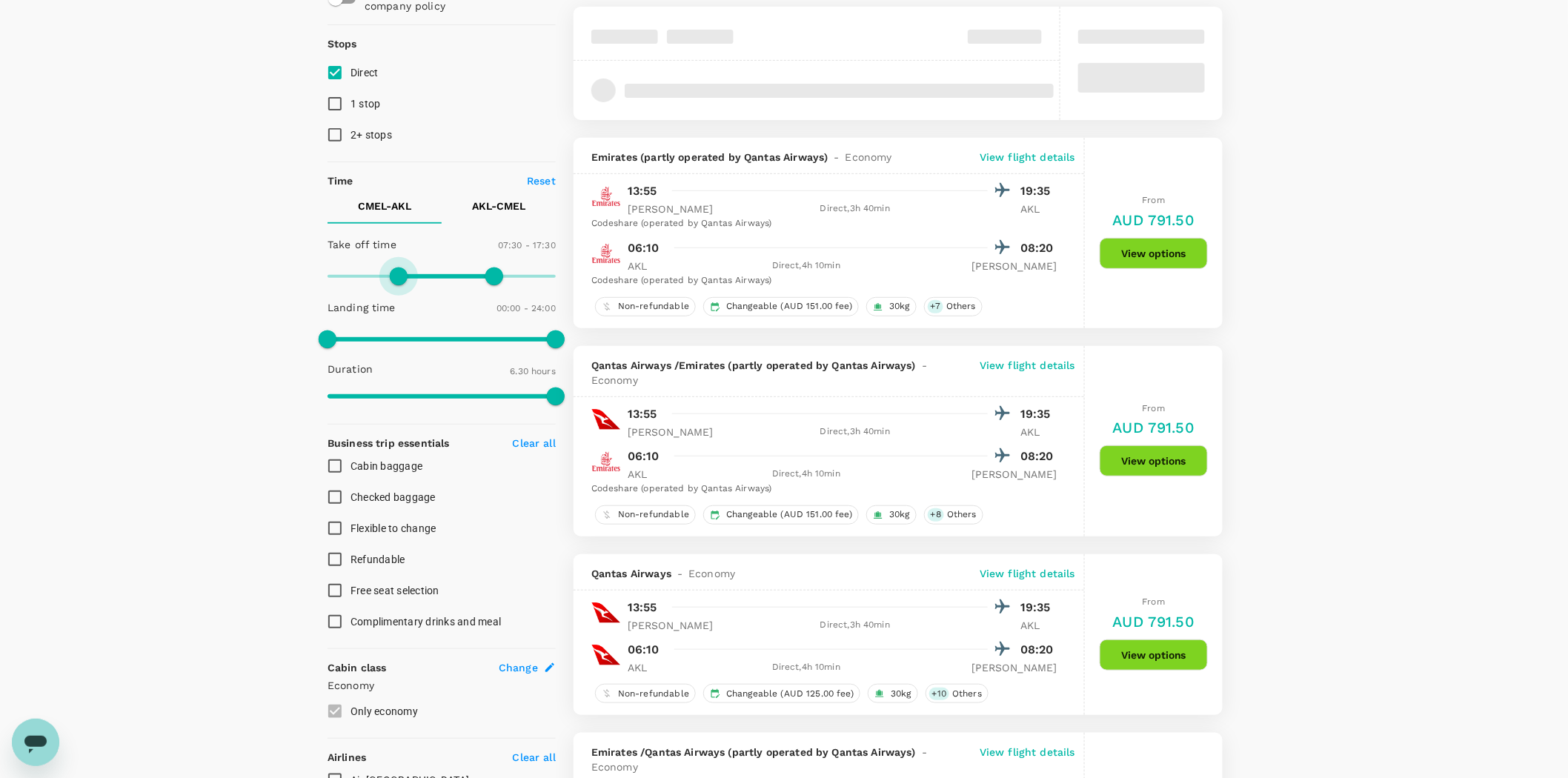
type input "450"
drag, startPoint x: 331, startPoint y: 273, endPoint x: 397, endPoint y: 271, distance: 66.0
click at [397, 271] on span at bounding box center [398, 276] width 18 height 18
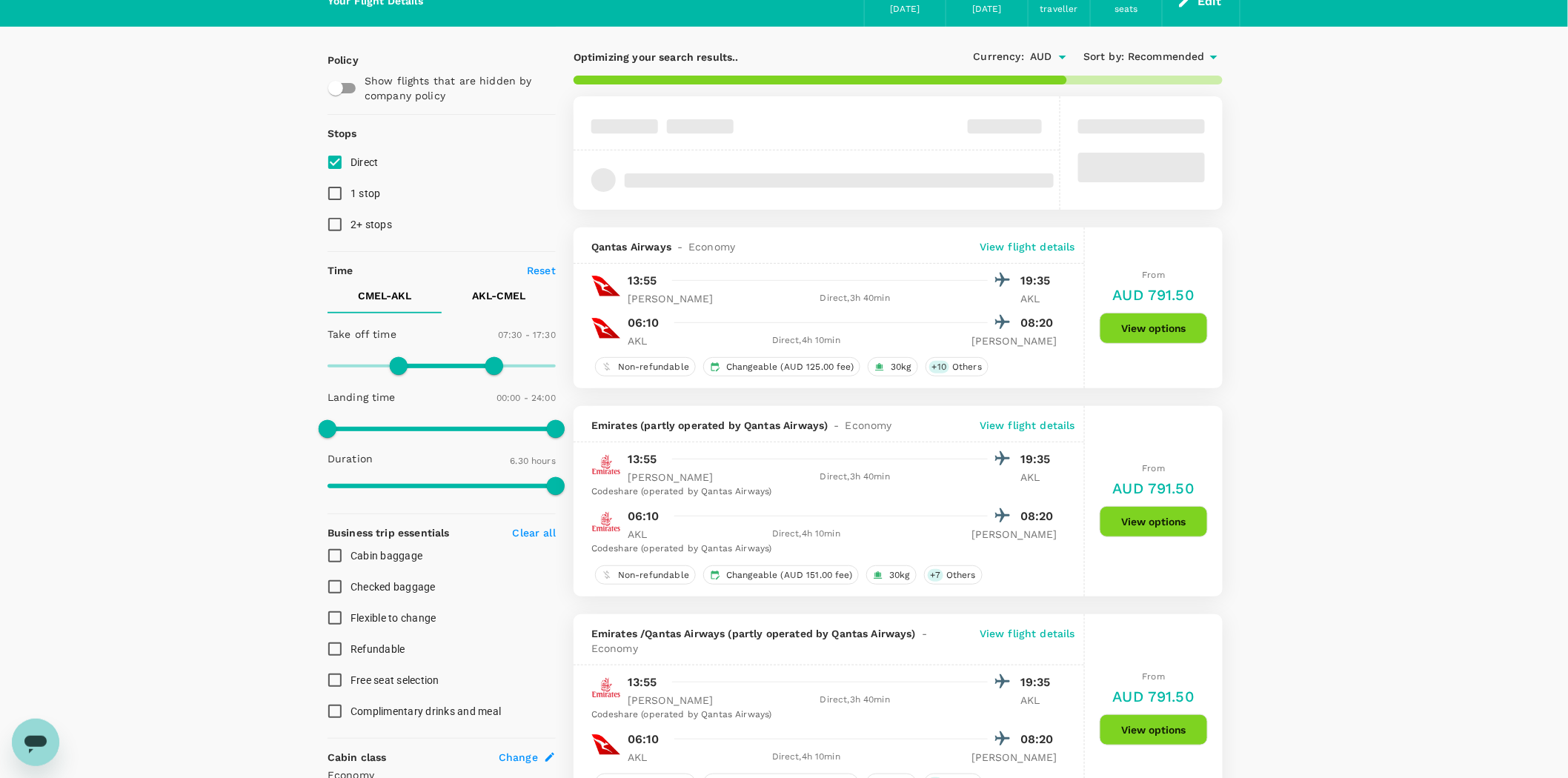
scroll to position [0, 0]
